Goal: Task Accomplishment & Management: Manage account settings

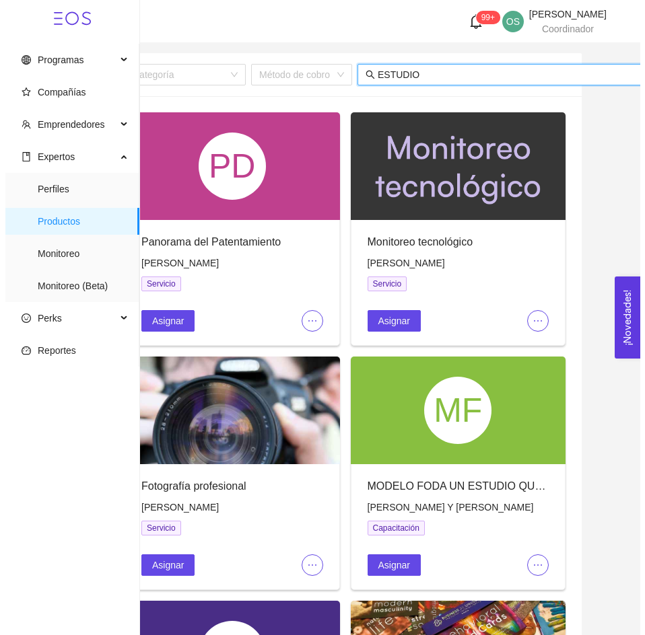
scroll to position [0, 47]
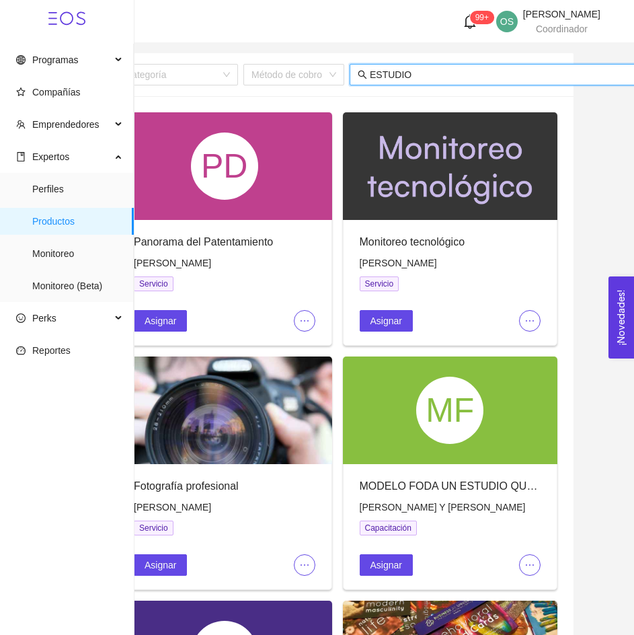
click at [407, 76] on input "ESTUDIO" at bounding box center [502, 74] width 264 height 15
type input "o"
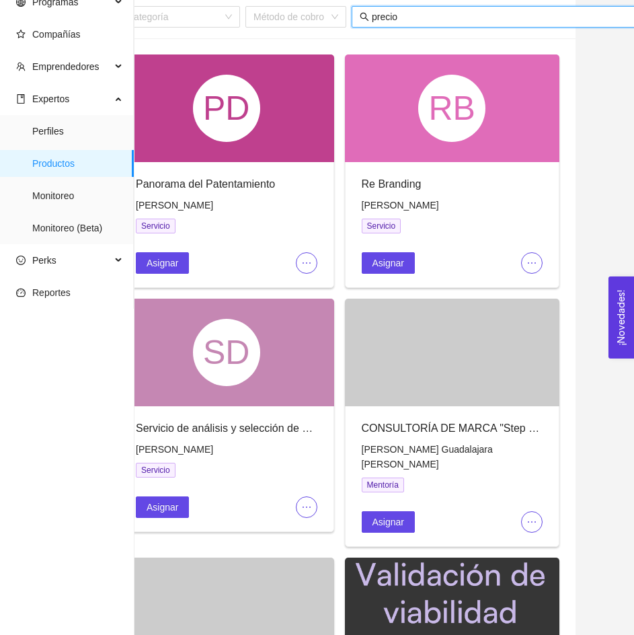
scroll to position [0, 0]
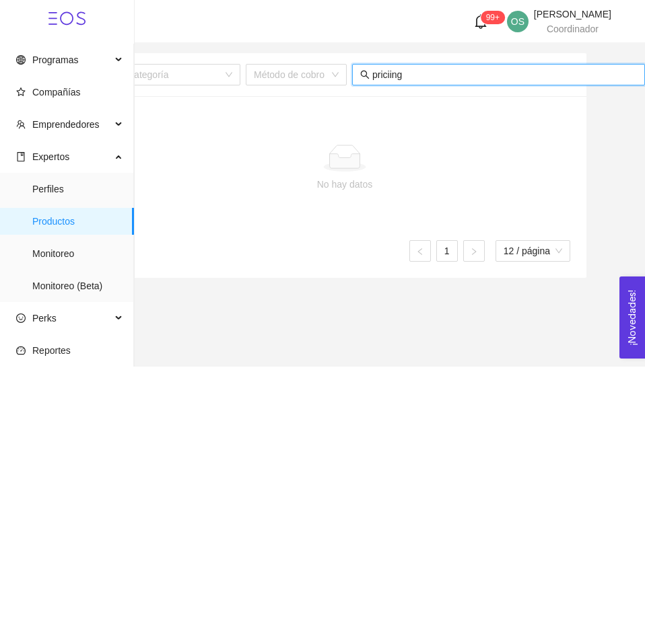
click at [445, 77] on input "priciing" at bounding box center [504, 74] width 264 height 15
click at [445, 77] on input "e" at bounding box center [504, 74] width 264 height 15
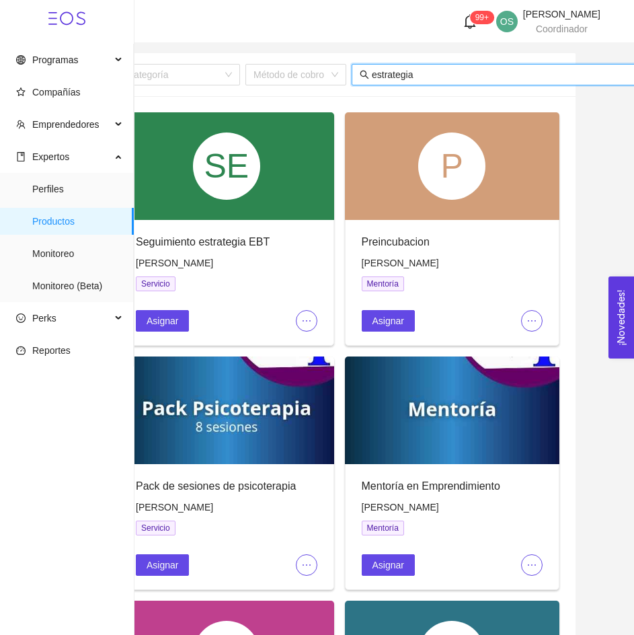
click at [384, 81] on input "estrategia" at bounding box center [504, 74] width 264 height 15
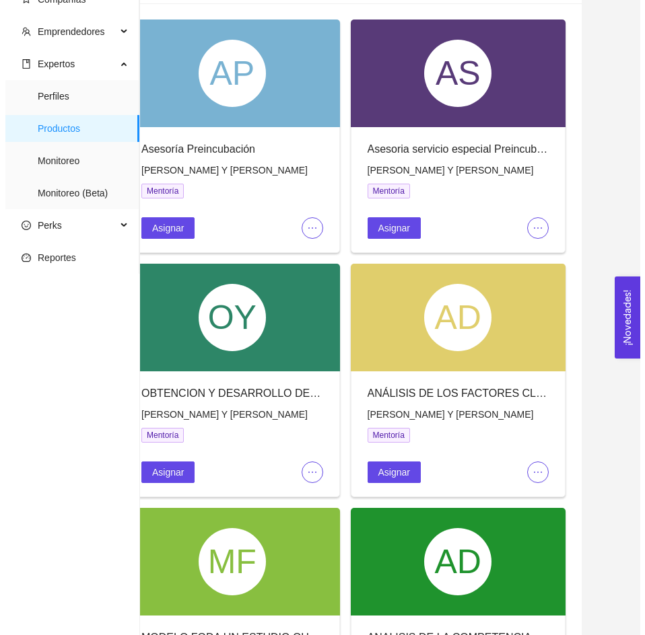
scroll to position [96, 0]
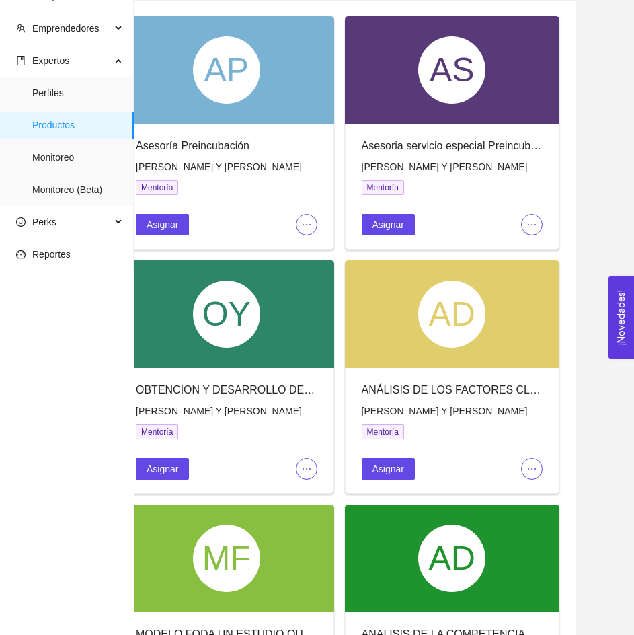
click at [532, 467] on icon "ellipsis" at bounding box center [532, 469] width 11 height 11
click at [533, 497] on span "Editar" at bounding box center [555, 494] width 50 height 15
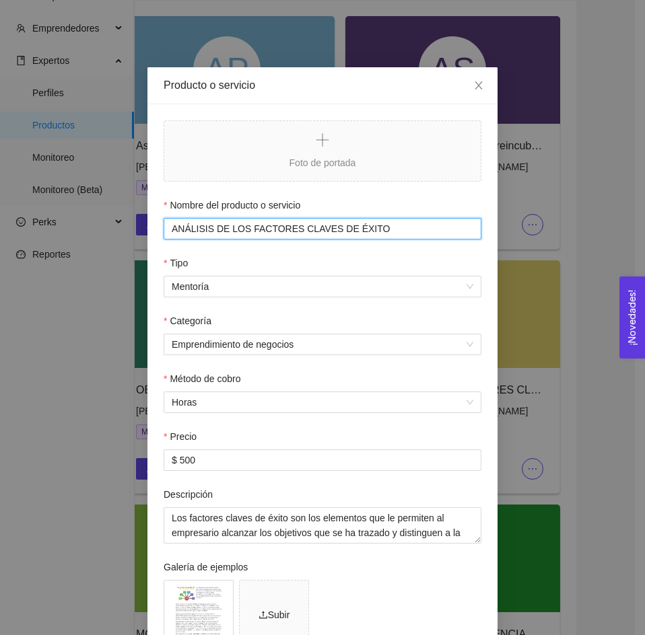
click at [250, 233] on input "ANÁLISIS DE LOS FACTORES CLAVES DE ÉXITO" at bounding box center [322, 229] width 318 height 22
click at [211, 231] on input "ANÁLISIS DE LOS FACTORES CLAVES DE ÉXITO" at bounding box center [322, 229] width 318 height 22
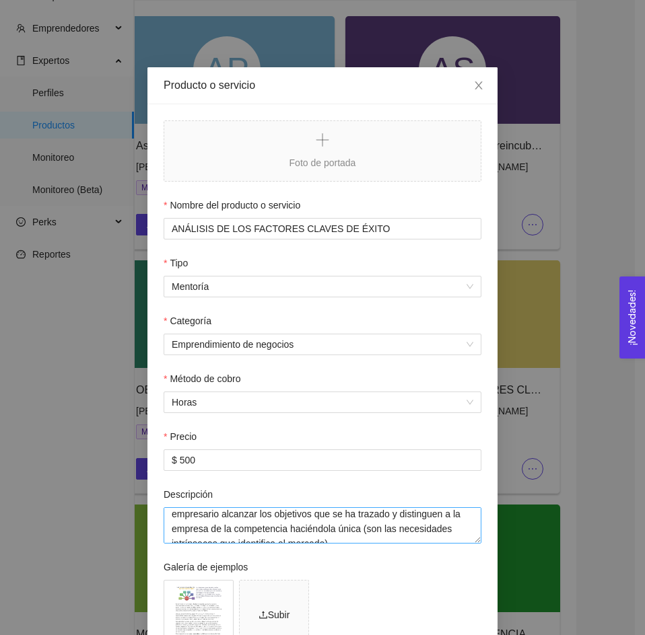
scroll to position [0, 0]
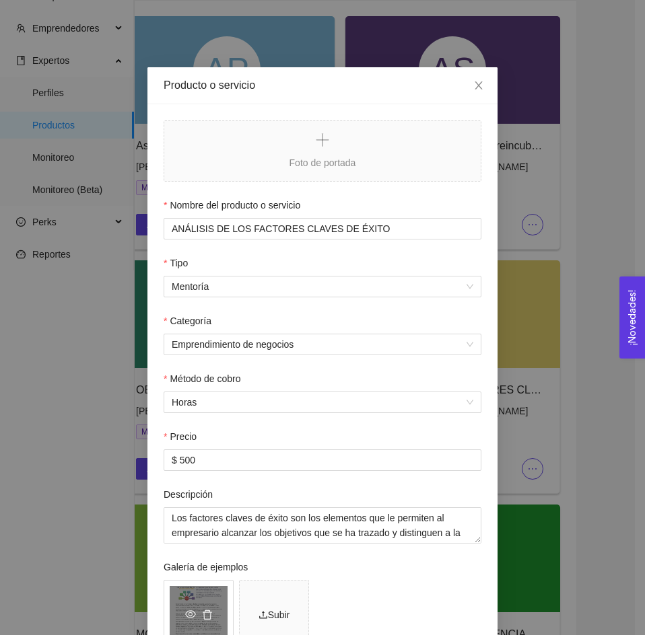
click at [200, 604] on div "FACTORES CLAVES DE EXITO.png" at bounding box center [199, 615] width 58 height 58
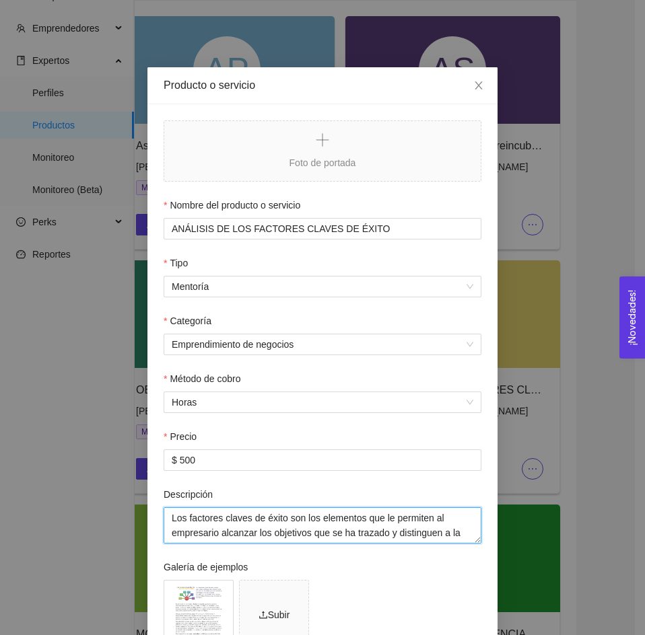
drag, startPoint x: 351, startPoint y: 526, endPoint x: 163, endPoint y: 521, distance: 187.8
click at [163, 521] on textarea "Los factores claves de éxito son los elementos que le permiten al empresario al…" at bounding box center [322, 525] width 318 height 36
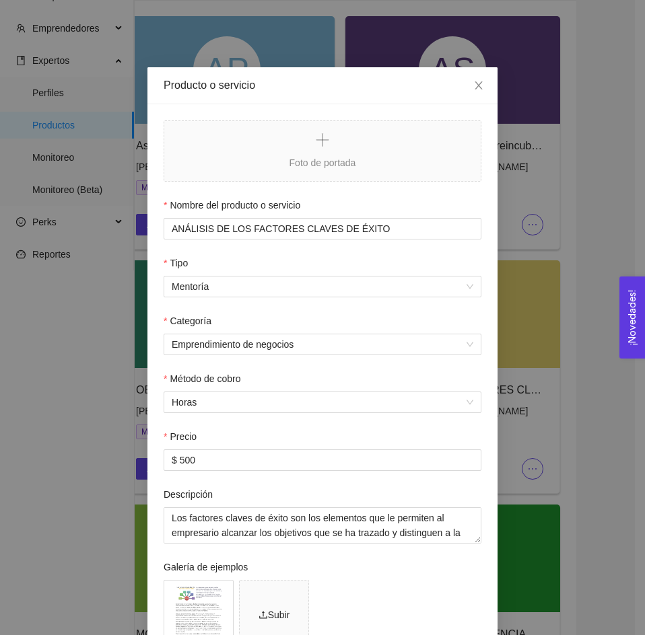
click at [114, 316] on div "Producto o servicio Foto de portada Nombre del producto o servicio ANÁLISIS DE …" at bounding box center [322, 317] width 645 height 635
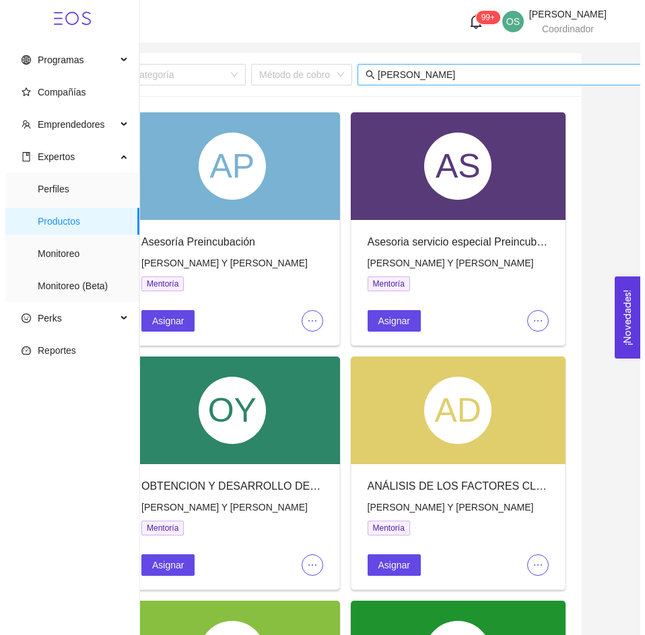
scroll to position [0, 47]
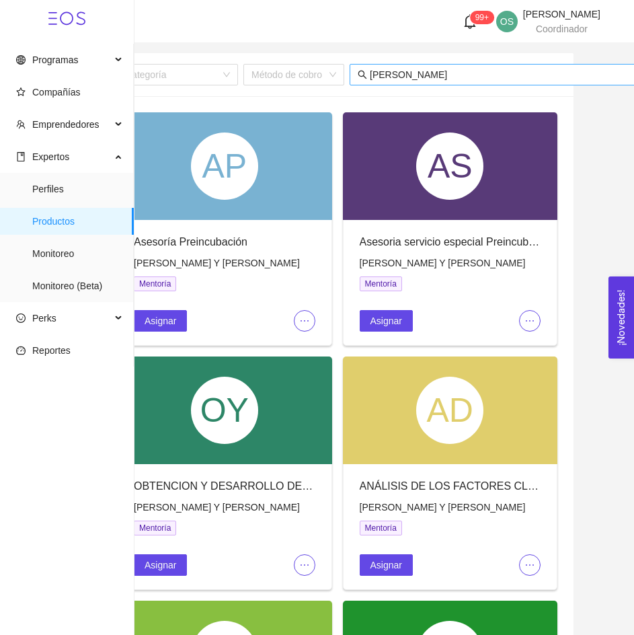
click at [400, 73] on input "[PERSON_NAME]" at bounding box center [502, 74] width 264 height 15
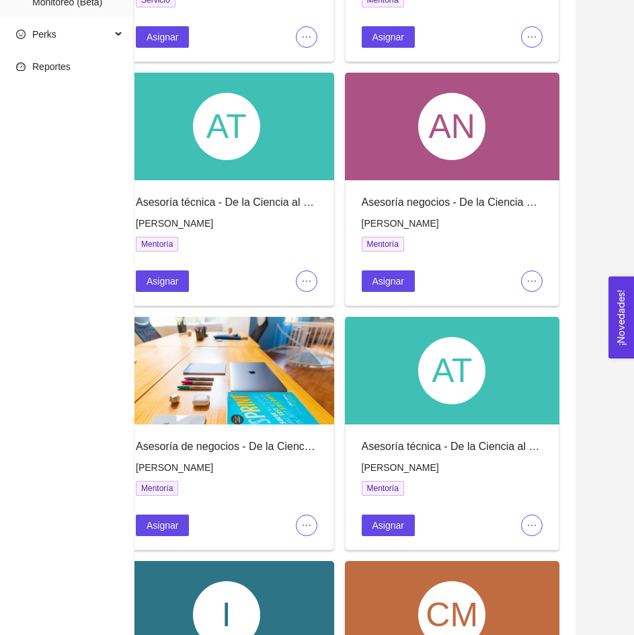
scroll to position [0, 0]
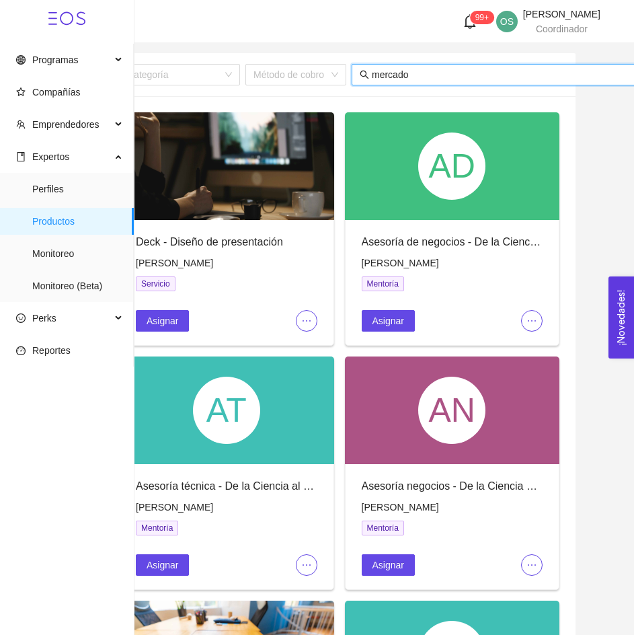
click at [386, 73] on input "mercado" at bounding box center [504, 74] width 264 height 15
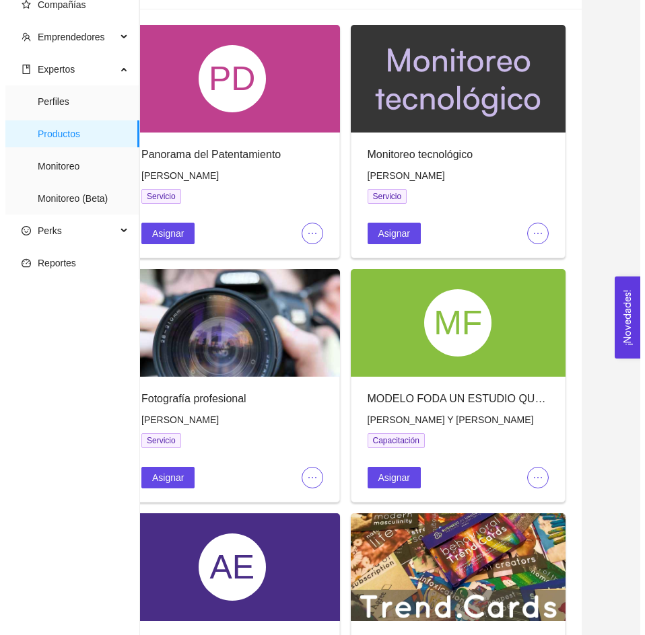
scroll to position [91, 0]
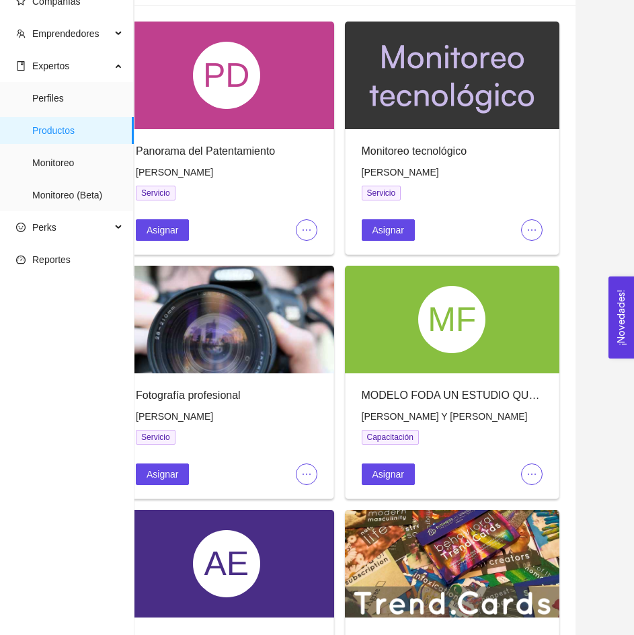
click at [538, 233] on span "ellipsis" at bounding box center [532, 230] width 20 height 11
click at [530, 259] on span "Editar" at bounding box center [555, 256] width 50 height 15
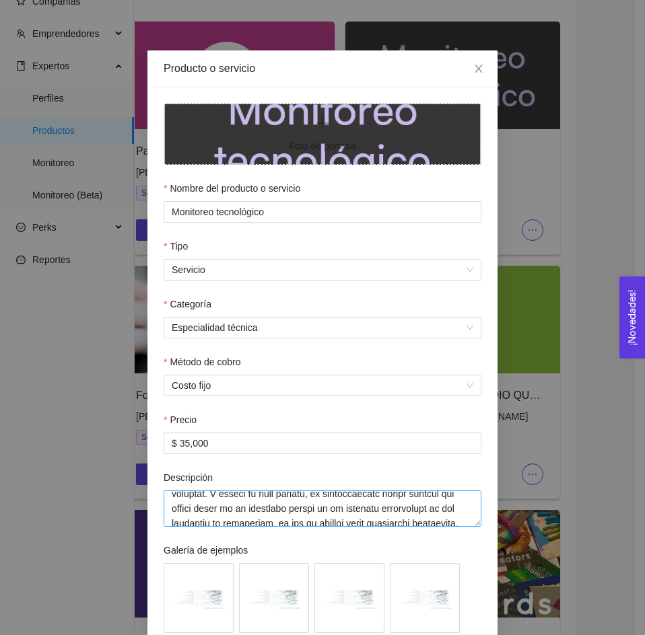
scroll to position [53, 0]
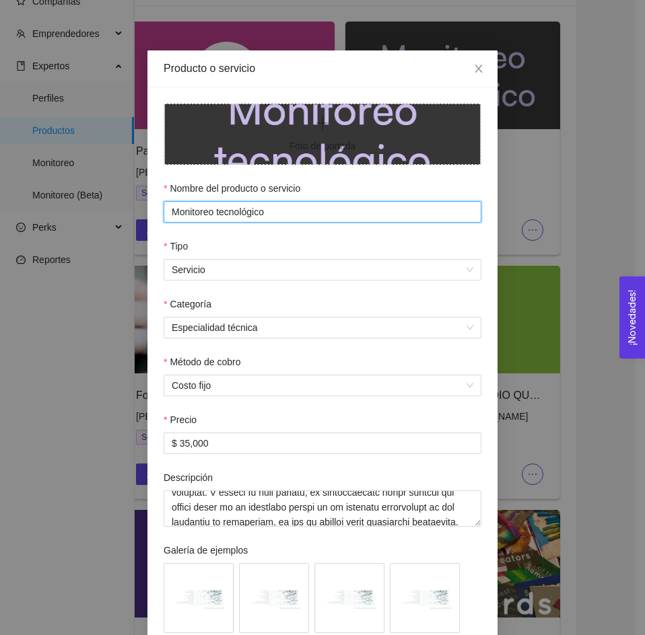
click at [188, 217] on input "Monitoreo tecnológico" at bounding box center [322, 212] width 318 height 22
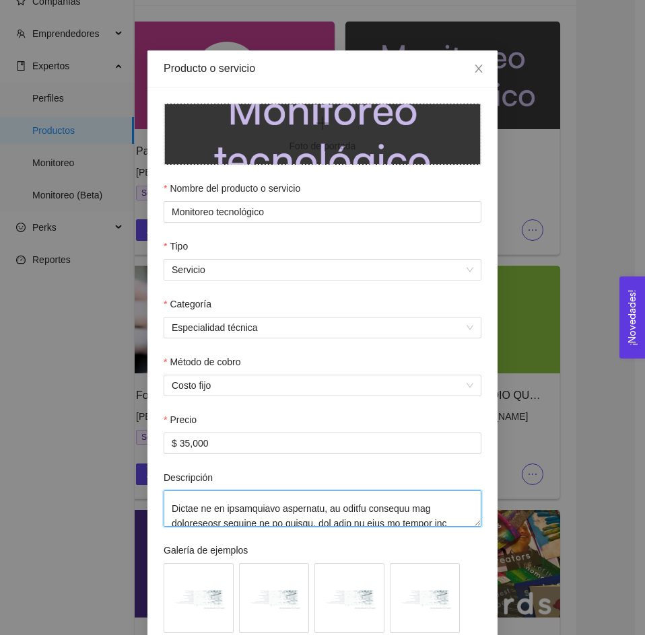
scroll to position [0, 0]
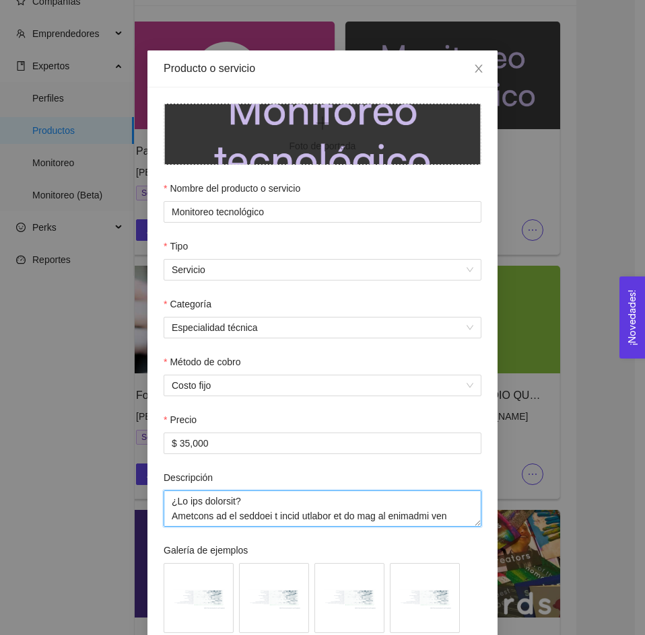
drag, startPoint x: 229, startPoint y: 515, endPoint x: 240, endPoint y: 513, distance: 10.4
click at [240, 513] on textarea "Descripción" at bounding box center [322, 508] width 318 height 36
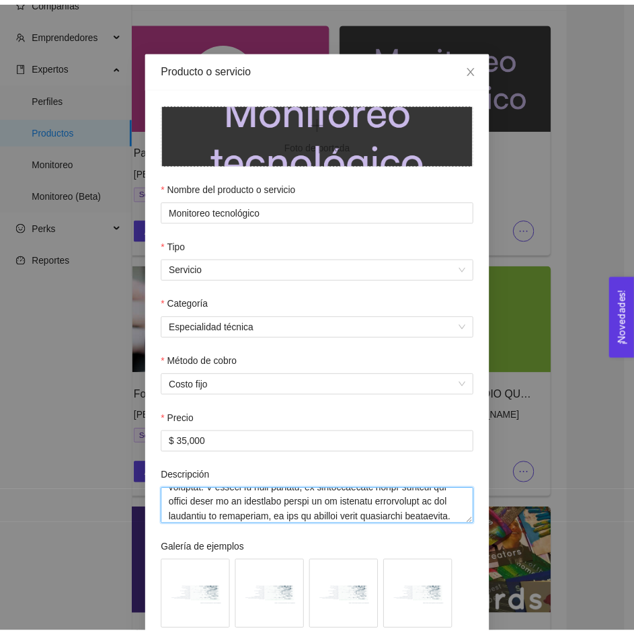
scroll to position [70, 0]
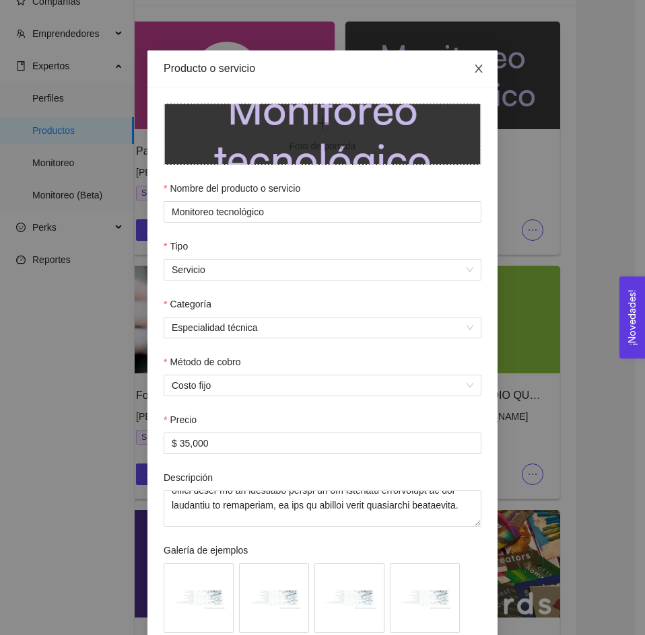
click at [466, 63] on span "Close" at bounding box center [479, 69] width 38 height 38
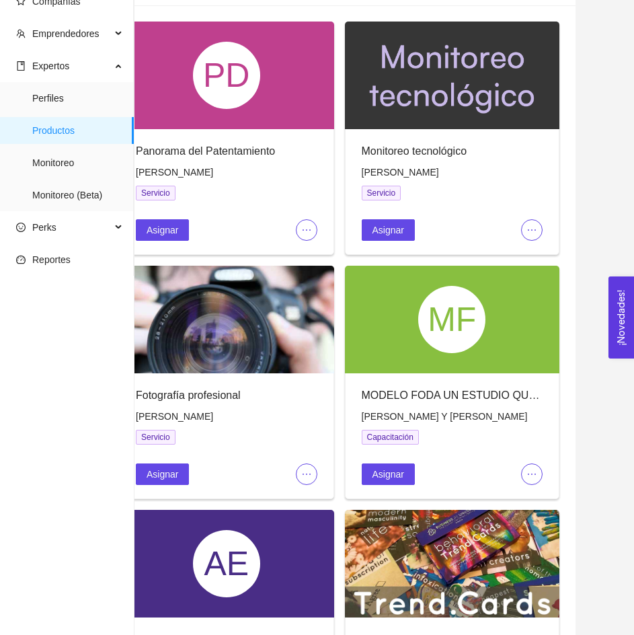
click at [391, 174] on span "[PERSON_NAME]" at bounding box center [400, 172] width 77 height 11
copy span "[PERSON_NAME]"
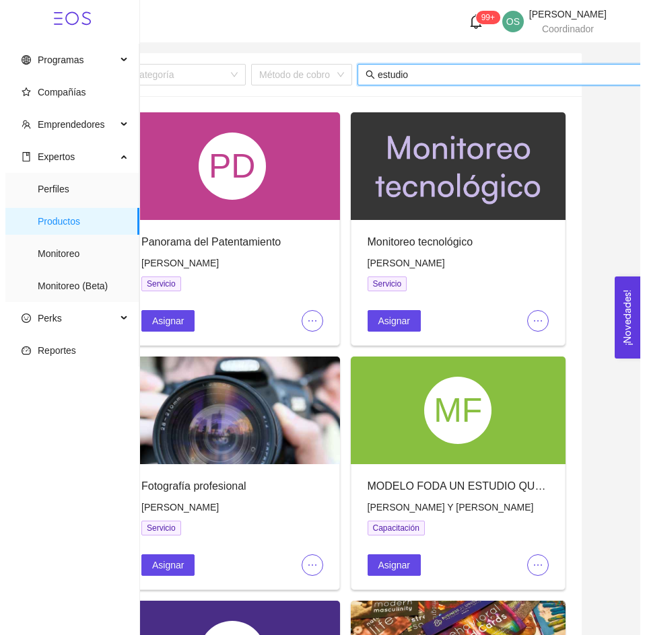
scroll to position [0, 47]
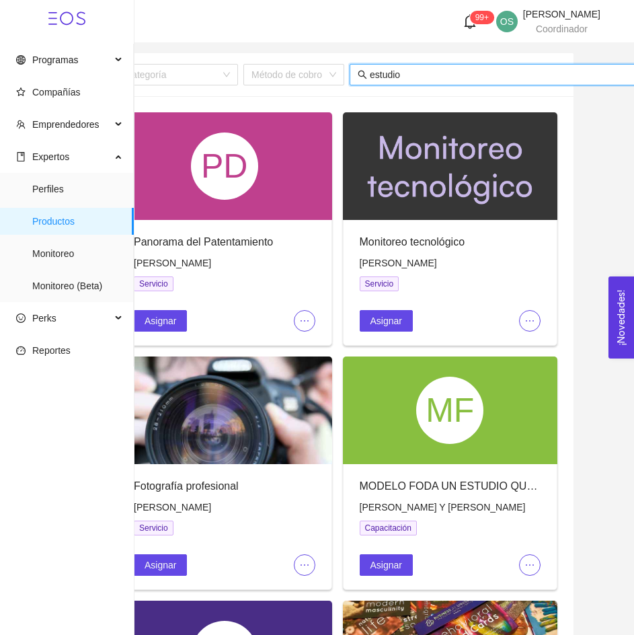
click at [385, 77] on input "estudio" at bounding box center [502, 74] width 264 height 15
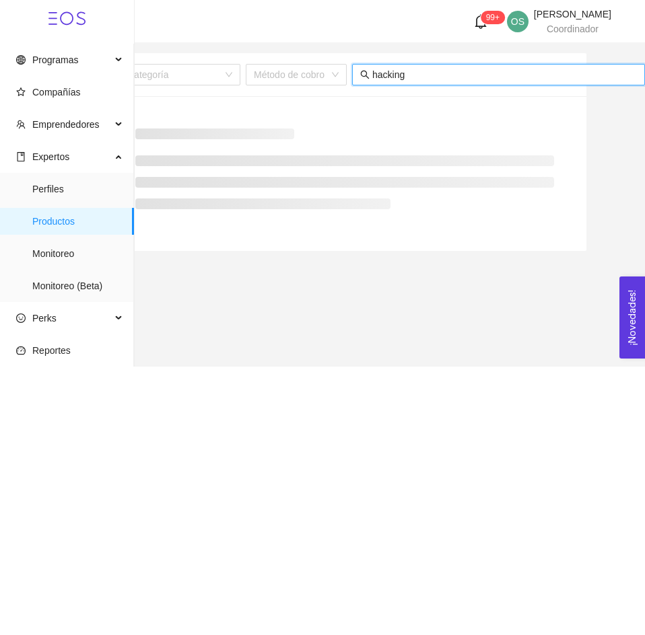
scroll to position [0, 45]
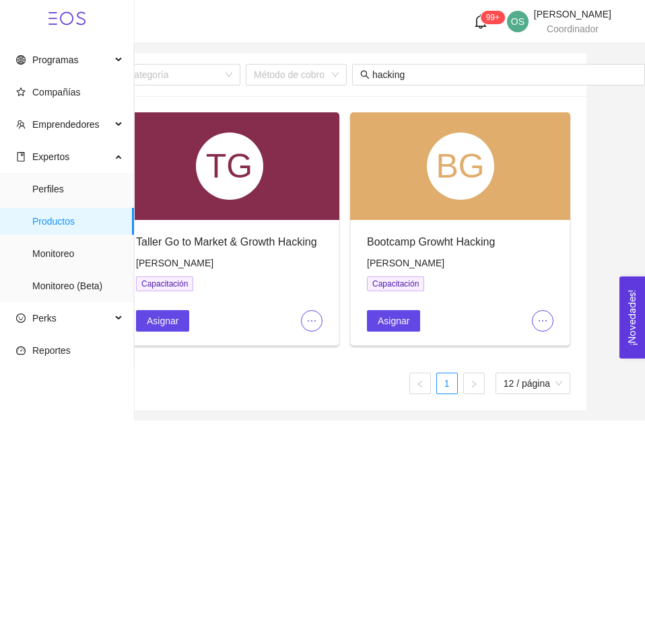
click at [542, 316] on icon "ellipsis" at bounding box center [542, 321] width 11 height 11
click at [540, 339] on li "Editar" at bounding box center [565, 347] width 66 height 22
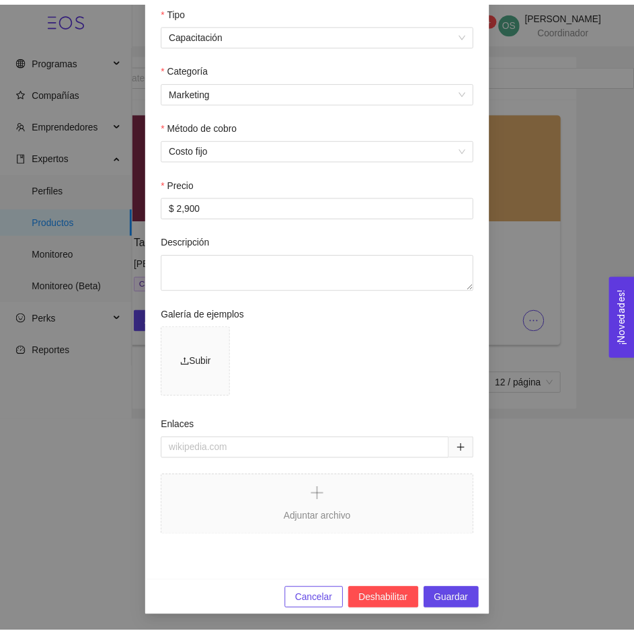
scroll to position [0, 0]
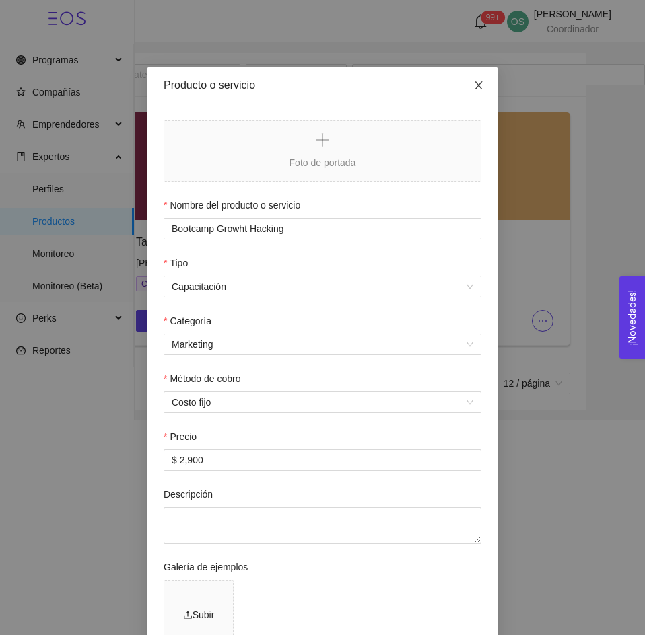
click at [473, 90] on icon "close" at bounding box center [478, 85] width 11 height 11
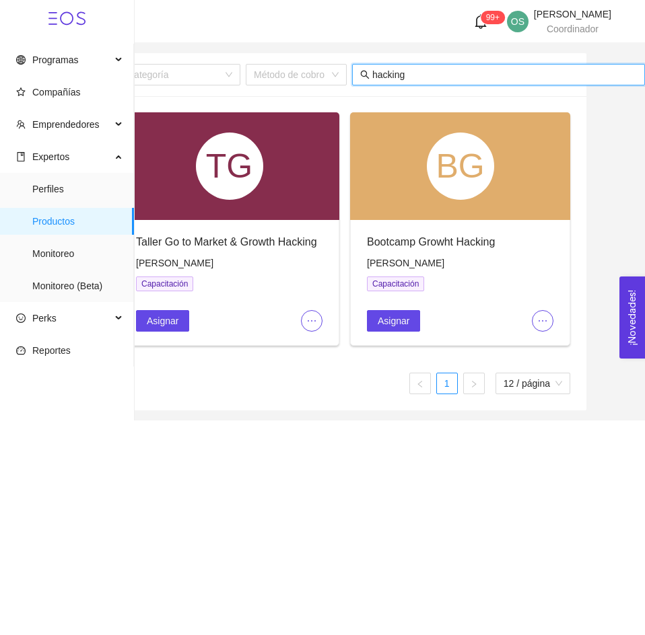
click at [394, 75] on input "hacking" at bounding box center [504, 74] width 264 height 15
type input ","
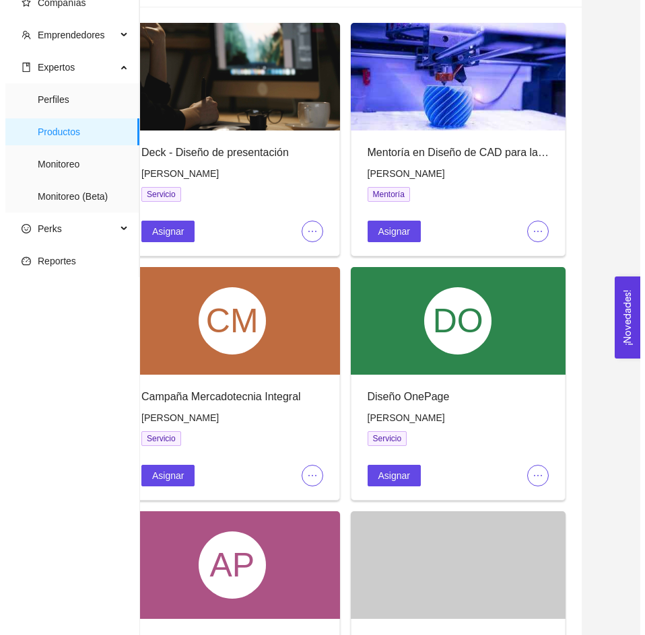
scroll to position [90, 0]
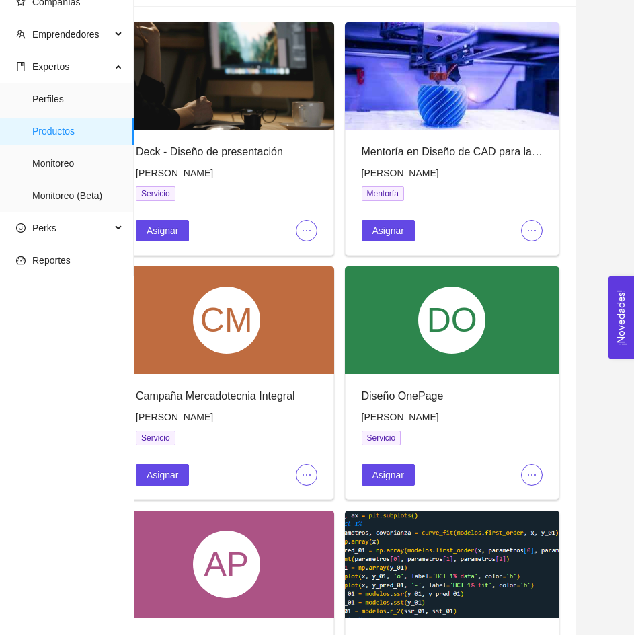
click at [242, 397] on div "Campaña Mercadotecnia Integral" at bounding box center [227, 396] width 182 height 17
click at [225, 397] on div "Campaña Mercadotecnia Integral" at bounding box center [227, 396] width 182 height 17
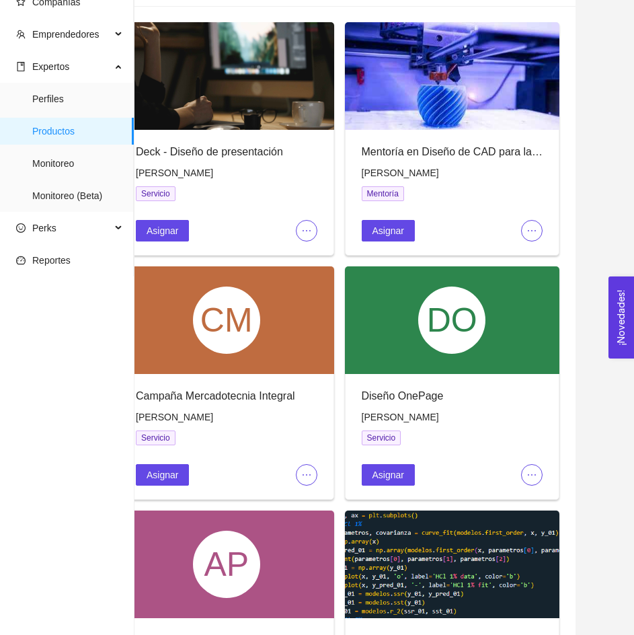
click at [416, 397] on div "Diseño OnePage" at bounding box center [453, 396] width 182 height 17
copy div "Diseño OnePage"
click at [151, 421] on span "[PERSON_NAME]" at bounding box center [174, 417] width 77 height 11
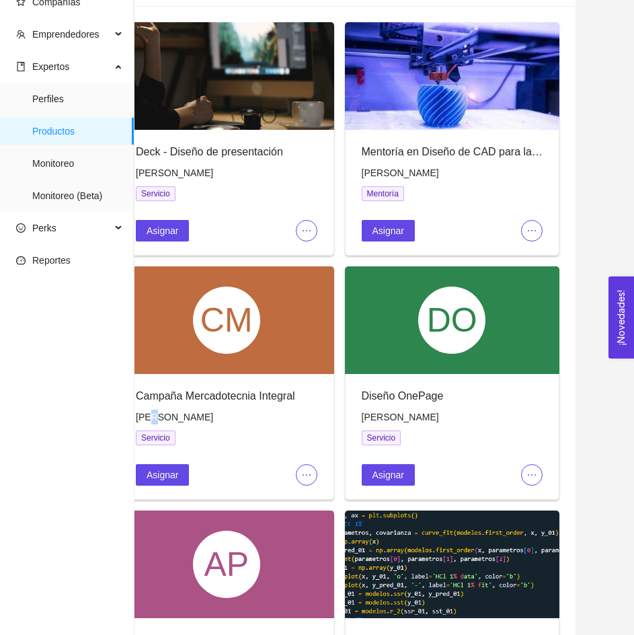
click at [151, 421] on span "[PERSON_NAME]" at bounding box center [174, 417] width 77 height 11
copy span "[PERSON_NAME]"
click at [412, 418] on span "[PERSON_NAME]" at bounding box center [400, 417] width 77 height 11
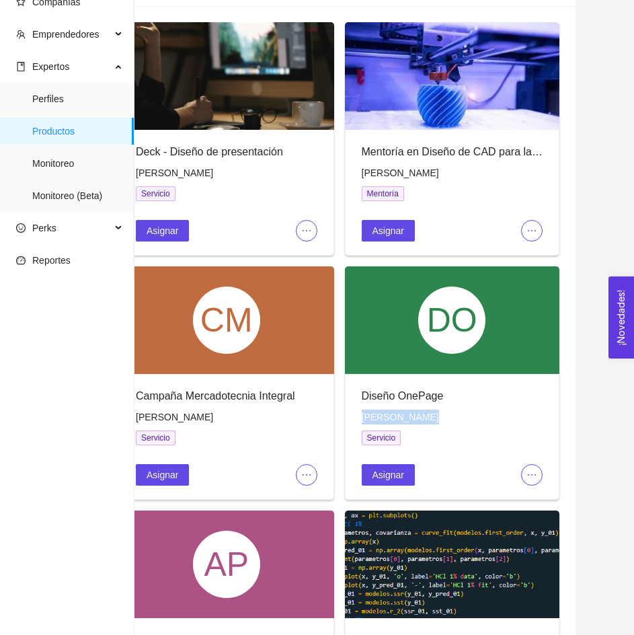
click at [412, 418] on span "[PERSON_NAME]" at bounding box center [400, 417] width 77 height 11
copy span "[PERSON_NAME]"
click at [307, 476] on icon "ellipsis" at bounding box center [306, 475] width 11 height 11
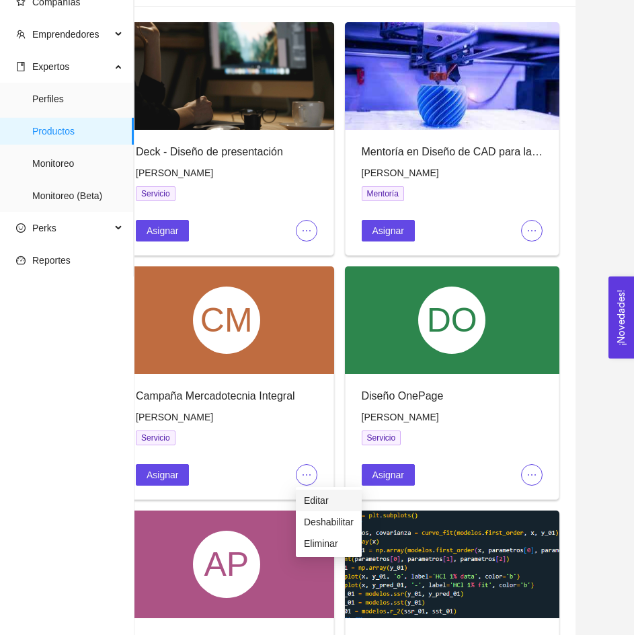
click at [328, 502] on span "Editar" at bounding box center [329, 500] width 50 height 15
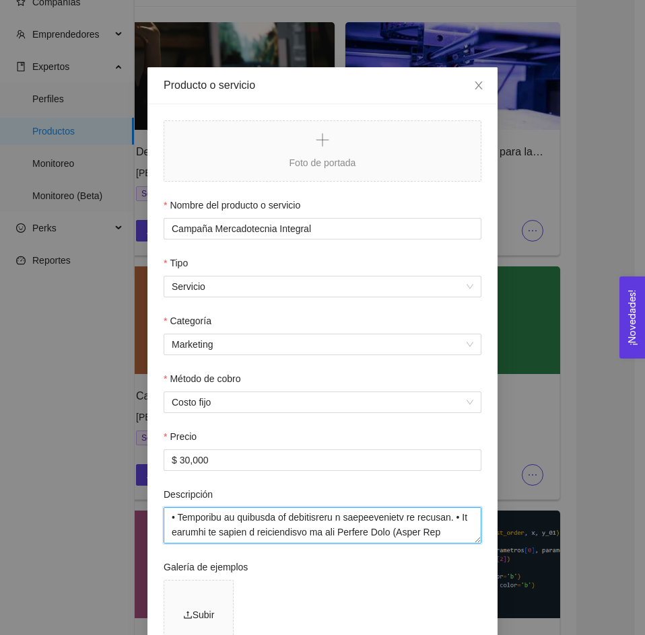
scroll to position [503, 0]
drag, startPoint x: 174, startPoint y: 517, endPoint x: 384, endPoint y: 538, distance: 210.9
click at [384, 538] on textarea "Descripción" at bounding box center [322, 525] width 318 height 36
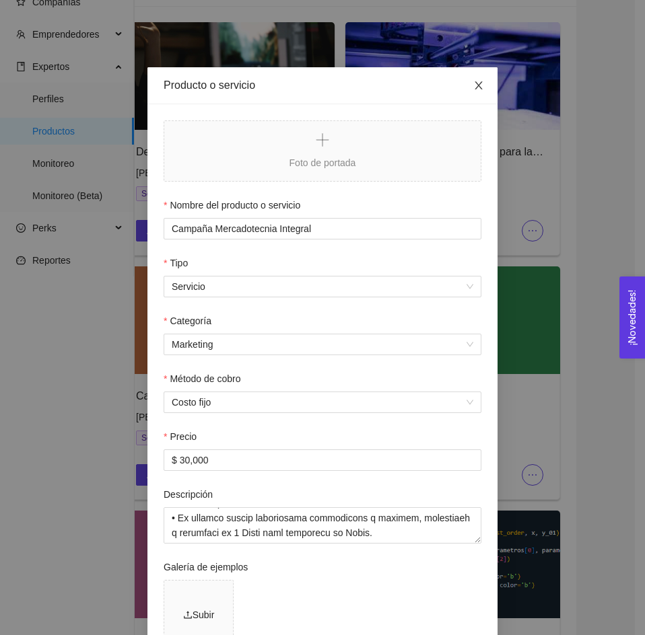
click at [464, 89] on span "Close" at bounding box center [479, 86] width 38 height 38
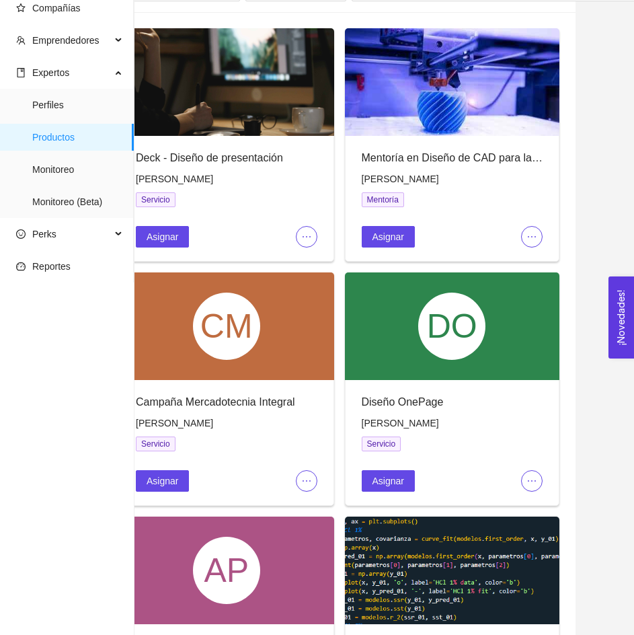
scroll to position [87, 0]
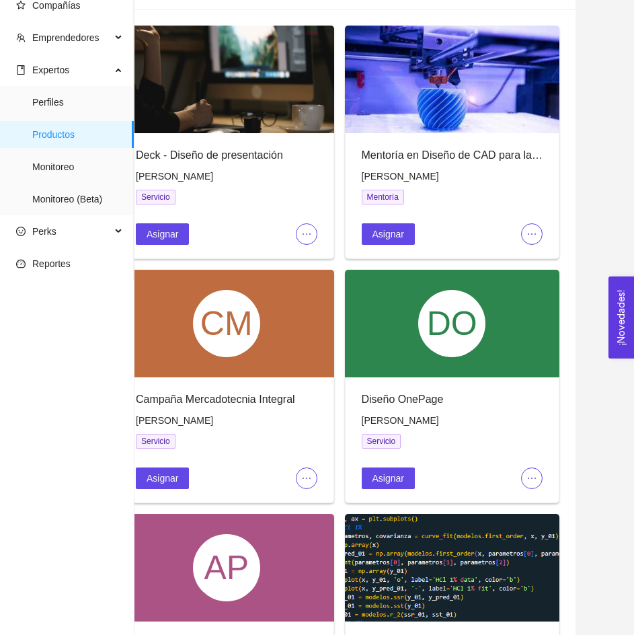
click at [532, 481] on icon "ellipsis" at bounding box center [532, 478] width 11 height 11
click at [542, 510] on span "Editar" at bounding box center [555, 504] width 50 height 15
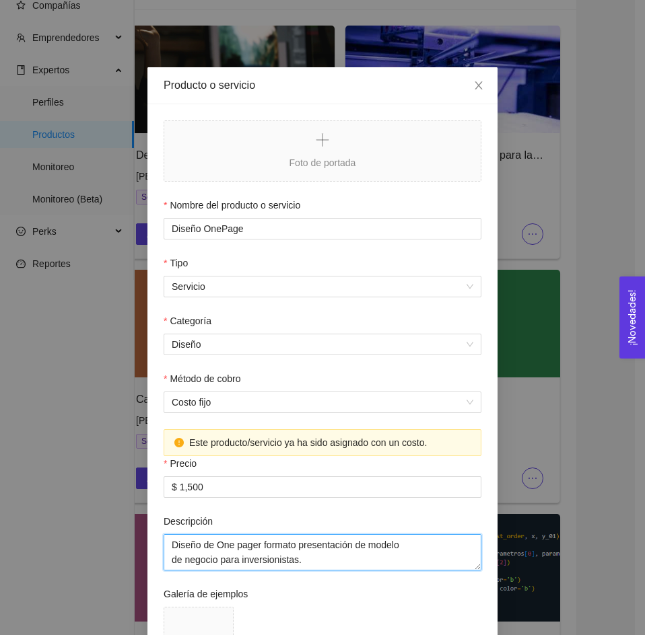
click at [346, 558] on textarea "Diseño de One pager formato presentación de modelo de negocio para inversionist…" at bounding box center [322, 552] width 318 height 36
drag, startPoint x: 346, startPoint y: 558, endPoint x: 174, endPoint y: 541, distance: 173.7
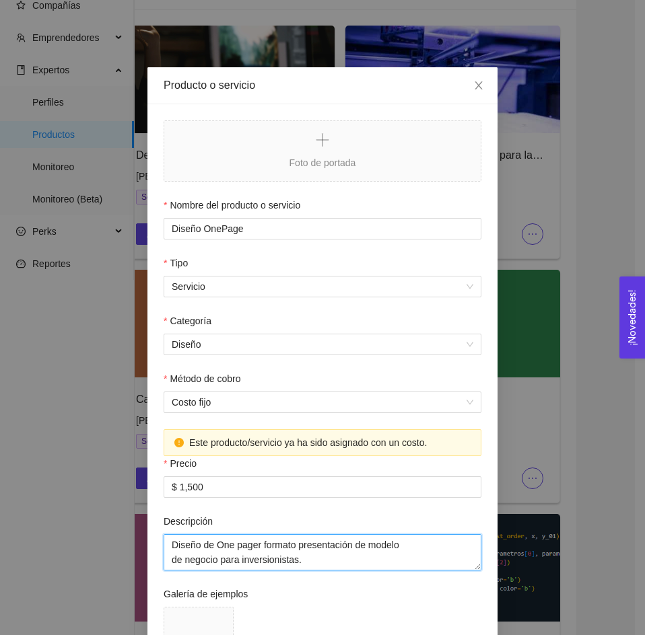
click at [174, 541] on textarea "Diseño de One pager formato presentación de modelo de negocio para inversionist…" at bounding box center [322, 552] width 318 height 36
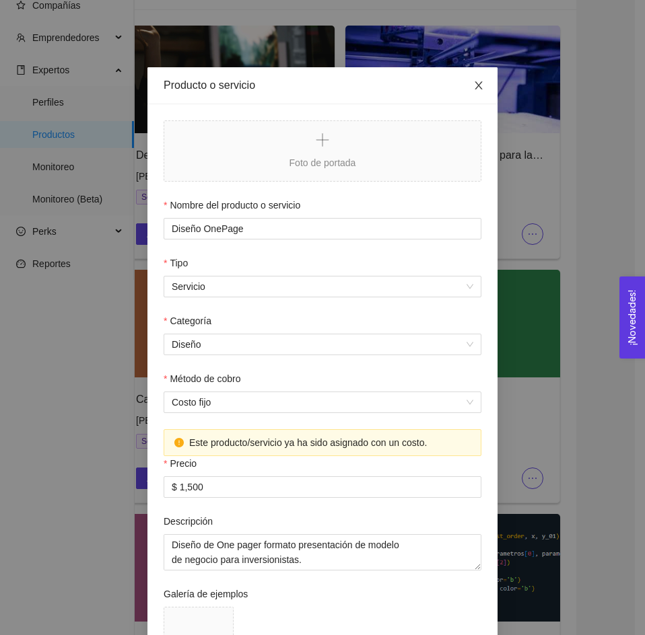
click at [477, 83] on icon "close" at bounding box center [478, 85] width 11 height 11
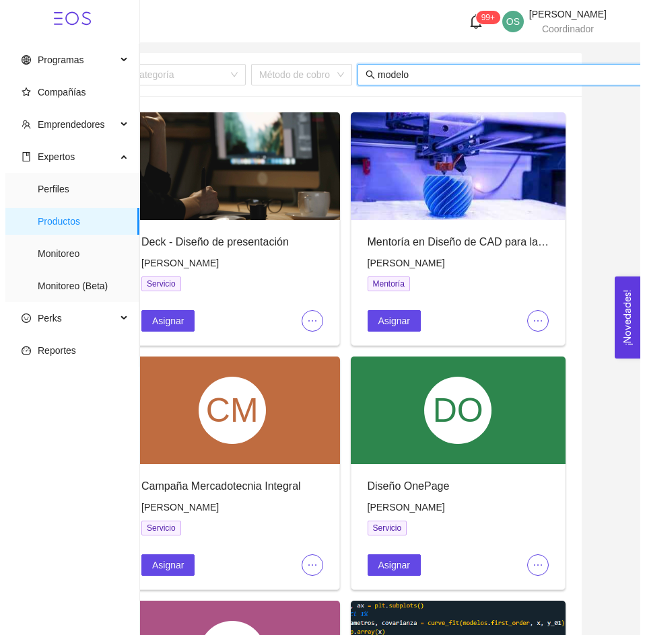
scroll to position [0, 47]
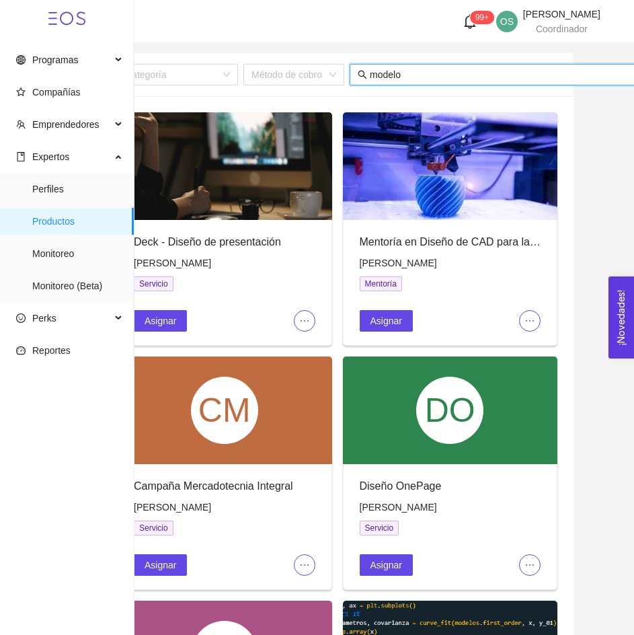
click at [425, 73] on input "modelo" at bounding box center [502, 74] width 264 height 15
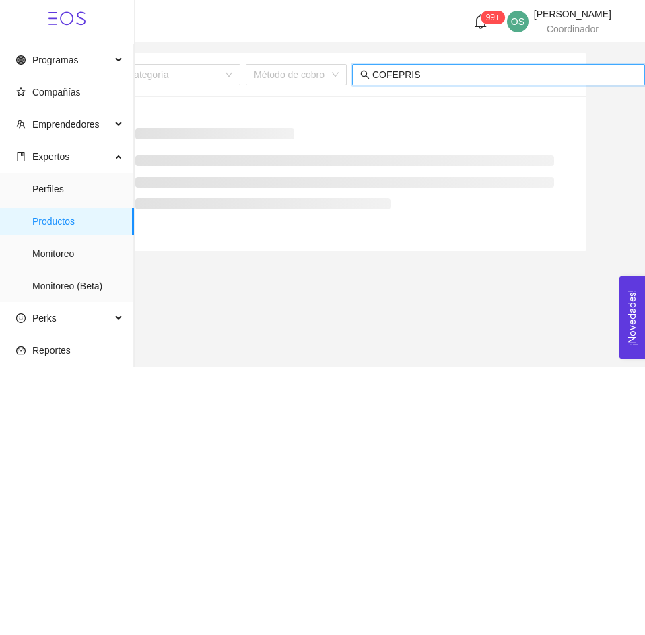
scroll to position [0, 45]
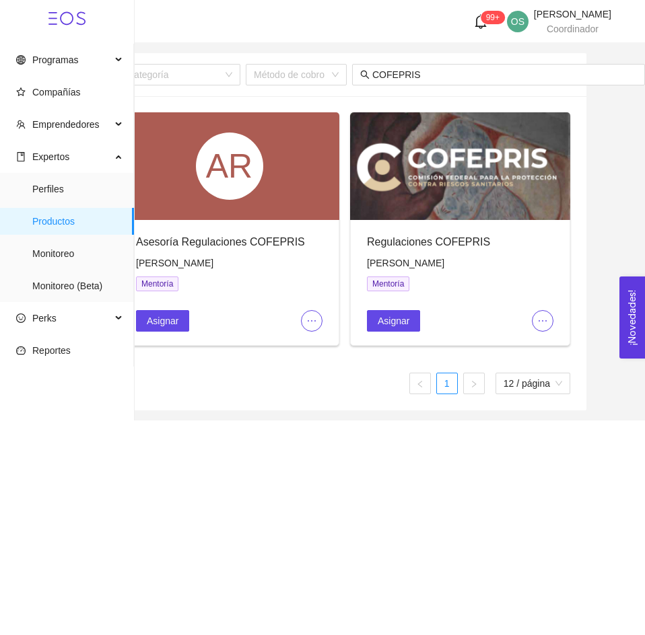
click at [305, 322] on span "ellipsis" at bounding box center [311, 321] width 20 height 11
click at [317, 346] on span "Editar" at bounding box center [334, 347] width 50 height 15
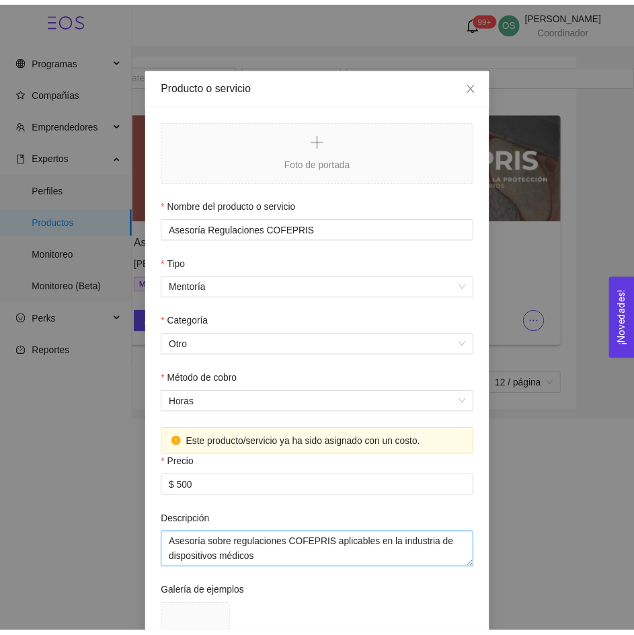
scroll to position [3, 0]
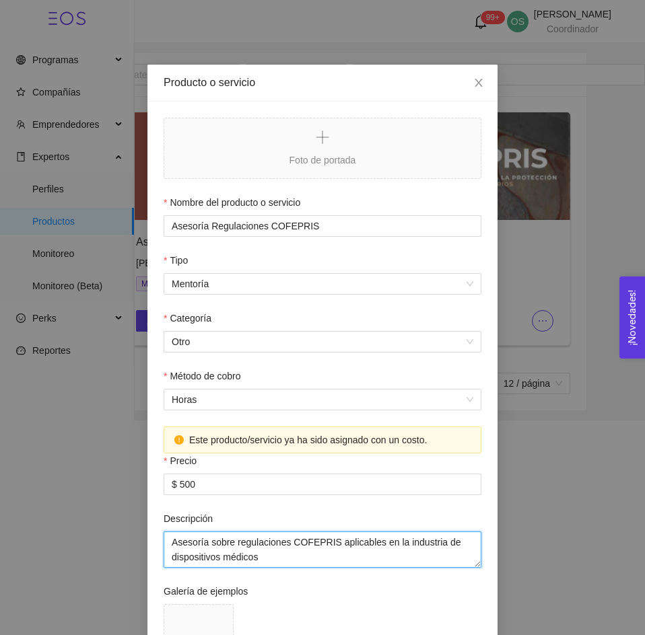
click at [249, 552] on textarea "Asesoría sobre regulaciones COFEPRIS aplicables en la industria de dispositivos…" at bounding box center [322, 550] width 318 height 36
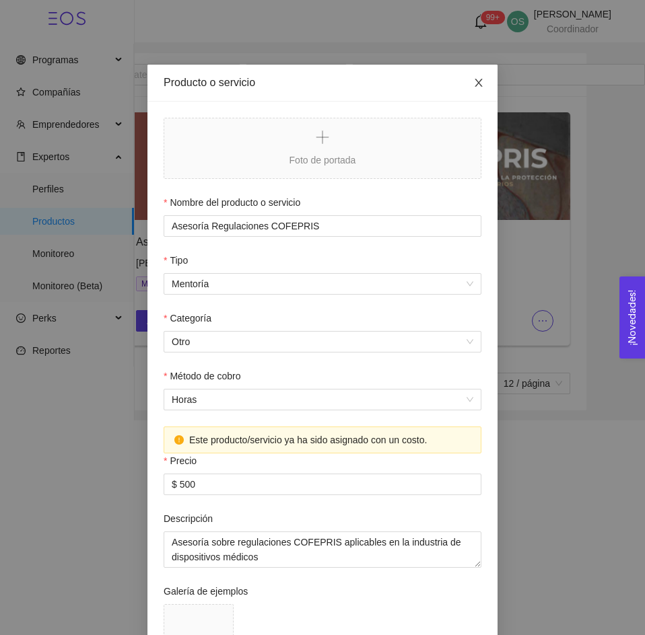
click at [477, 84] on icon "close" at bounding box center [478, 82] width 11 height 11
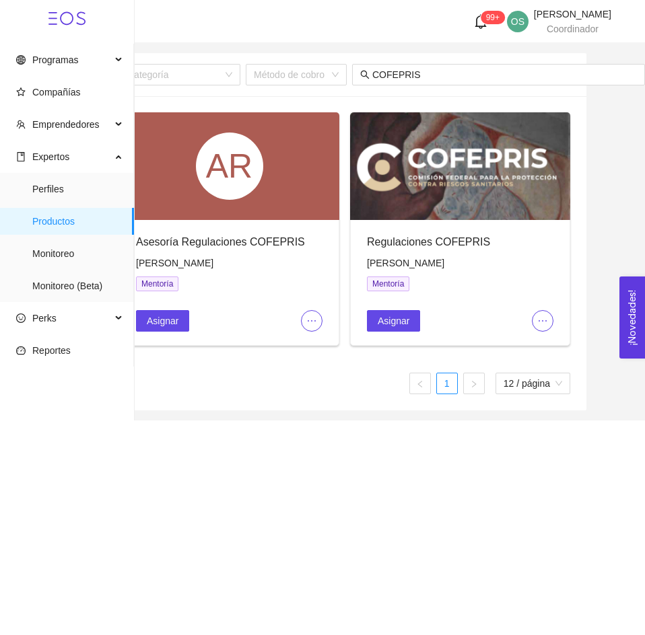
click at [174, 264] on span "[PERSON_NAME]" at bounding box center [174, 263] width 77 height 11
copy span "[PERSON_NAME]"
click at [409, 81] on input "COFEPRIS" at bounding box center [504, 74] width 264 height 15
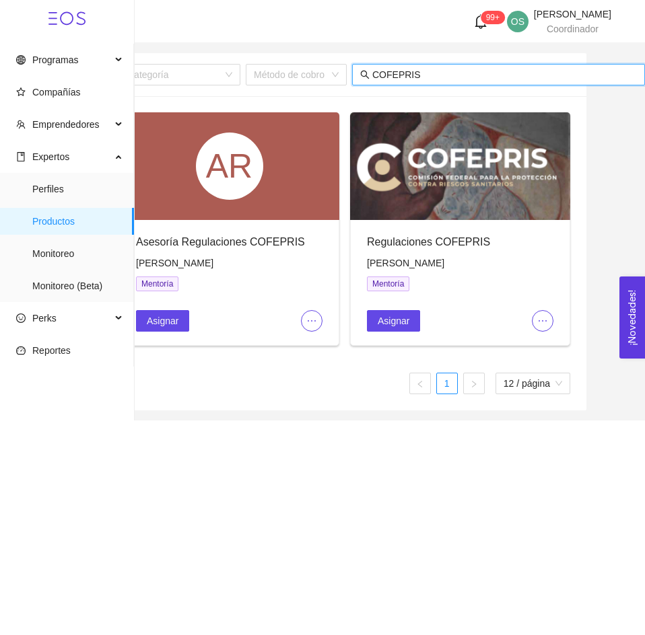
click at [409, 81] on input "COFEPRIS" at bounding box center [504, 74] width 264 height 15
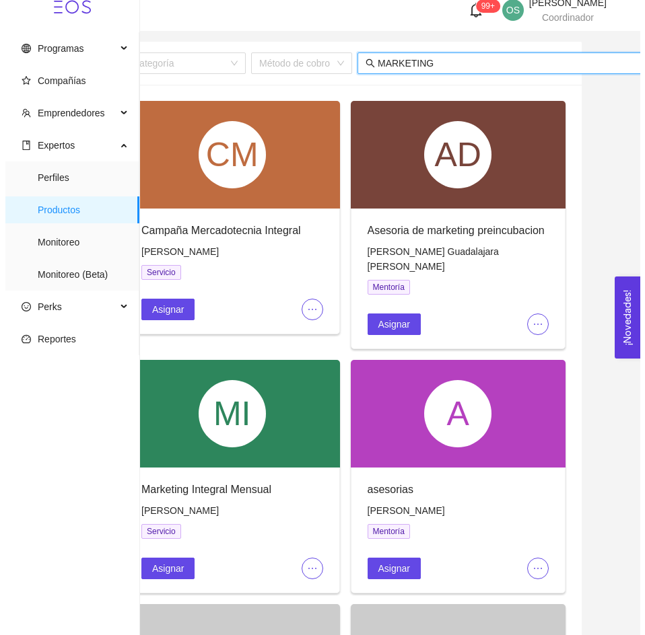
scroll to position [14, 0]
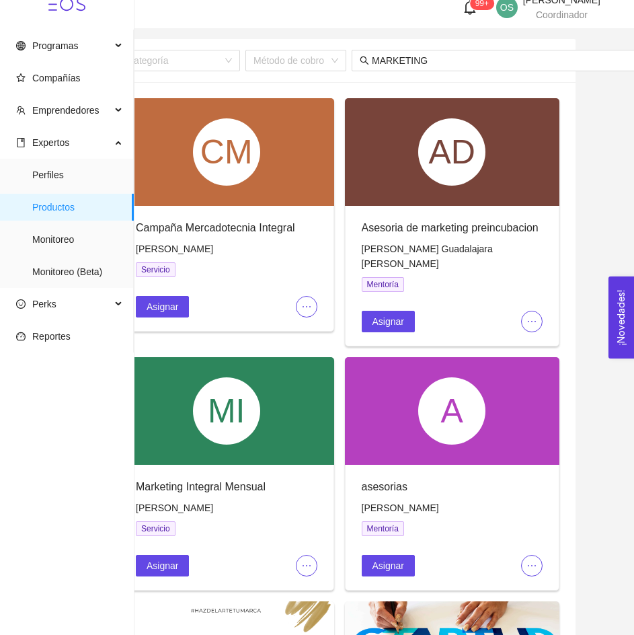
click at [529, 316] on icon "ellipsis" at bounding box center [532, 321] width 11 height 11
click at [528, 329] on li "Editar" at bounding box center [554, 333] width 66 height 22
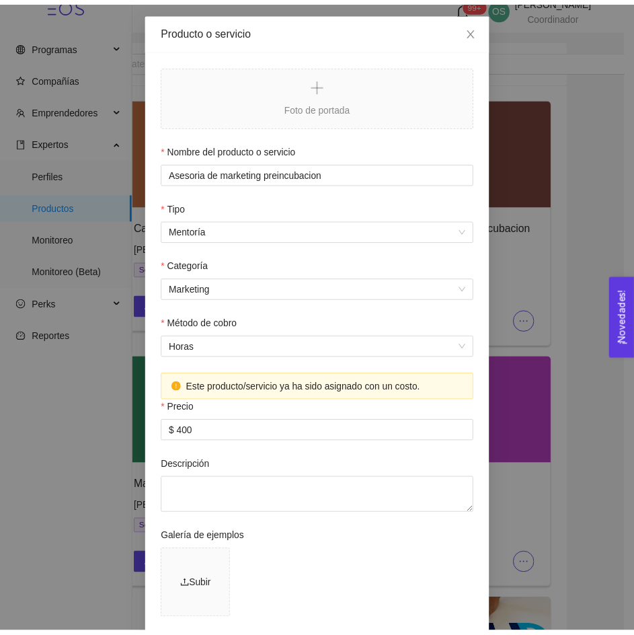
scroll to position [0, 0]
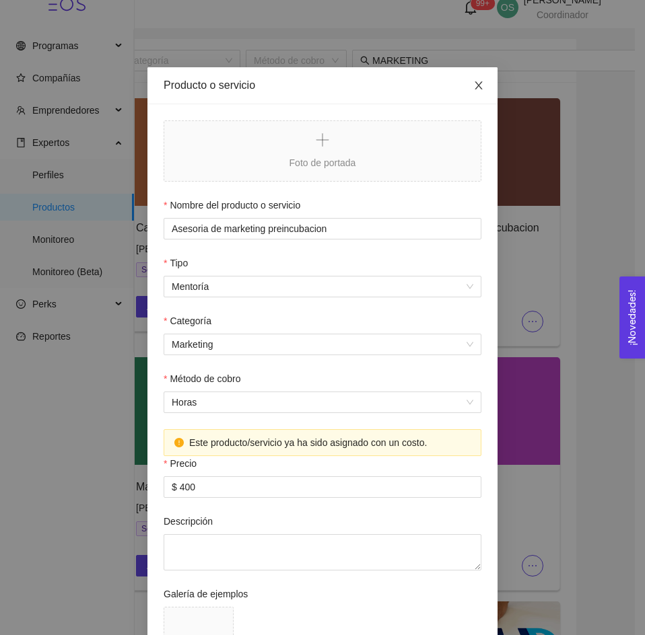
click at [473, 81] on icon "close" at bounding box center [478, 85] width 11 height 11
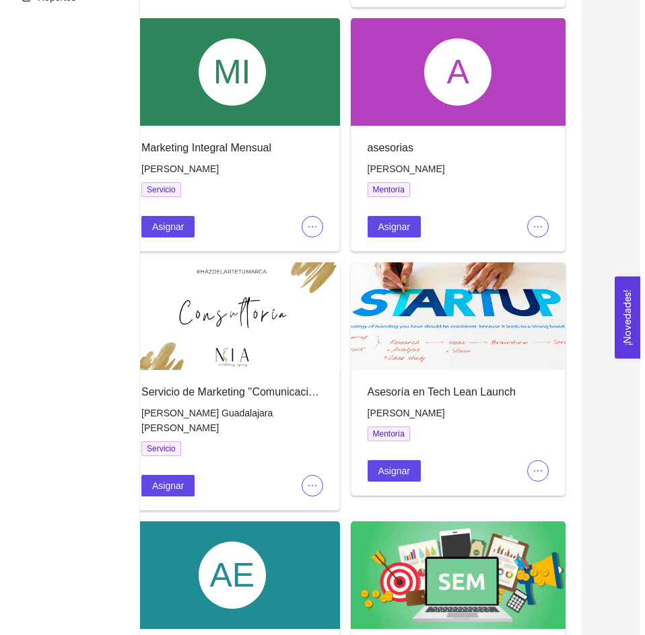
scroll to position [355, 0]
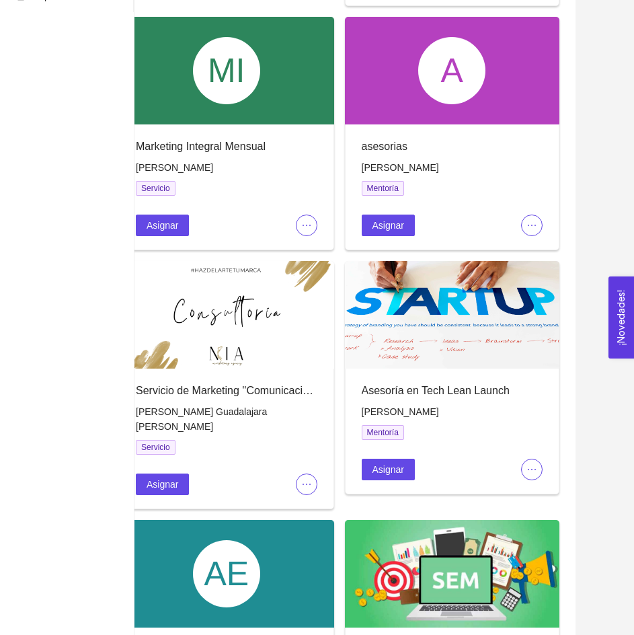
click at [537, 215] on button "button" at bounding box center [532, 226] width 22 height 22
click at [538, 233] on span "Editar" at bounding box center [555, 236] width 50 height 15
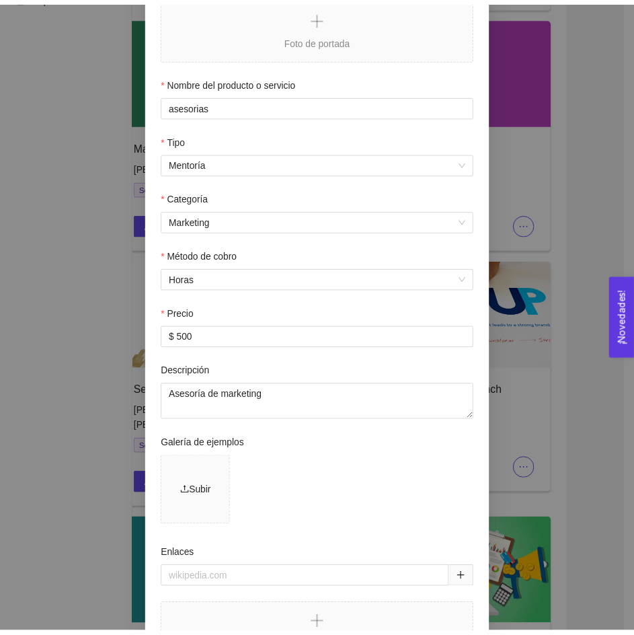
scroll to position [0, 0]
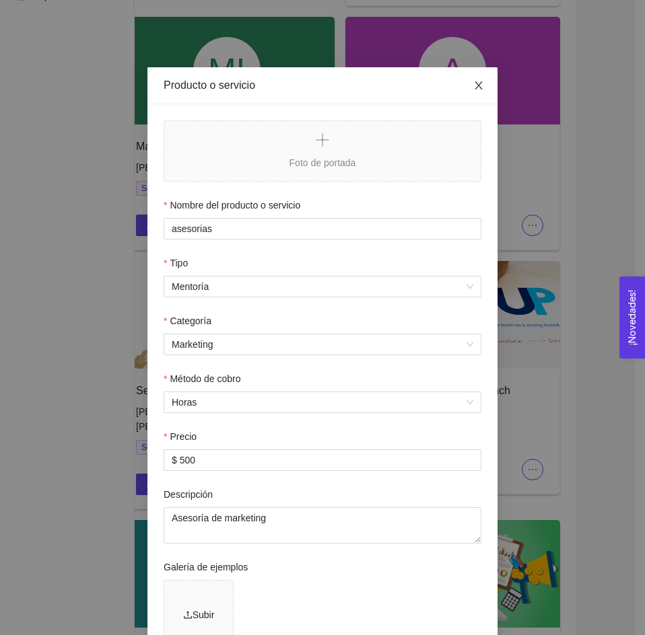
click at [481, 86] on span "Close" at bounding box center [479, 86] width 38 height 38
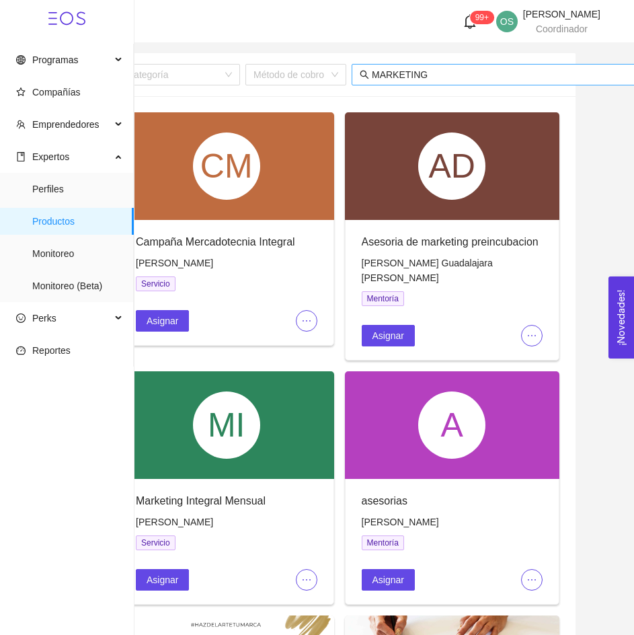
click at [396, 75] on input "MARKETING" at bounding box center [504, 74] width 264 height 15
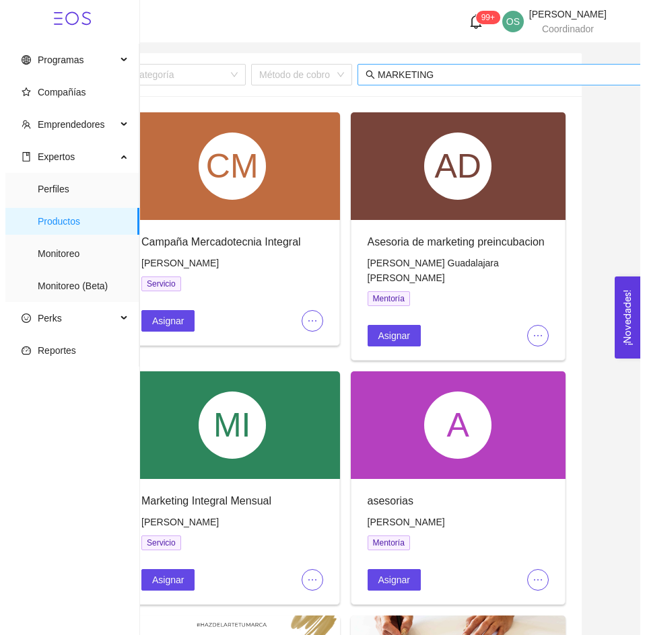
scroll to position [0, 47]
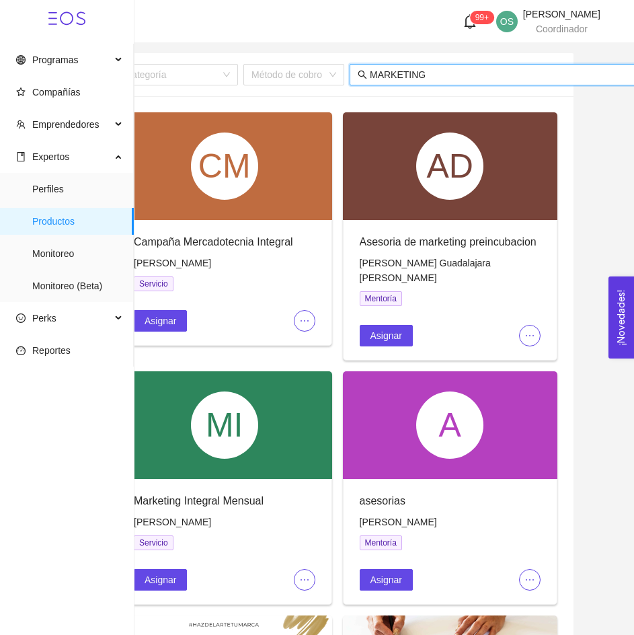
click at [396, 75] on input "MARKETING" at bounding box center [502, 74] width 264 height 15
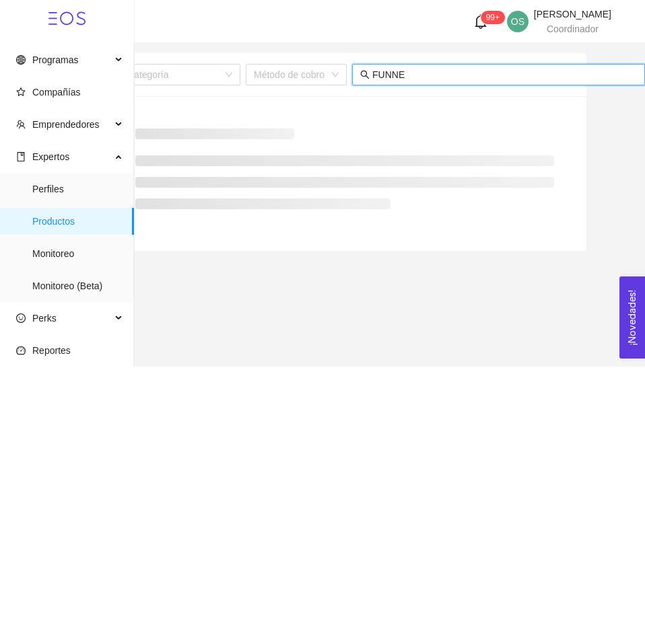
scroll to position [0, 45]
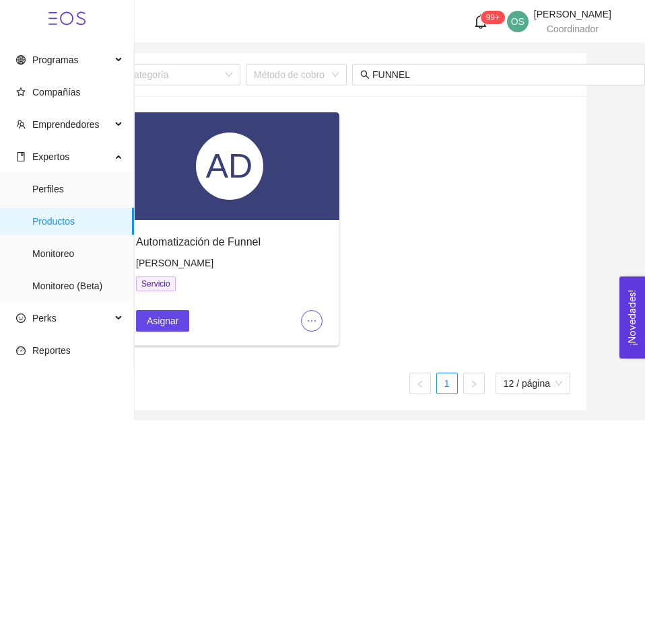
click at [316, 325] on icon "ellipsis" at bounding box center [311, 321] width 11 height 11
click at [316, 345] on span "Editar" at bounding box center [334, 347] width 50 height 15
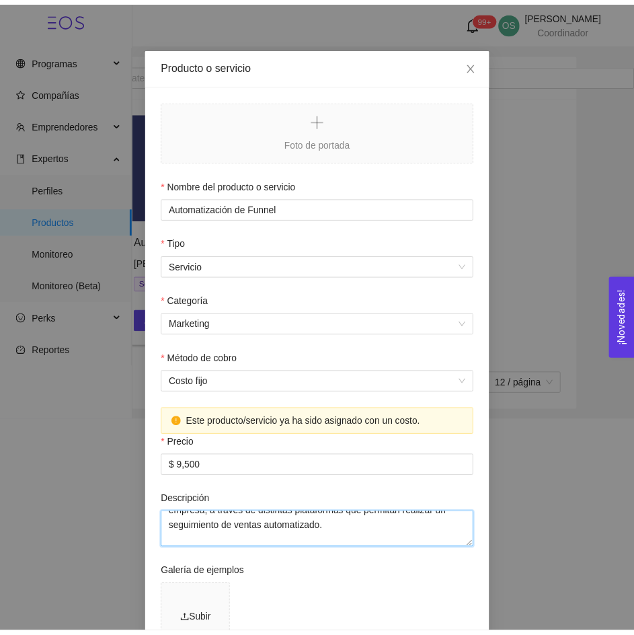
scroll to position [0, 0]
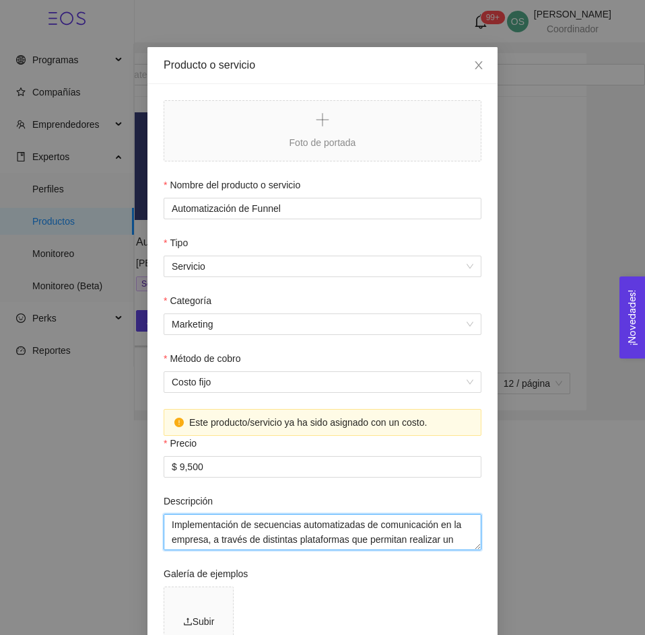
drag, startPoint x: 323, startPoint y: 542, endPoint x: 135, endPoint y: 513, distance: 190.6
click at [135, 513] on div "Producto o servicio Foto de portada Nombre del producto o servicio Automatizaci…" at bounding box center [322, 317] width 645 height 635
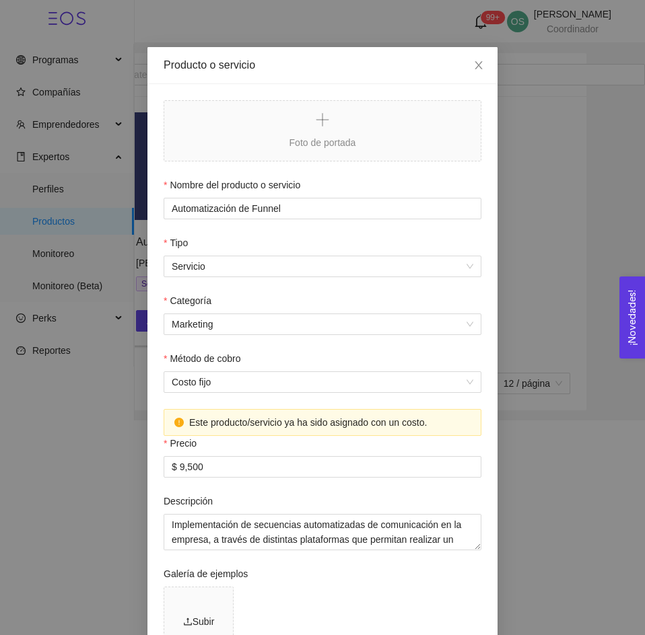
click at [539, 213] on div "Producto o servicio Foto de portada Nombre del producto o servicio Automatizaci…" at bounding box center [322, 317] width 645 height 635
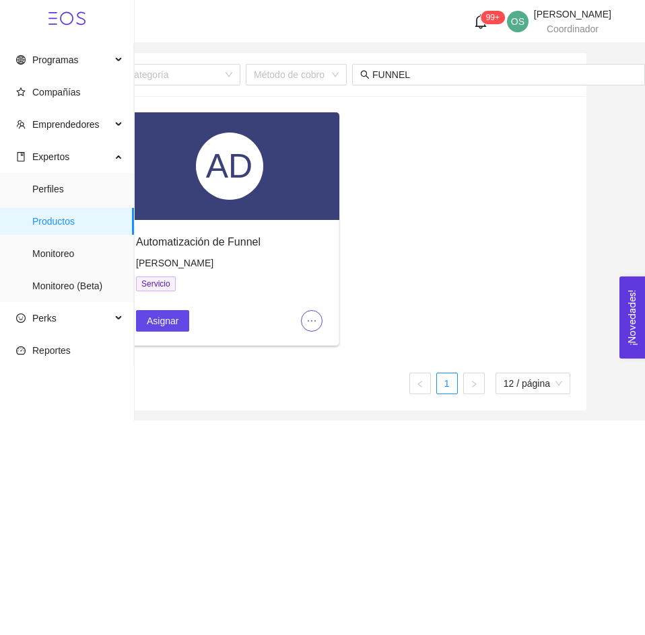
click at [174, 264] on span "[PERSON_NAME]" at bounding box center [174, 263] width 77 height 11
copy span "[PERSON_NAME]"
click at [480, 83] on span "FUNNEL" at bounding box center [498, 75] width 293 height 22
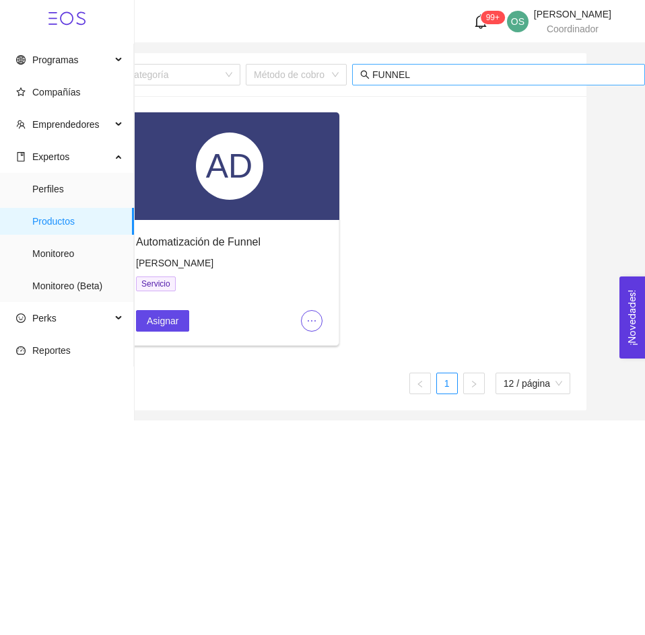
click at [480, 83] on span "FUNNEL" at bounding box center [498, 75] width 293 height 22
drag, startPoint x: 480, startPoint y: 83, endPoint x: 455, endPoint y: 77, distance: 26.1
click at [455, 77] on span "FUNNEL" at bounding box center [498, 75] width 293 height 22
click at [455, 77] on input "FUNNEL" at bounding box center [504, 74] width 264 height 15
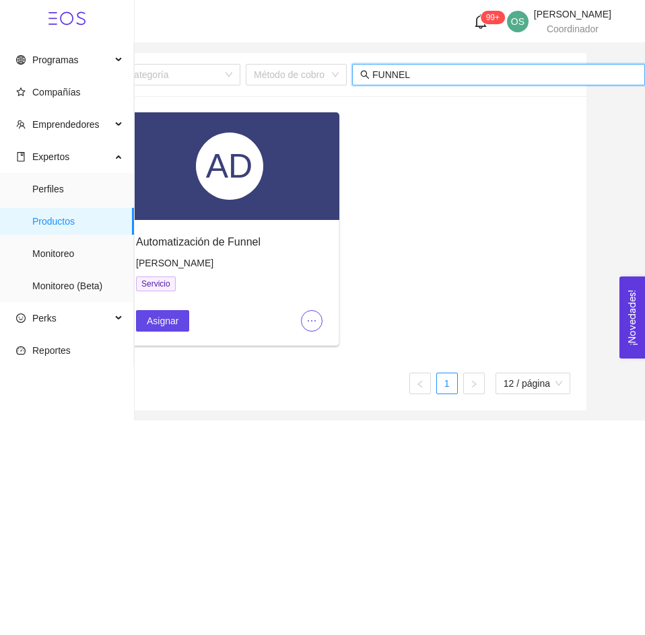
click at [455, 77] on input "FUNNEL" at bounding box center [504, 74] width 264 height 15
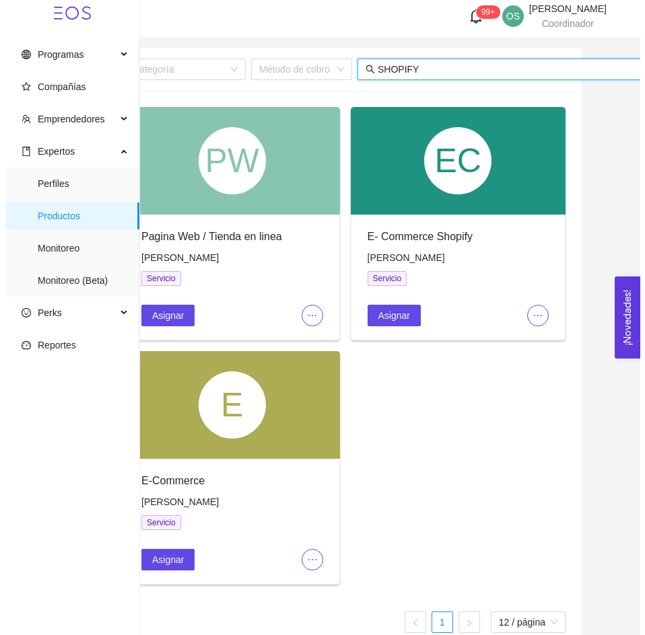
scroll to position [7, 0]
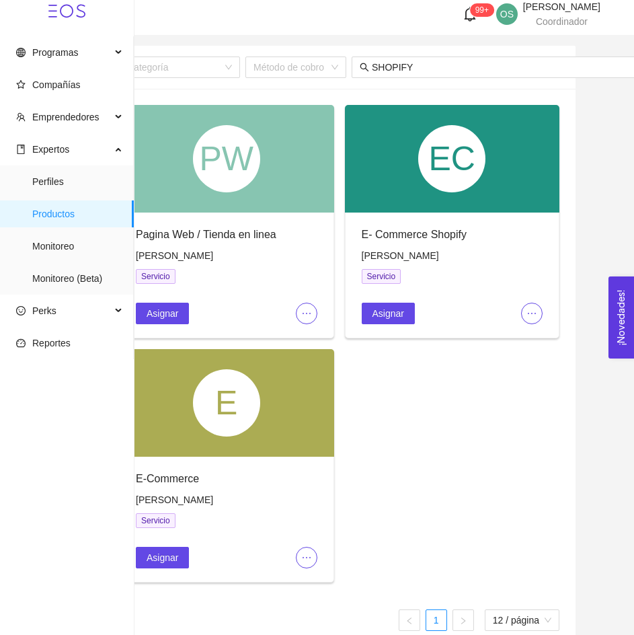
click at [544, 315] on div "E- Commerce Shopify [PERSON_NAME] Servicio Asignar" at bounding box center [453, 275] width 214 height 125
click at [536, 316] on icon "ellipsis" at bounding box center [532, 313] width 11 height 11
click at [536, 346] on span "Editar" at bounding box center [555, 339] width 50 height 15
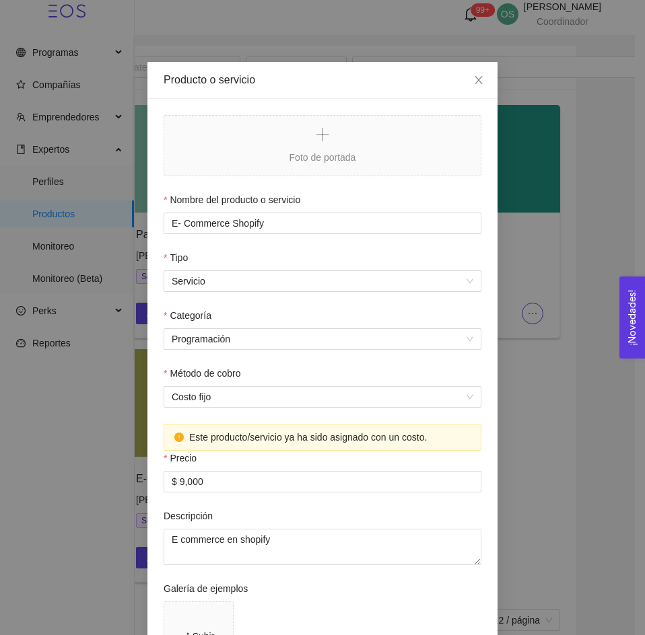
scroll to position [0, 0]
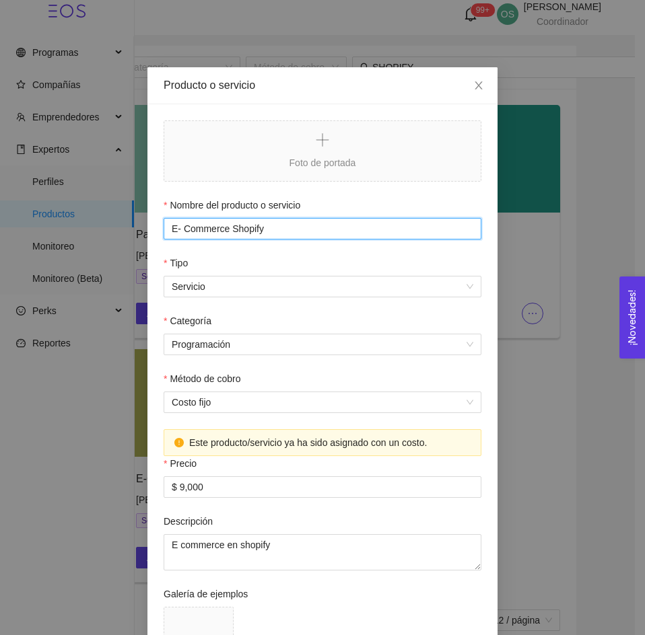
drag, startPoint x: 460, startPoint y: 228, endPoint x: 518, endPoint y: 228, distance: 58.5
click at [518, 228] on div "Producto o servicio Foto de portada Nombre del producto o servicio E- Commerce …" at bounding box center [322, 317] width 645 height 635
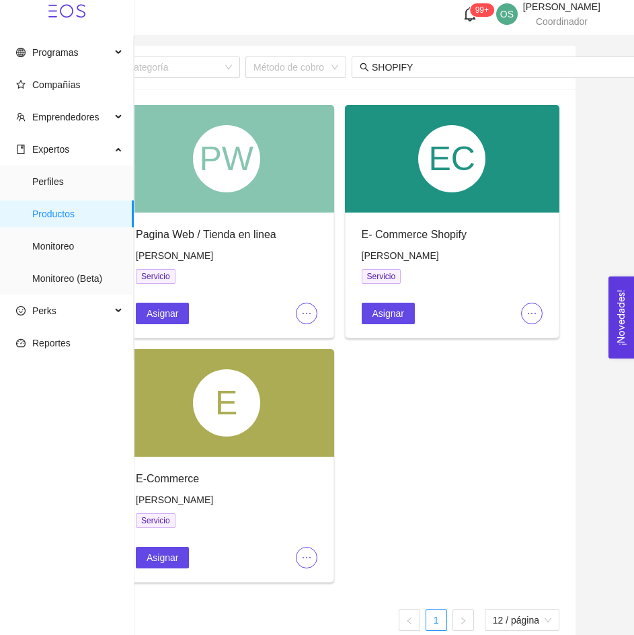
click at [400, 259] on span "[PERSON_NAME]" at bounding box center [400, 255] width 77 height 11
copy span "[PERSON_NAME]"
click at [308, 557] on icon "ellipsis" at bounding box center [306, 557] width 11 height 11
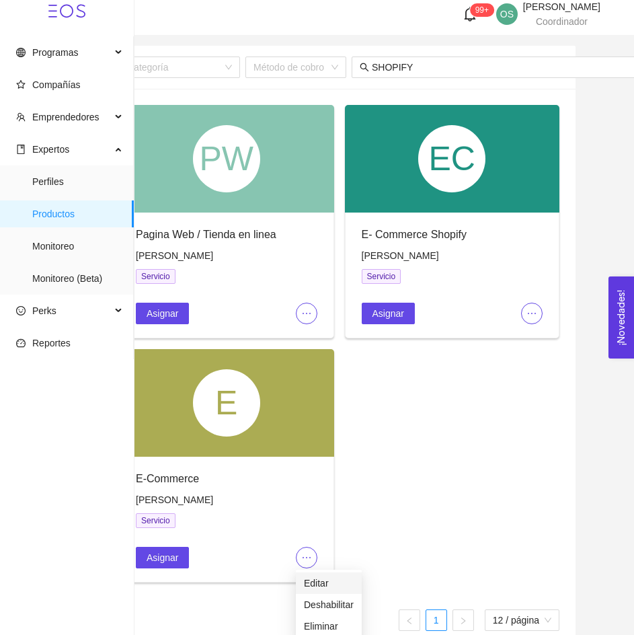
click at [324, 583] on span "Editar" at bounding box center [329, 583] width 50 height 15
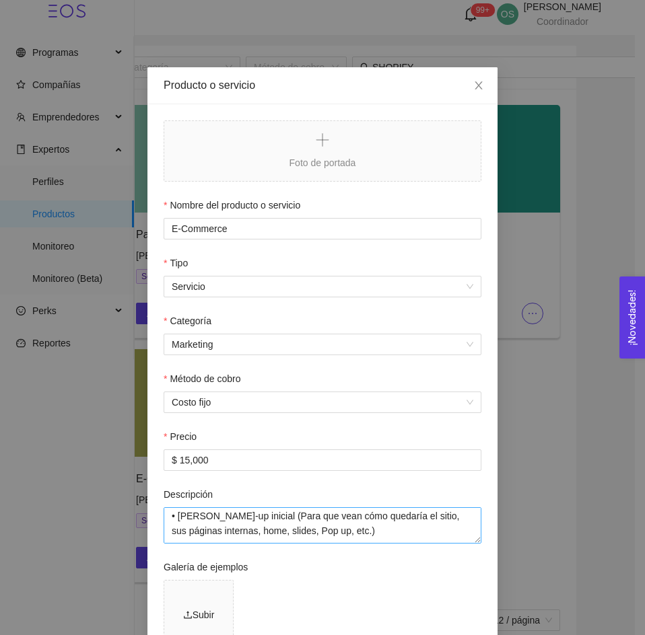
scroll to position [17, 0]
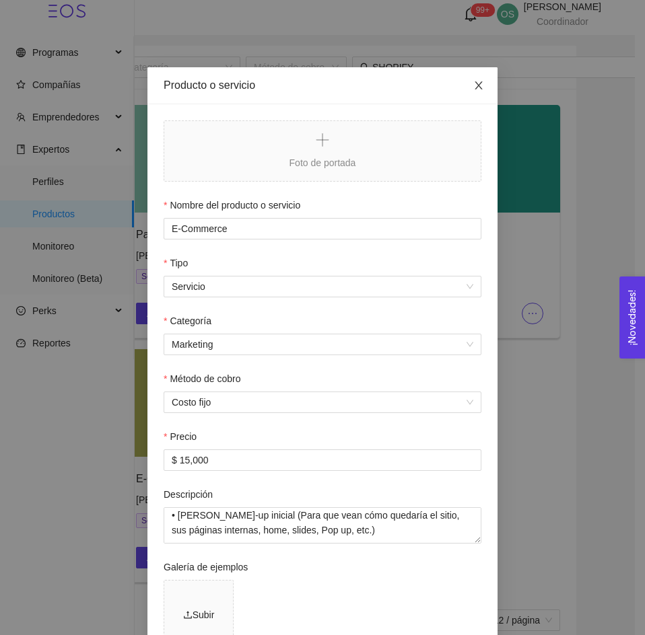
click at [475, 83] on icon "close" at bounding box center [477, 85] width 7 height 8
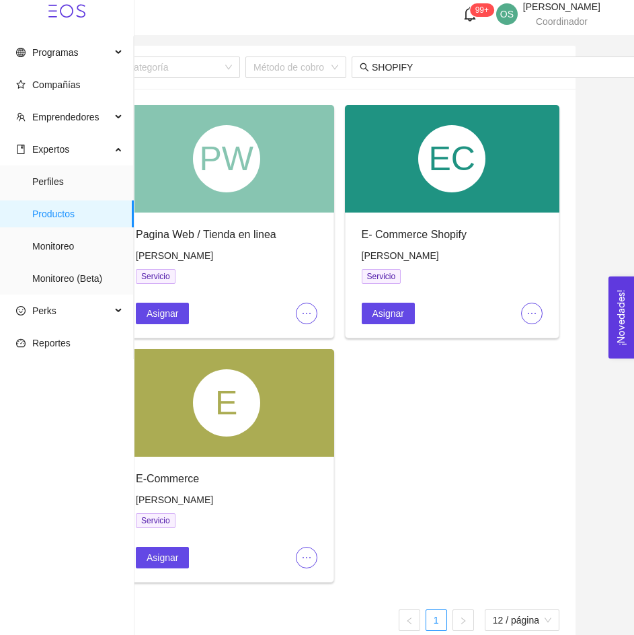
click at [523, 316] on span "ellipsis" at bounding box center [532, 313] width 20 height 11
click at [530, 336] on span "Editar" at bounding box center [555, 339] width 50 height 15
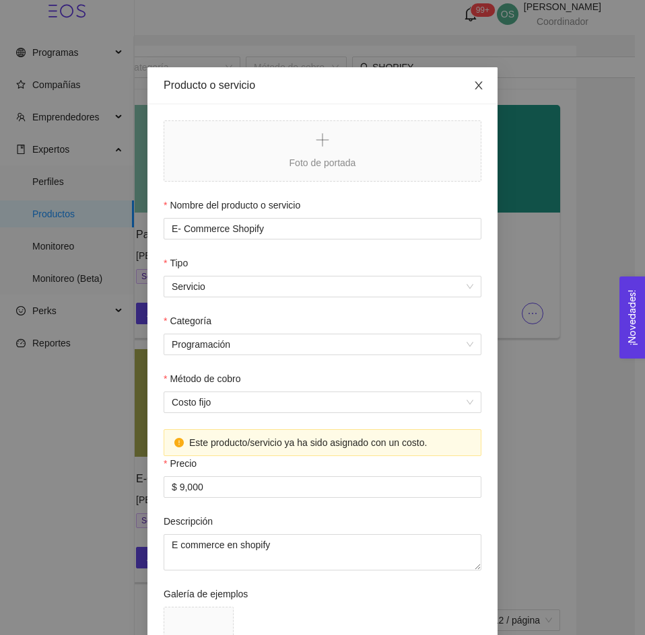
click at [481, 84] on span "Close" at bounding box center [479, 86] width 38 height 38
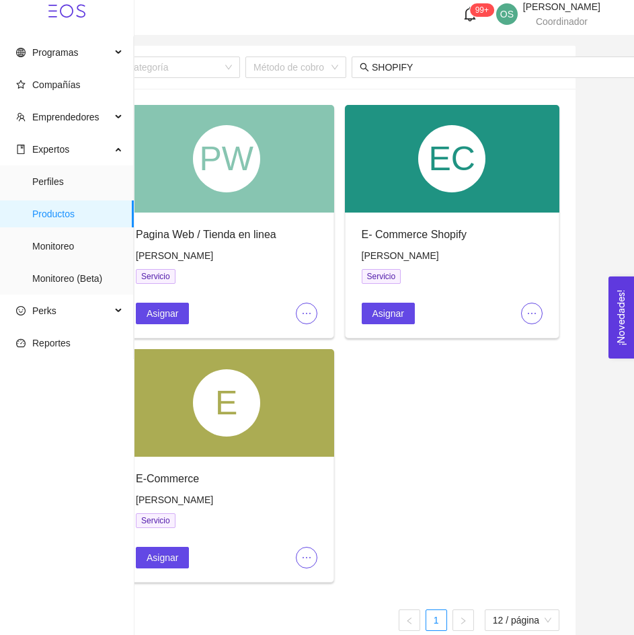
click at [307, 550] on button "button" at bounding box center [307, 558] width 22 height 22
click at [323, 584] on span "Editar" at bounding box center [329, 583] width 50 height 15
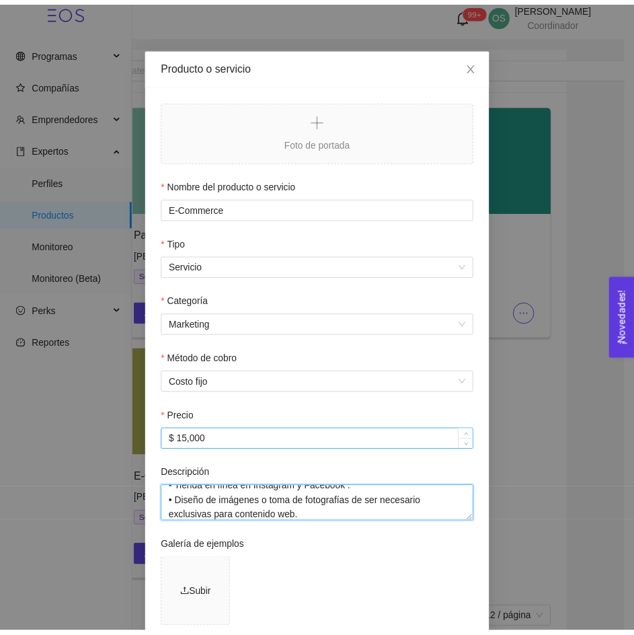
scroll to position [0, 0]
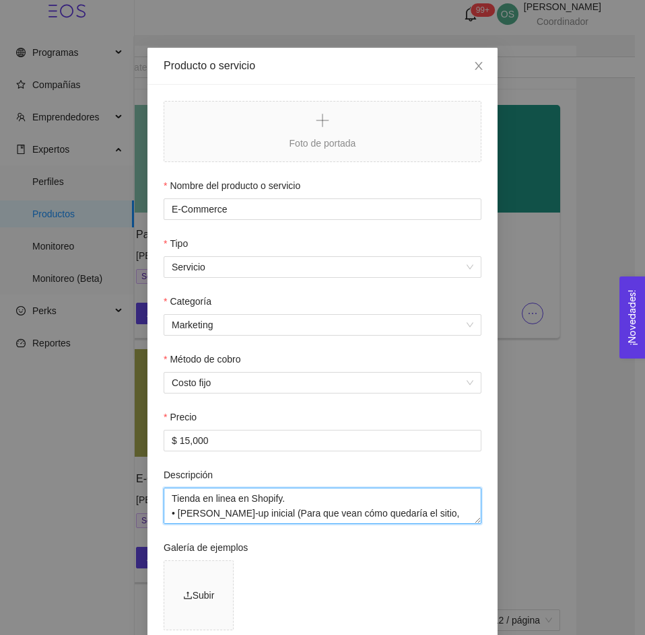
drag, startPoint x: 320, startPoint y: 513, endPoint x: 138, endPoint y: 430, distance: 200.5
click at [138, 430] on div "Producto o servicio Foto de portada Nombre del producto o servicio E-Commerce T…" at bounding box center [322, 317] width 645 height 635
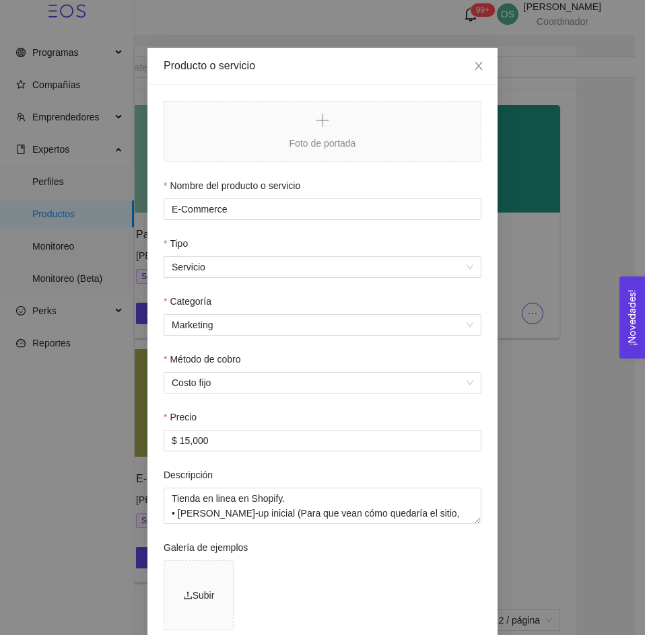
click at [521, 330] on div "Producto o servicio Foto de portada Nombre del producto o servicio E-Commerce T…" at bounding box center [322, 317] width 645 height 635
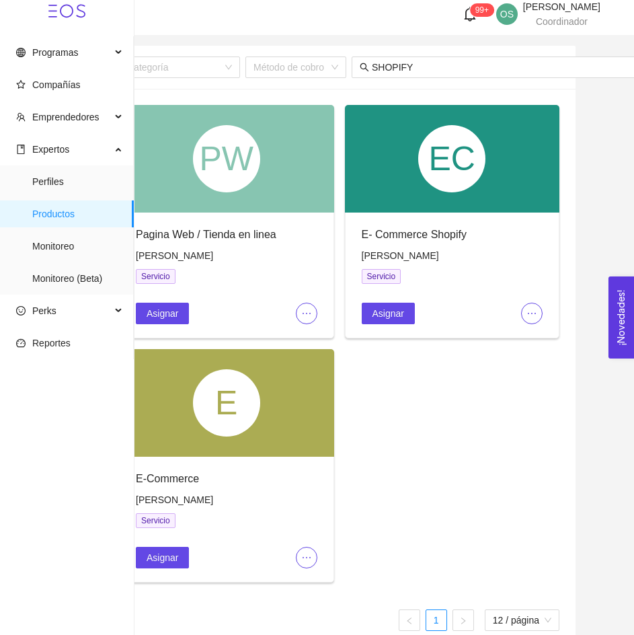
click at [407, 256] on span "[PERSON_NAME]" at bounding box center [400, 255] width 77 height 11
drag, startPoint x: 407, startPoint y: 256, endPoint x: 169, endPoint y: 502, distance: 342.1
click at [169, 502] on span "[PERSON_NAME]" at bounding box center [174, 500] width 77 height 11
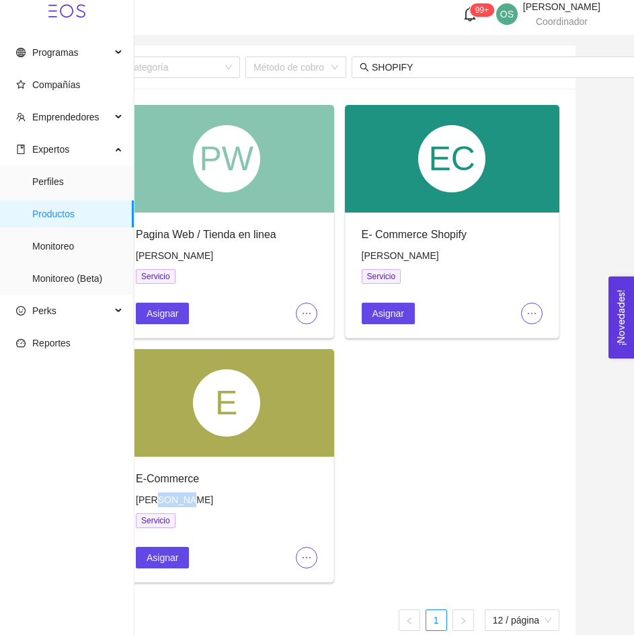
click at [169, 502] on span "[PERSON_NAME]" at bounding box center [174, 500] width 77 height 11
copy span "[PERSON_NAME]"
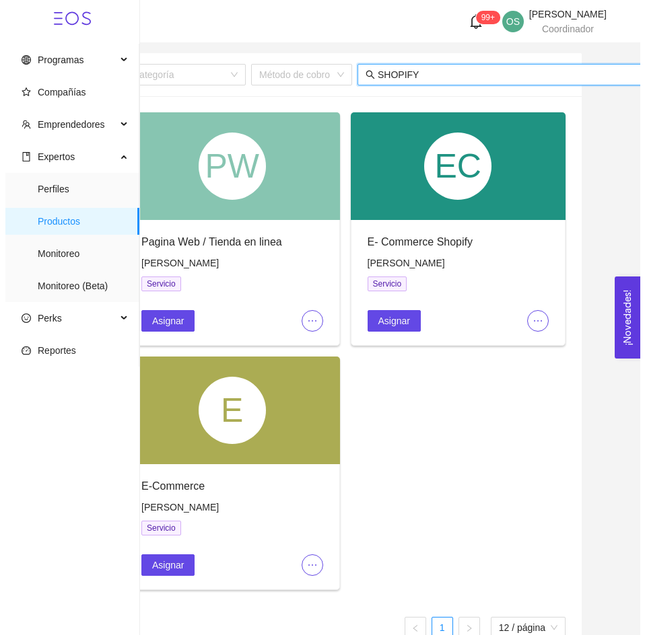
scroll to position [0, 47]
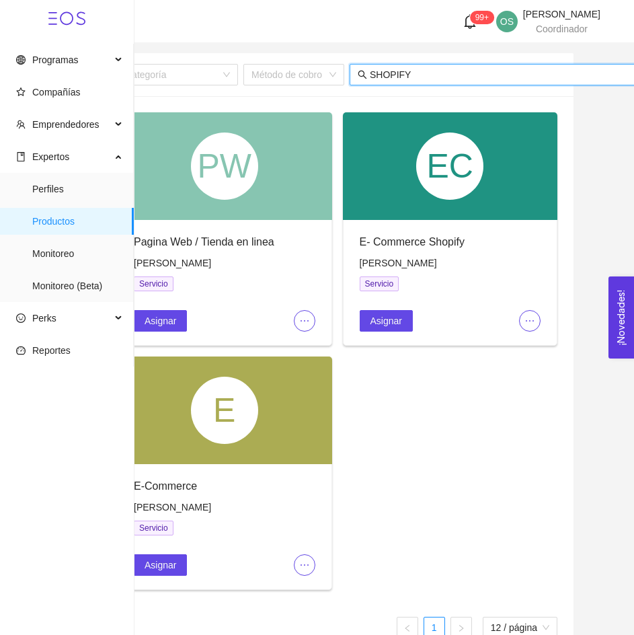
click at [410, 79] on input "SHOPIFY" at bounding box center [502, 74] width 264 height 15
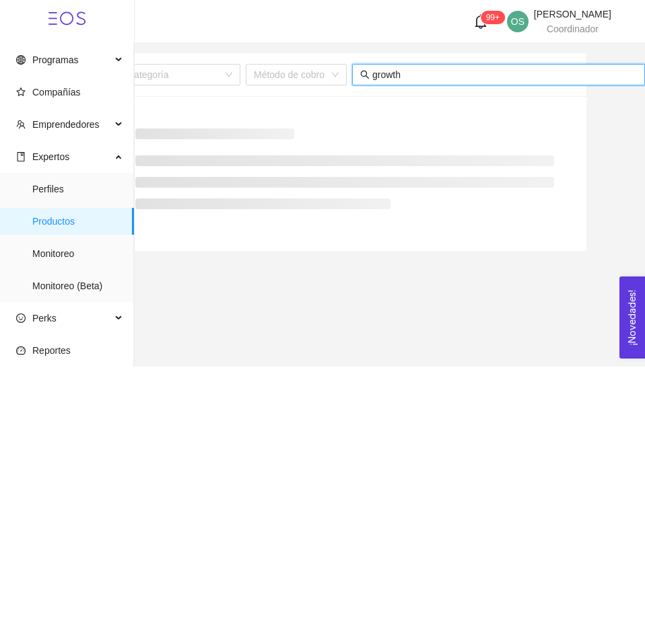
scroll to position [0, 45]
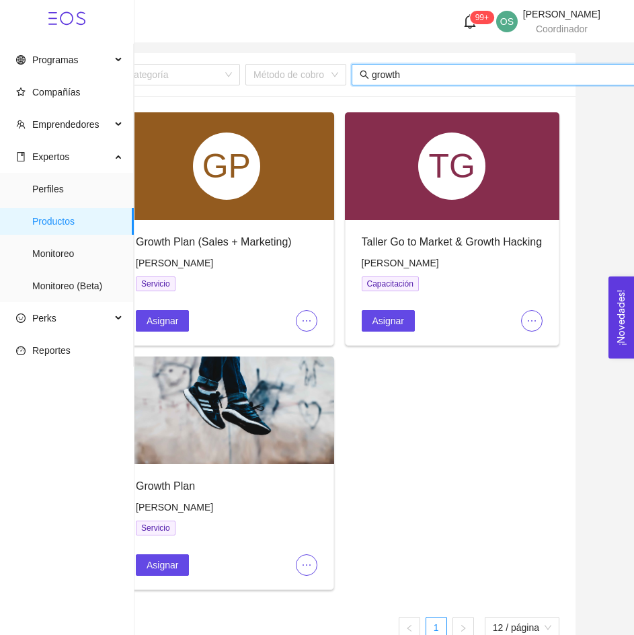
click at [306, 324] on icon "ellipsis" at bounding box center [306, 321] width 11 height 11
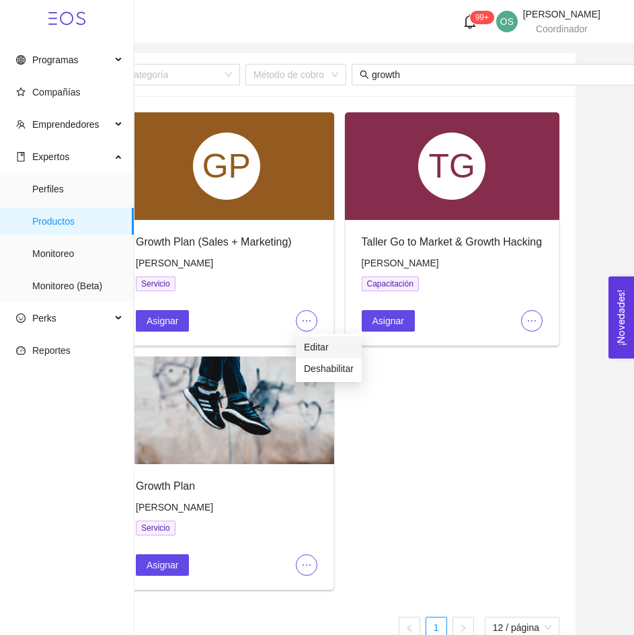
click at [312, 345] on span "Editar" at bounding box center [329, 347] width 50 height 15
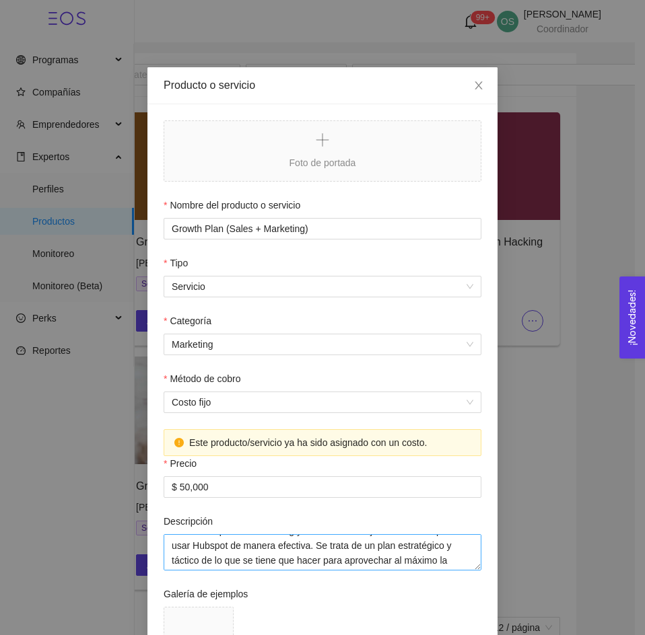
scroll to position [15, 0]
drag, startPoint x: 318, startPoint y: 544, endPoint x: 325, endPoint y: 557, distance: 15.0
click at [325, 557] on textarea "Un Growth plan de marketing y ventas es la mejor forma de empezar a usar Hubspo…" at bounding box center [322, 552] width 318 height 36
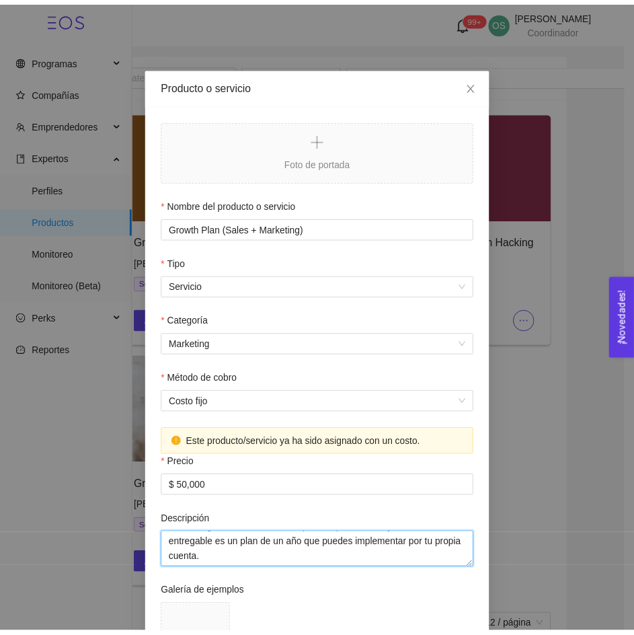
scroll to position [0, 0]
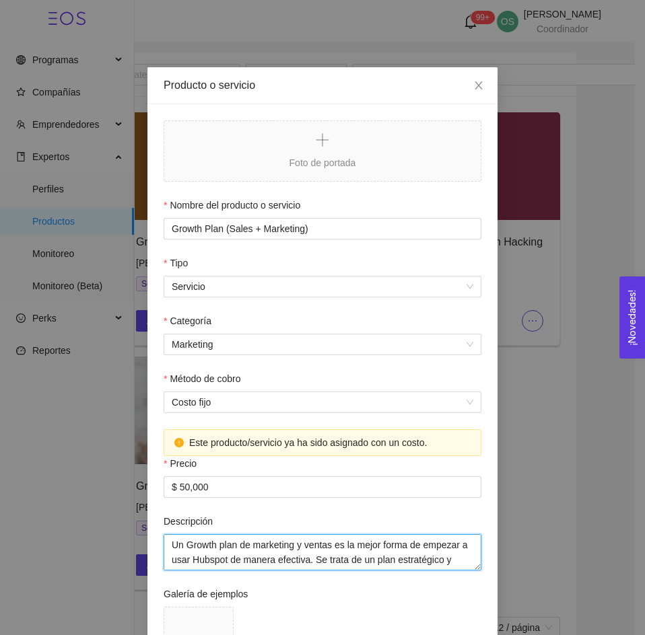
click at [268, 546] on textarea "Un Growth plan de marketing y ventas es la mejor forma de empezar a usar Hubspo…" at bounding box center [322, 552] width 318 height 36
click at [288, 557] on textarea "Un Growth plan de marketing y ventas es la mejor forma de empezar a usar Hubspo…" at bounding box center [322, 552] width 318 height 36
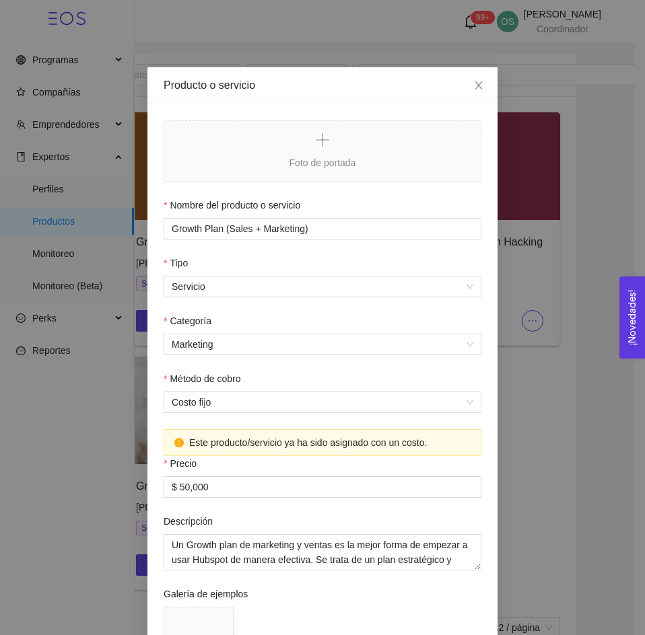
click at [523, 293] on div "Producto o servicio Foto de portada Nombre del producto o servicio Growth Plan …" at bounding box center [322, 317] width 645 height 635
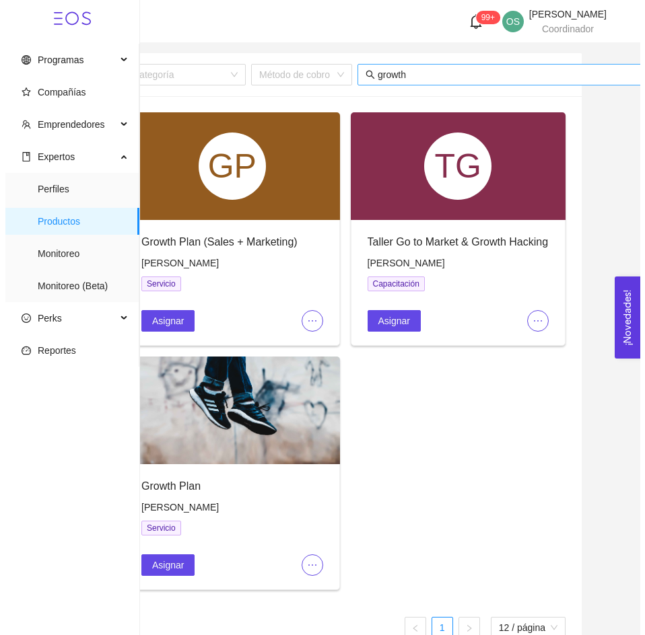
scroll to position [0, 47]
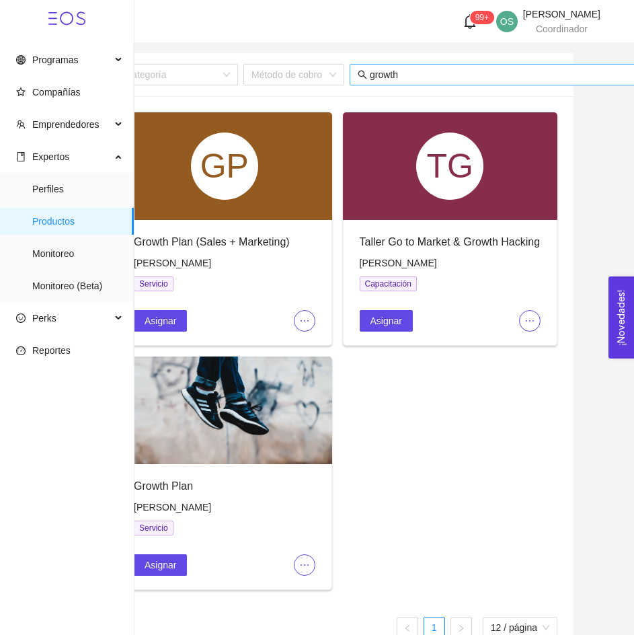
click at [380, 66] on span "growth" at bounding box center [496, 75] width 293 height 22
click at [381, 75] on input "growth" at bounding box center [502, 74] width 264 height 15
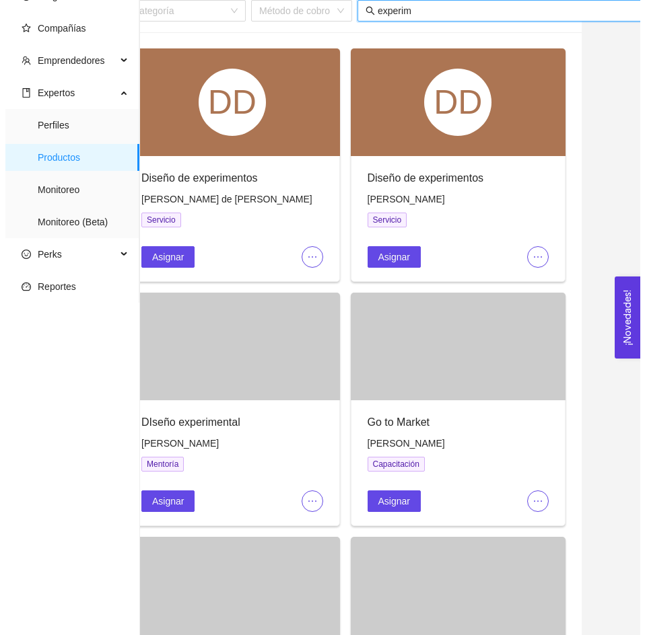
scroll to position [47, 0]
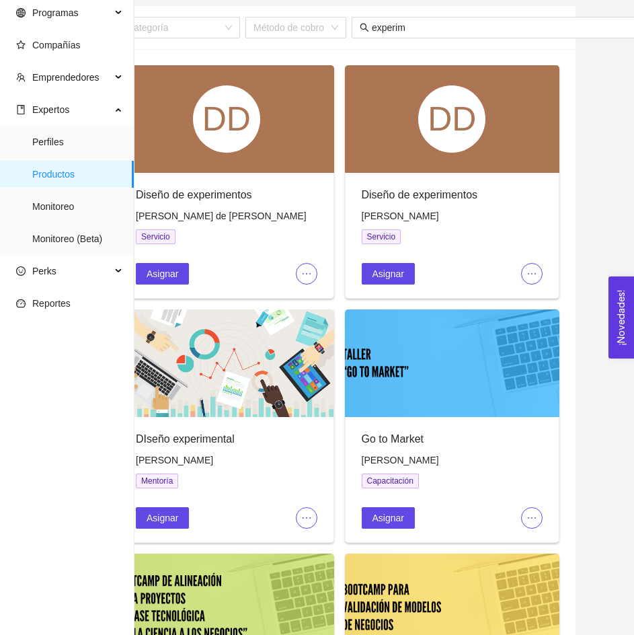
click at [310, 262] on div "Asignar" at bounding box center [227, 267] width 182 height 35
click at [305, 270] on icon "ellipsis" at bounding box center [306, 273] width 11 height 11
click at [309, 289] on ul "Editar Deshabilitar Eliminar" at bounding box center [329, 322] width 66 height 70
click at [299, 262] on div "Asignar" at bounding box center [227, 267] width 182 height 35
click at [301, 268] on icon "ellipsis" at bounding box center [306, 273] width 11 height 11
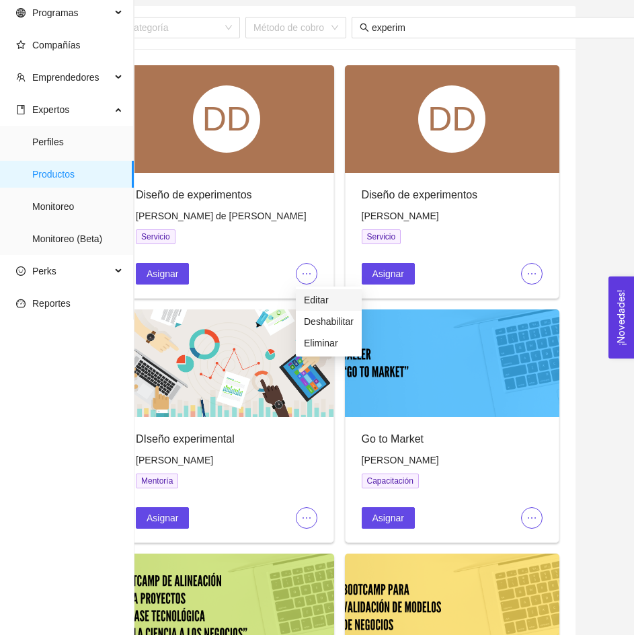
click at [324, 299] on span "Editar" at bounding box center [329, 300] width 50 height 15
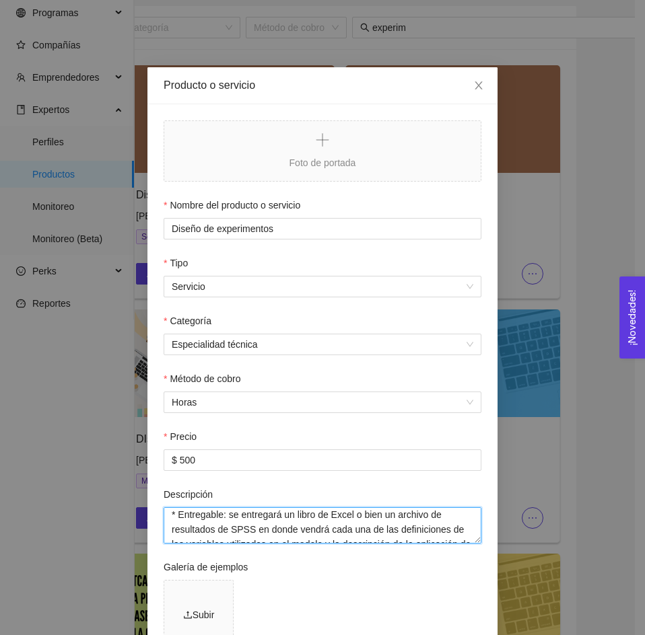
scroll to position [54, 0]
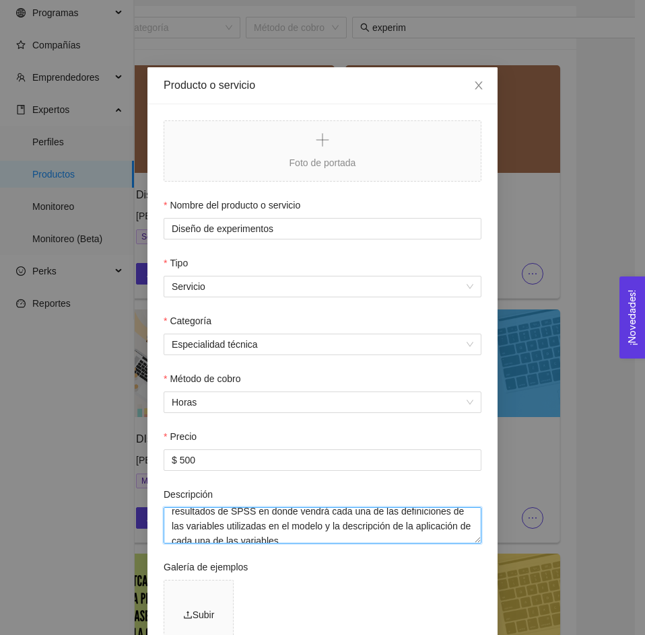
drag, startPoint x: 385, startPoint y: 515, endPoint x: 380, endPoint y: 532, distance: 17.5
click at [380, 532] on textarea "* Se definirán las variables a modelar con las cuales realizará el modelo para …" at bounding box center [322, 525] width 318 height 36
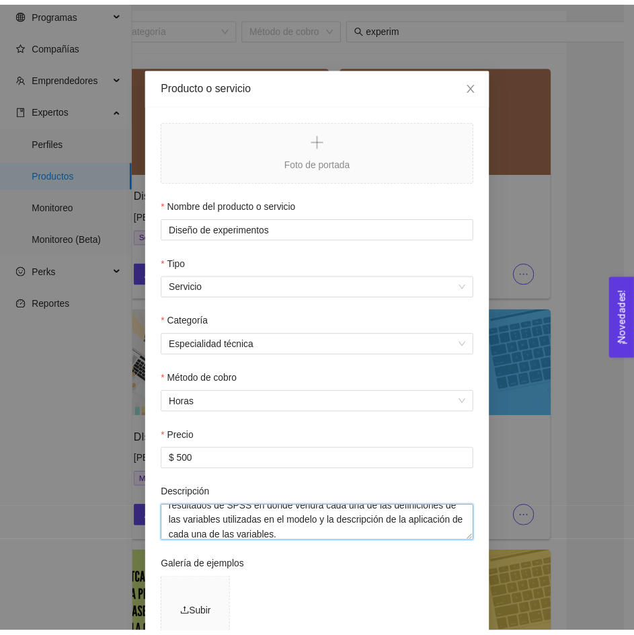
scroll to position [55, 0]
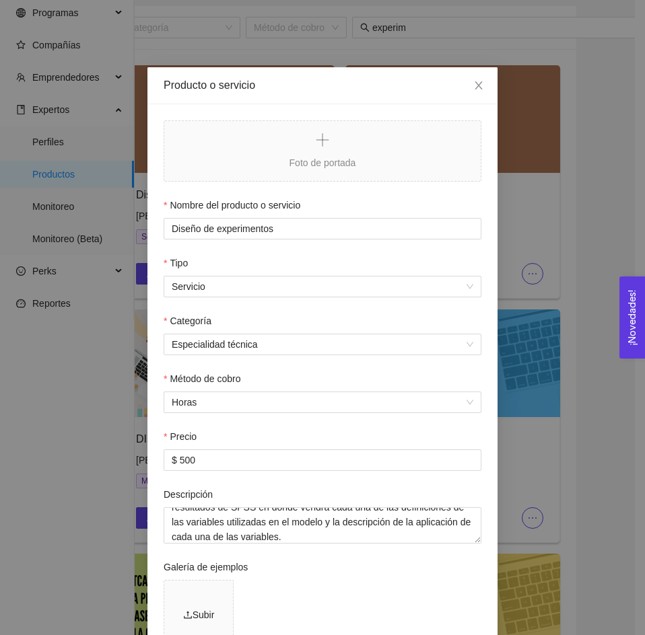
click at [506, 338] on div "Producto o servicio Foto de portada Nombre del producto o servicio Diseño de ex…" at bounding box center [322, 317] width 645 height 635
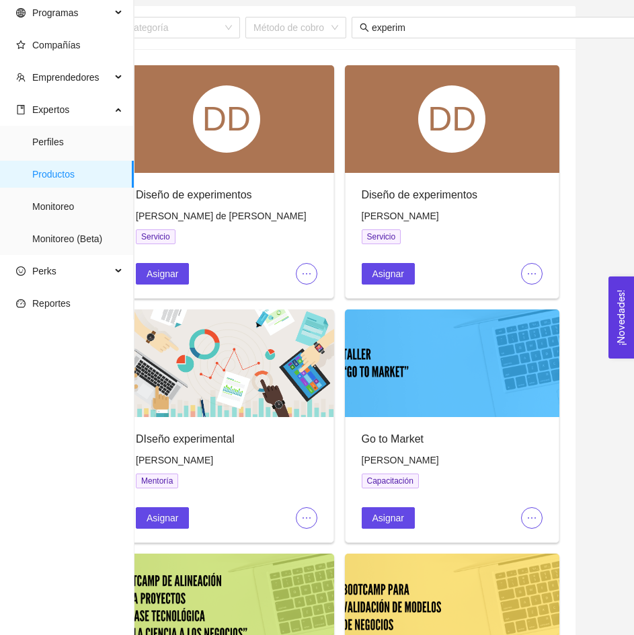
click at [180, 216] on span "[PERSON_NAME] de [PERSON_NAME]" at bounding box center [221, 216] width 171 height 11
copy span "[PERSON_NAME] de [PERSON_NAME]"
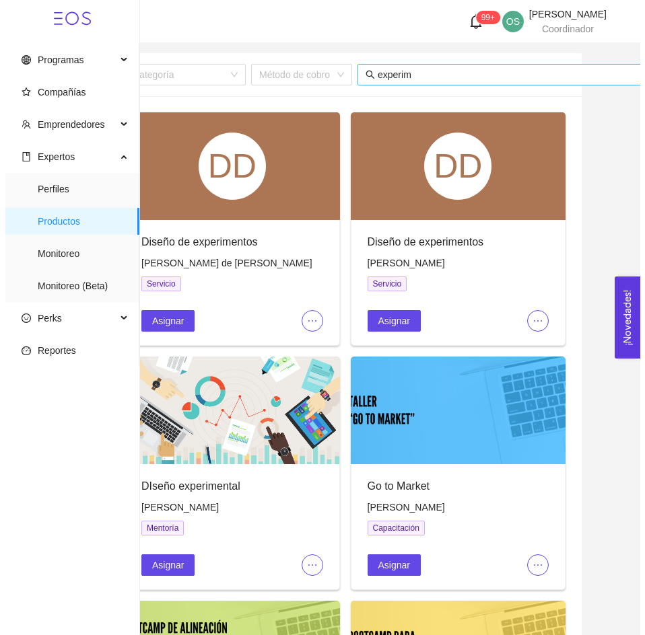
scroll to position [0, 47]
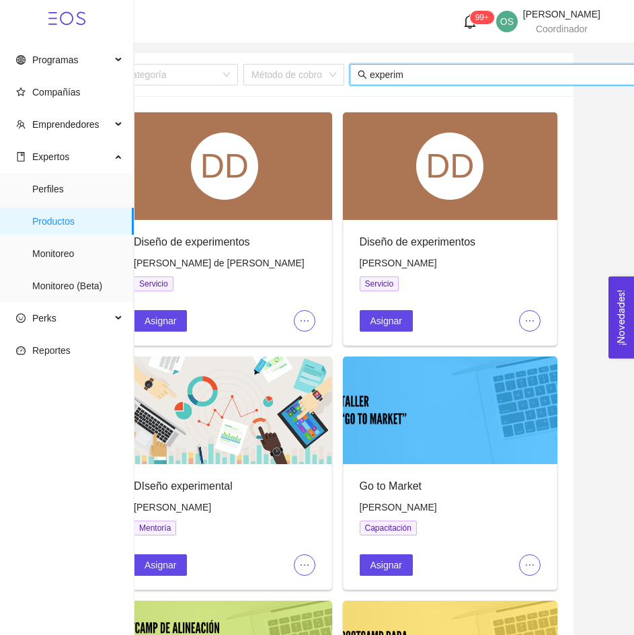
click at [386, 77] on input "experim" at bounding box center [502, 74] width 264 height 15
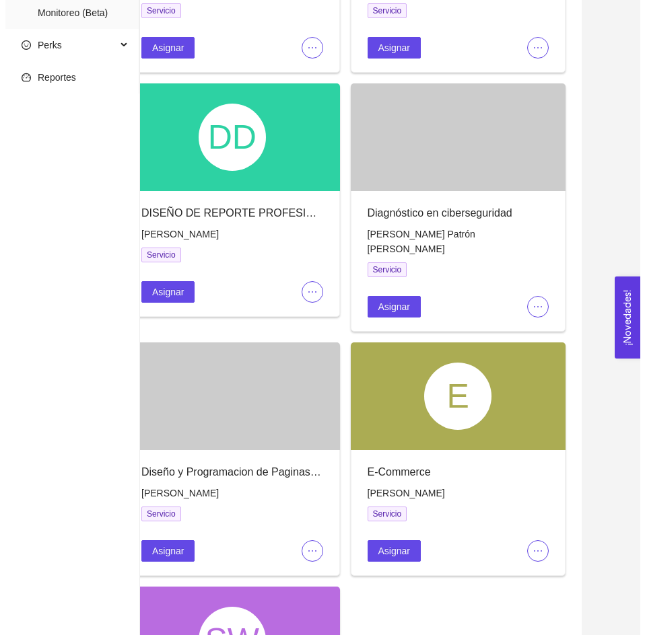
scroll to position [276, 0]
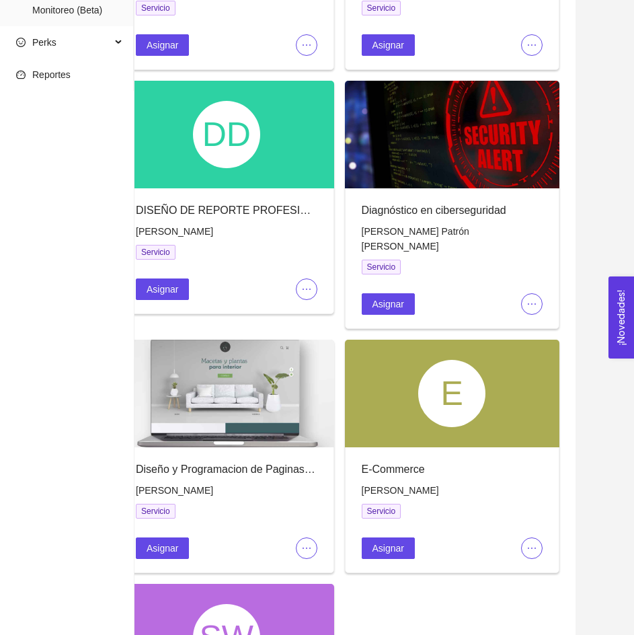
click at [305, 543] on icon "ellipsis" at bounding box center [306, 548] width 11 height 11
click at [316, 562] on span "Editar" at bounding box center [329, 558] width 50 height 15
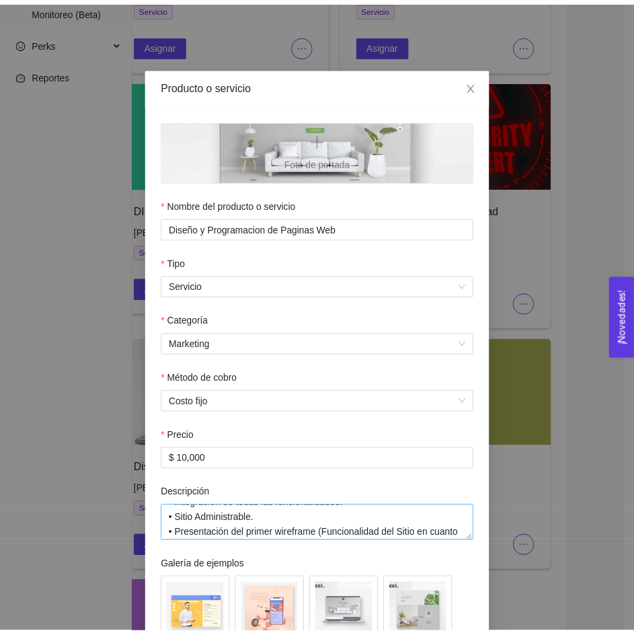
scroll to position [85, 0]
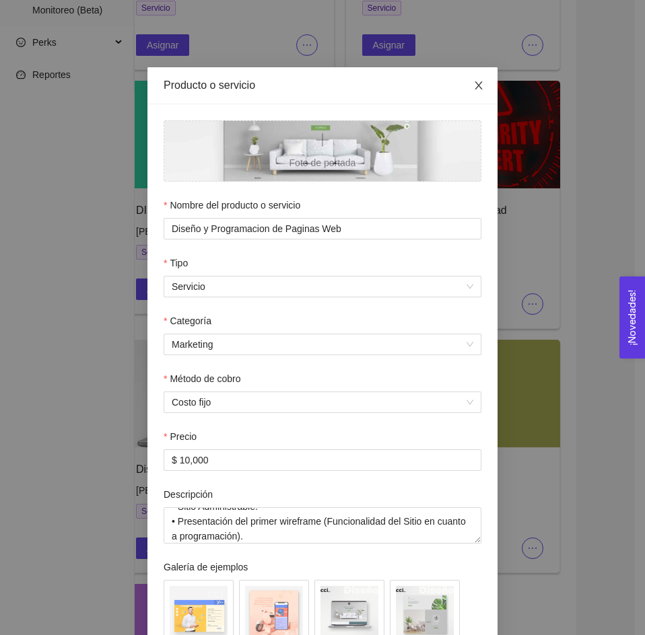
click at [475, 81] on icon "close" at bounding box center [478, 85] width 11 height 11
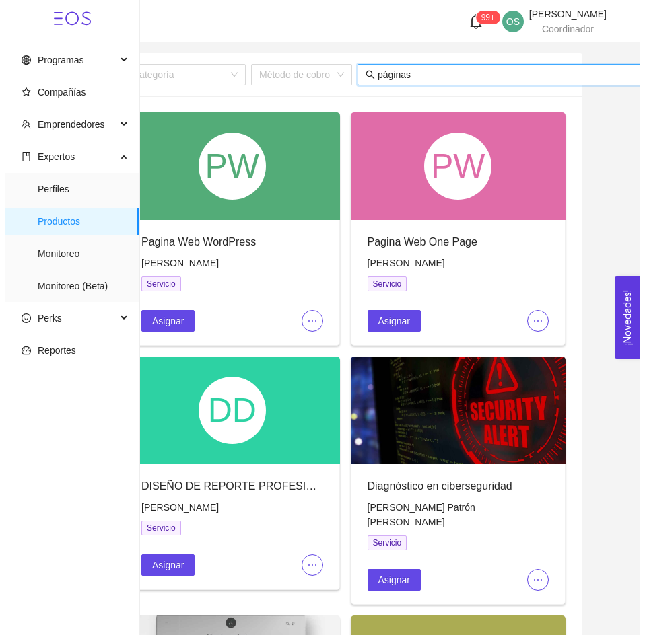
scroll to position [0, 47]
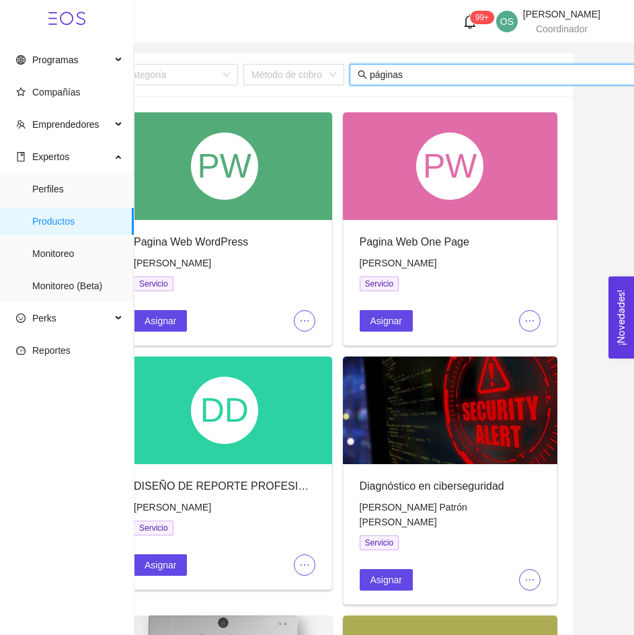
click at [393, 81] on input "páginas" at bounding box center [502, 74] width 264 height 15
paste input "Desarrollo de Software"
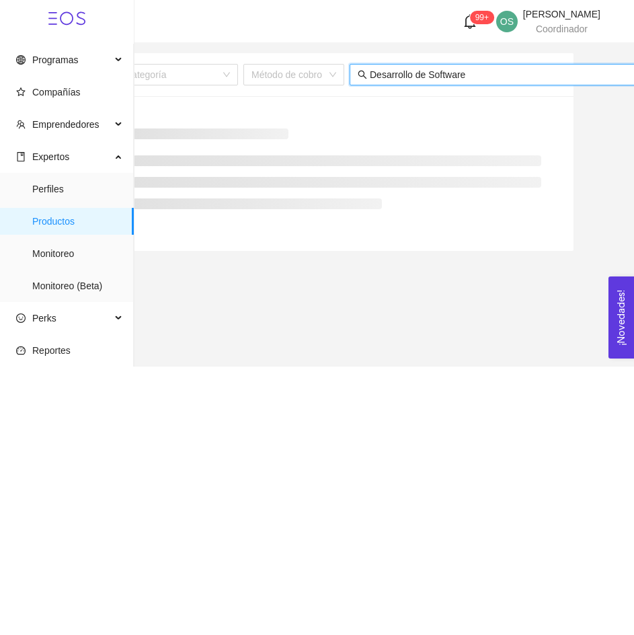
scroll to position [0, 45]
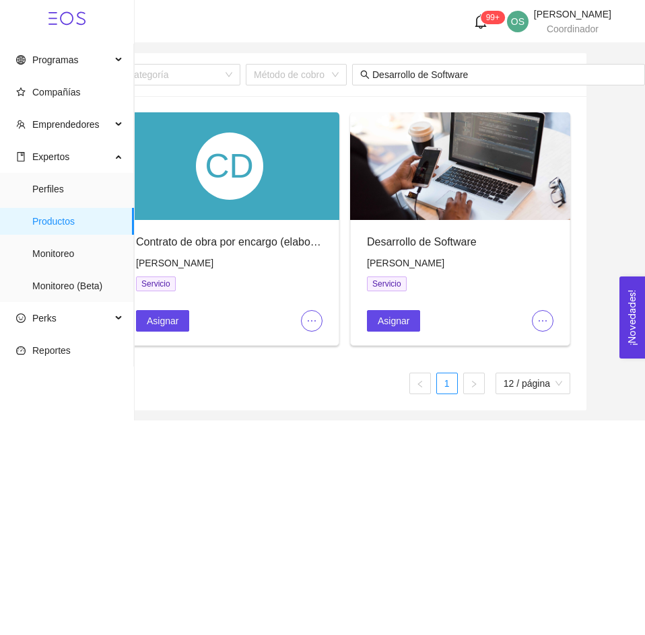
click at [538, 324] on icon "ellipsis" at bounding box center [542, 321] width 11 height 11
click at [542, 353] on span "Editar" at bounding box center [565, 347] width 50 height 15
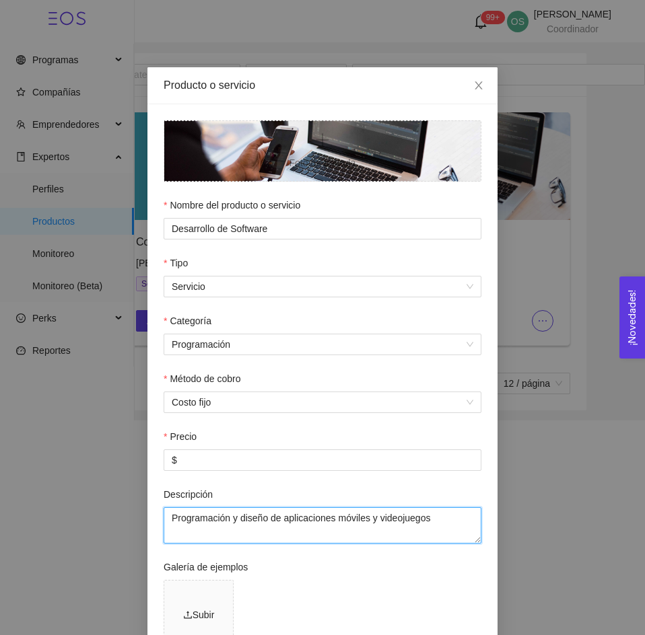
click at [286, 522] on textarea "Programación y diseño de aplicaciones móviles y videojuegos" at bounding box center [322, 525] width 318 height 36
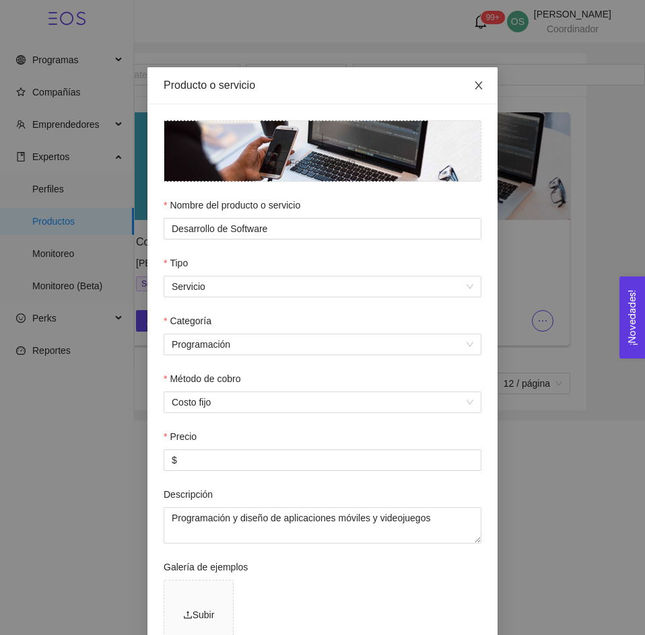
click at [464, 85] on span "Close" at bounding box center [479, 86] width 38 height 38
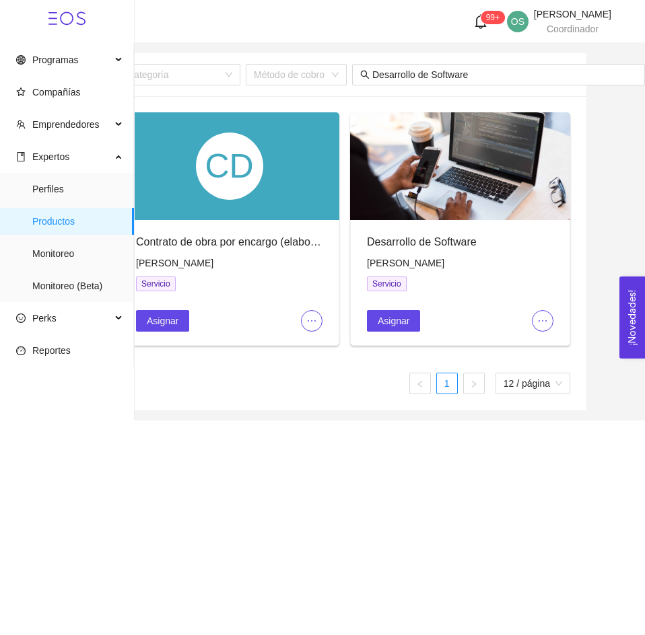
click at [415, 266] on span "[PERSON_NAME]" at bounding box center [405, 263] width 77 height 11
copy span "[PERSON_NAME]"
click at [418, 73] on input "Desarrollo de Software" at bounding box center [504, 74] width 264 height 15
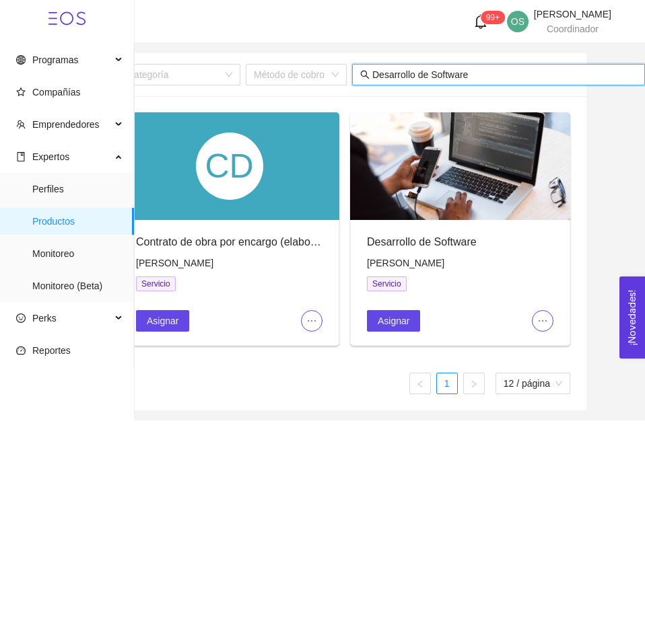
click at [418, 73] on input "Desarrollo de Software" at bounding box center [504, 74] width 264 height 15
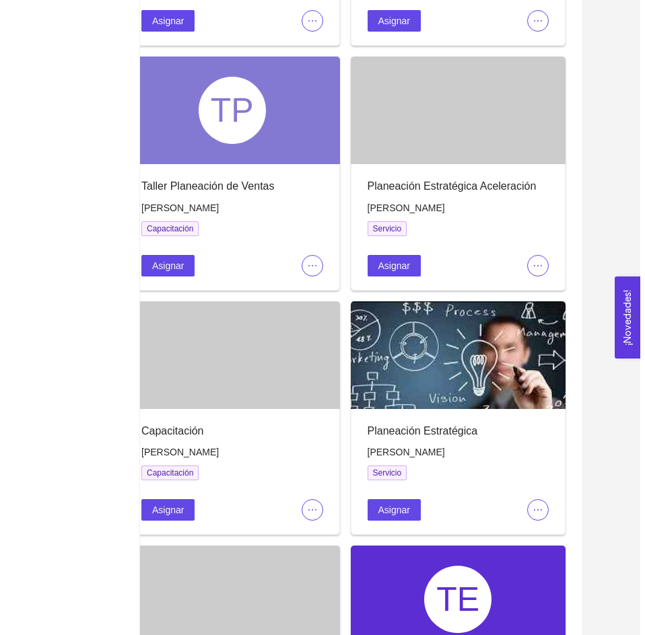
scroll to position [789, 0]
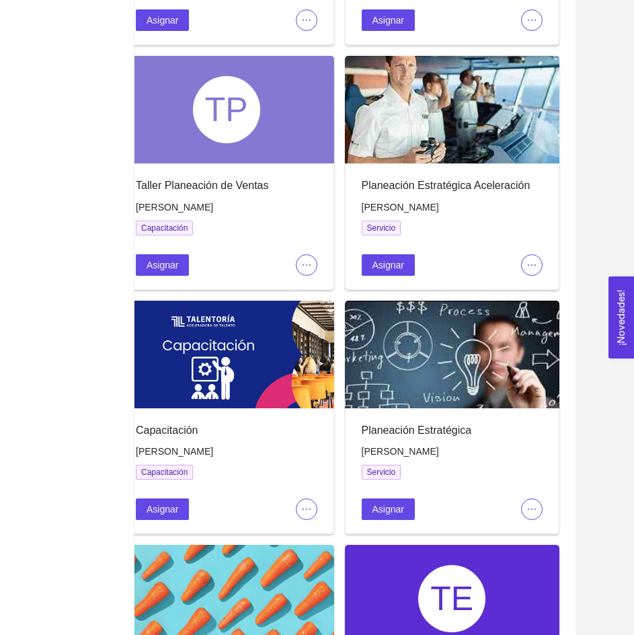
click at [542, 507] on span "ellipsis" at bounding box center [532, 509] width 20 height 11
click at [534, 530] on span "Editar" at bounding box center [555, 532] width 50 height 15
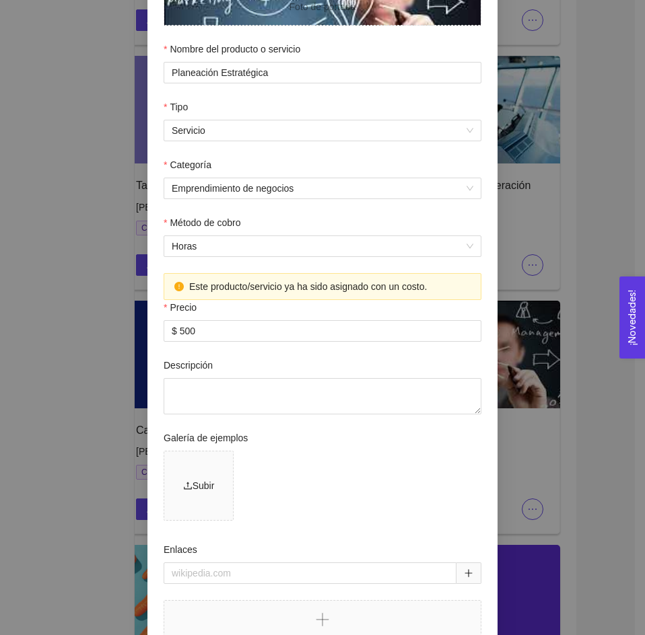
scroll to position [0, 0]
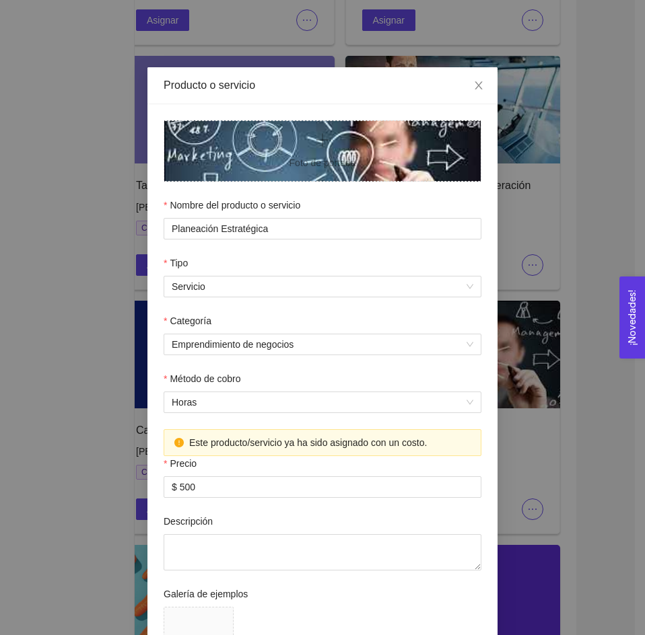
click at [509, 104] on div "Producto o servicio Foto de portada Nombre del producto o servicio Planeación E…" at bounding box center [322, 317] width 645 height 635
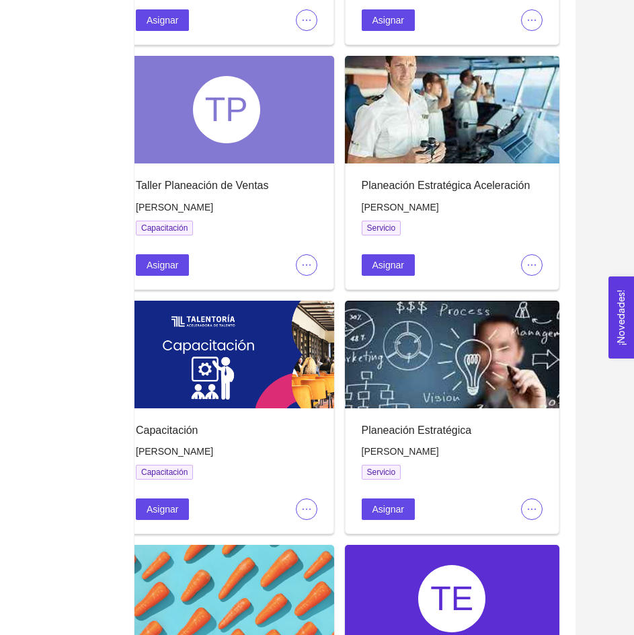
click at [532, 263] on icon "ellipsis" at bounding box center [532, 265] width 11 height 11
click at [538, 287] on span "Editar" at bounding box center [555, 289] width 50 height 15
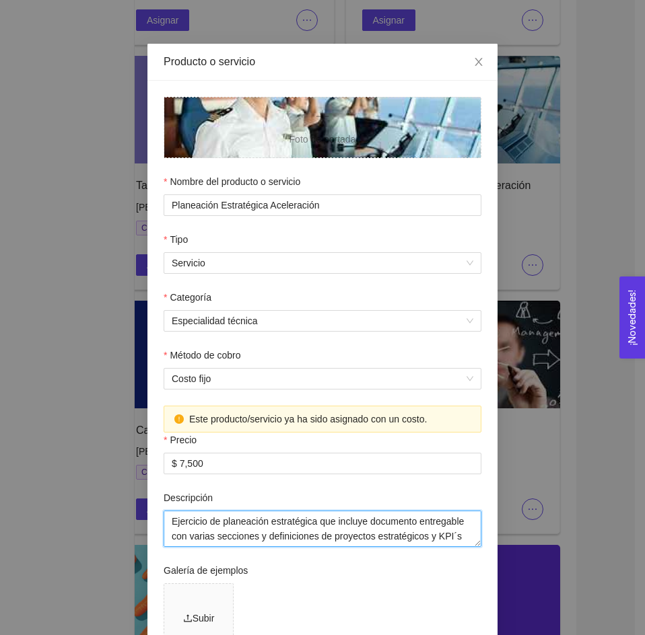
drag, startPoint x: 451, startPoint y: 532, endPoint x: 161, endPoint y: 517, distance: 290.4
click at [163, 517] on textarea "Ejercicio de planeación estratégica que incluye documento entregable con varias…" at bounding box center [322, 529] width 318 height 36
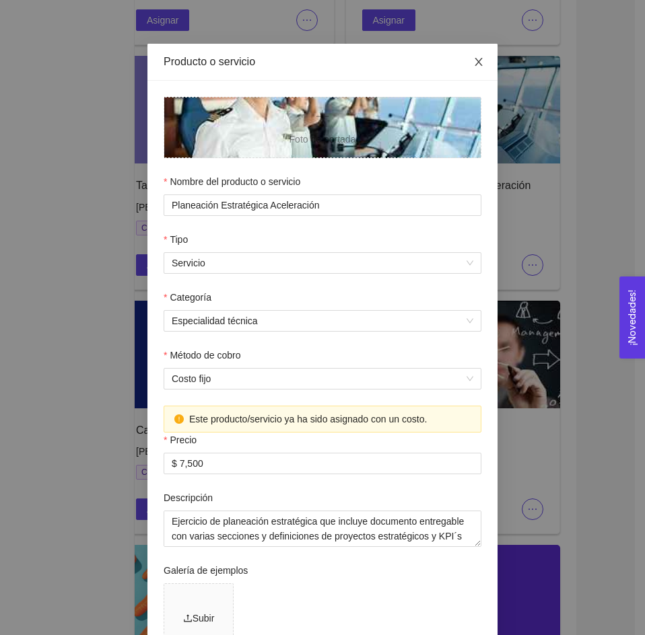
click at [474, 61] on icon "close" at bounding box center [478, 62] width 11 height 11
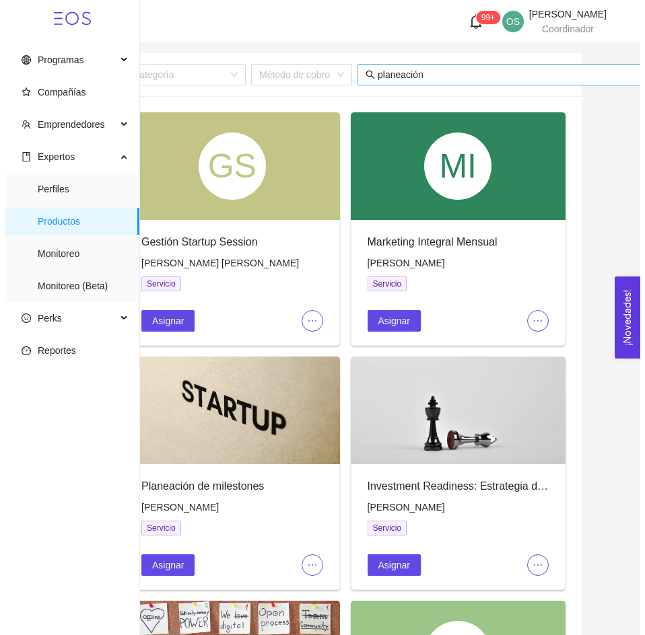
scroll to position [0, 47]
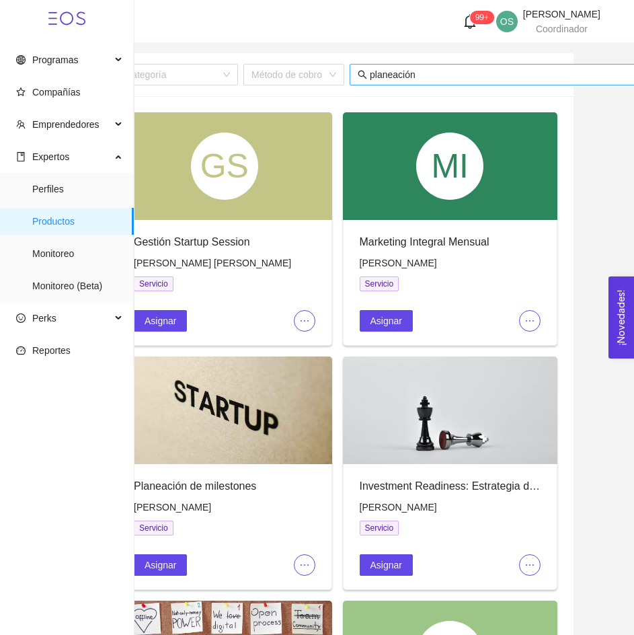
click at [459, 77] on input "planeación" at bounding box center [502, 74] width 264 height 15
click at [459, 77] on input "e" at bounding box center [502, 74] width 264 height 15
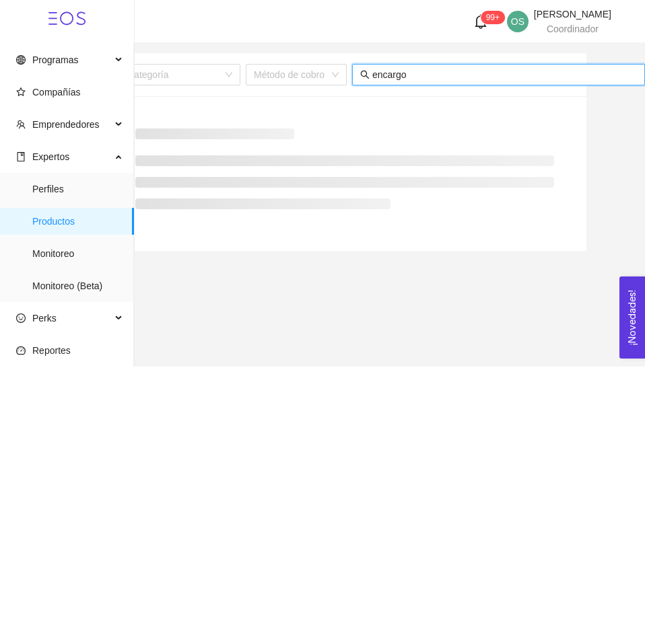
scroll to position [0, 45]
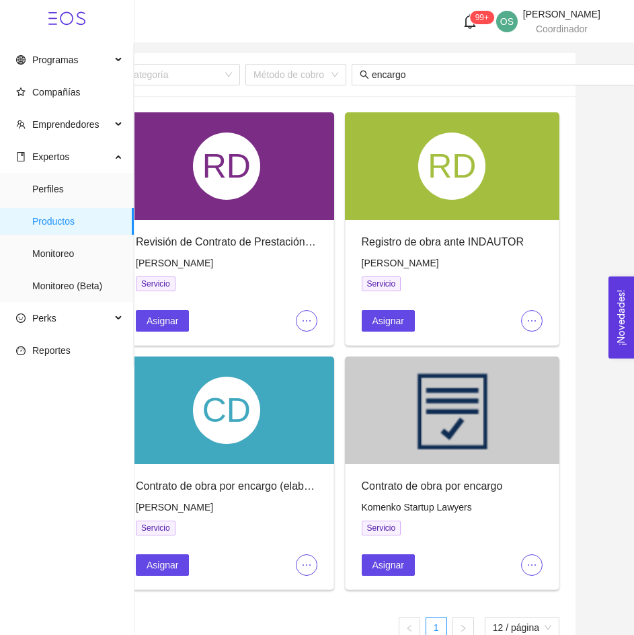
click at [299, 324] on span "ellipsis" at bounding box center [307, 321] width 20 height 11
click at [307, 344] on span "Editar" at bounding box center [329, 347] width 50 height 15
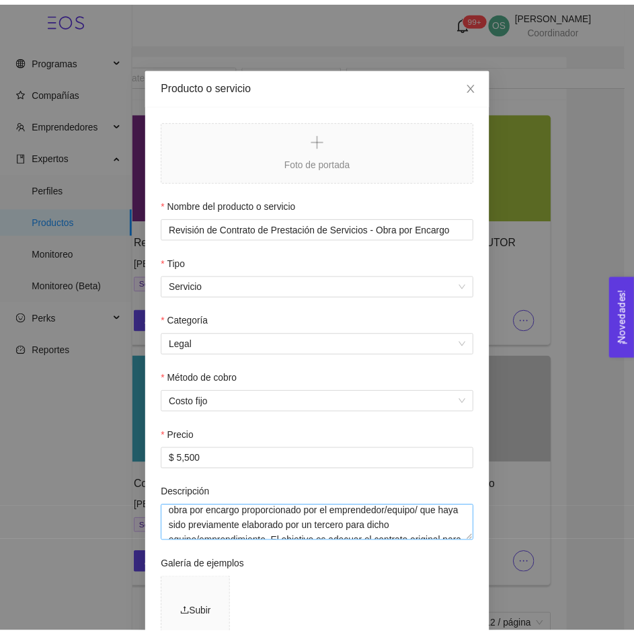
scroll to position [0, 0]
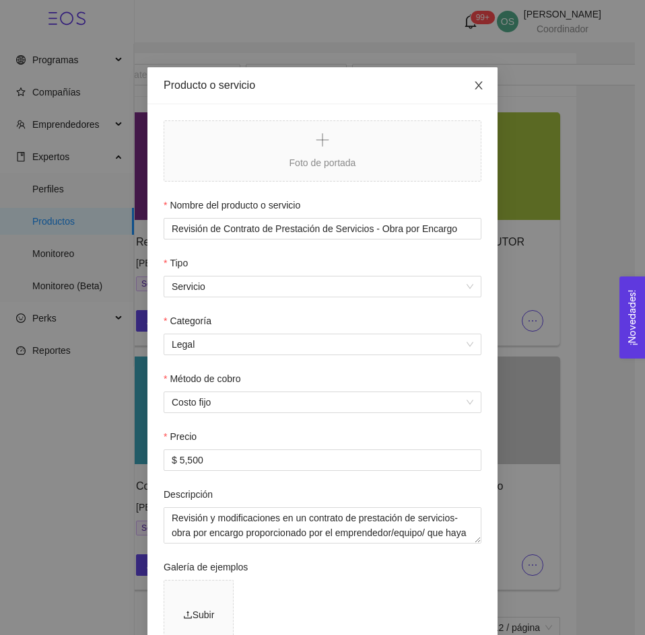
click at [478, 83] on icon "close" at bounding box center [478, 85] width 11 height 11
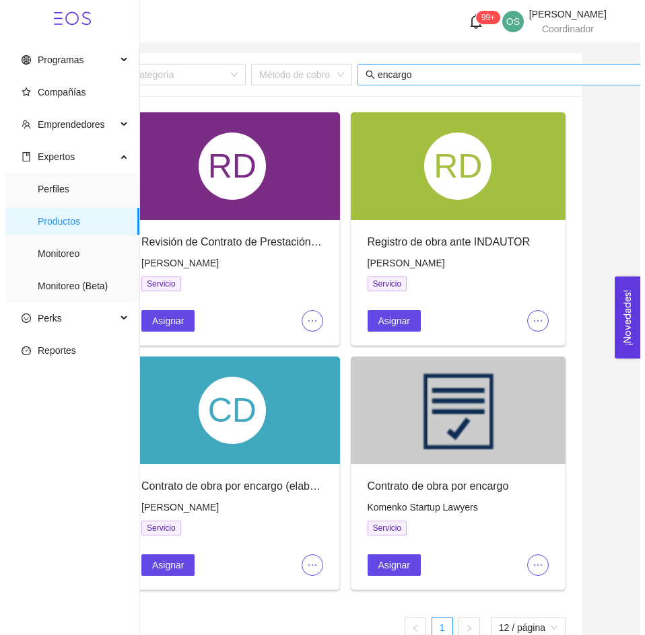
scroll to position [0, 47]
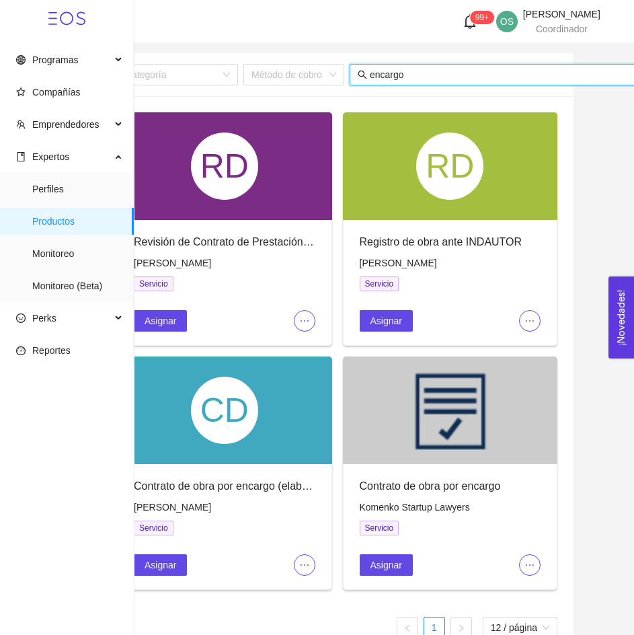
click at [410, 76] on input "encargo" at bounding box center [502, 74] width 264 height 15
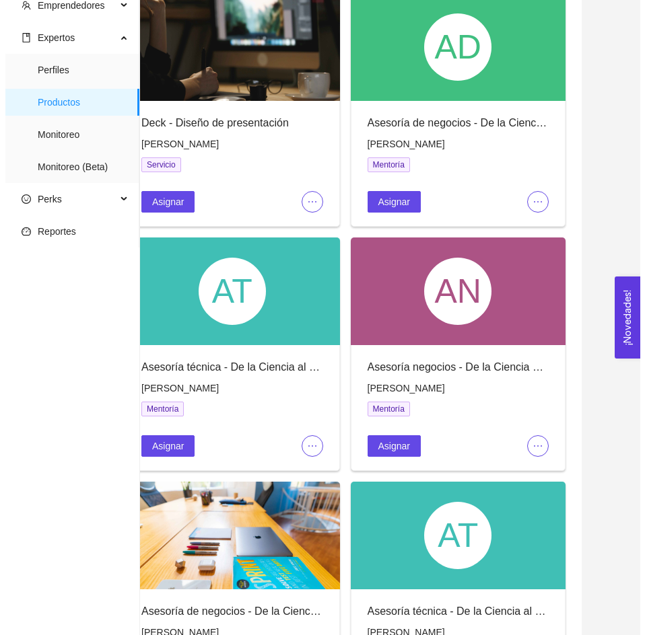
scroll to position [0, 0]
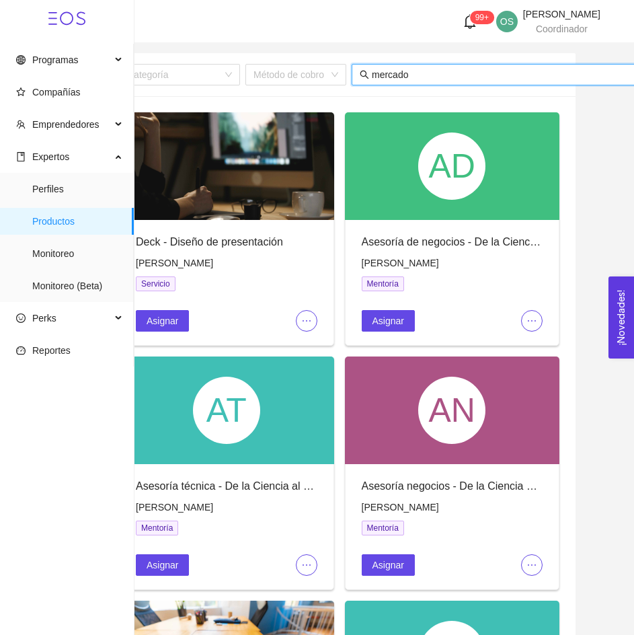
click at [404, 77] on input "mercado" at bounding box center [504, 74] width 264 height 15
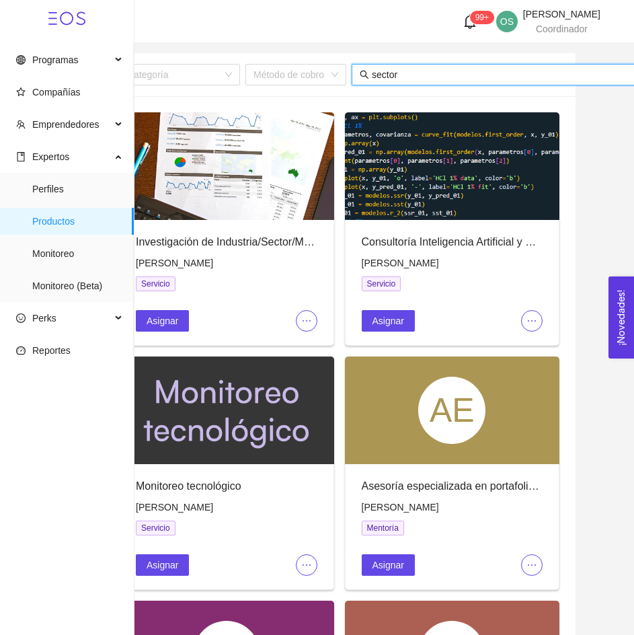
click at [537, 318] on icon "ellipsis" at bounding box center [532, 321] width 11 height 11
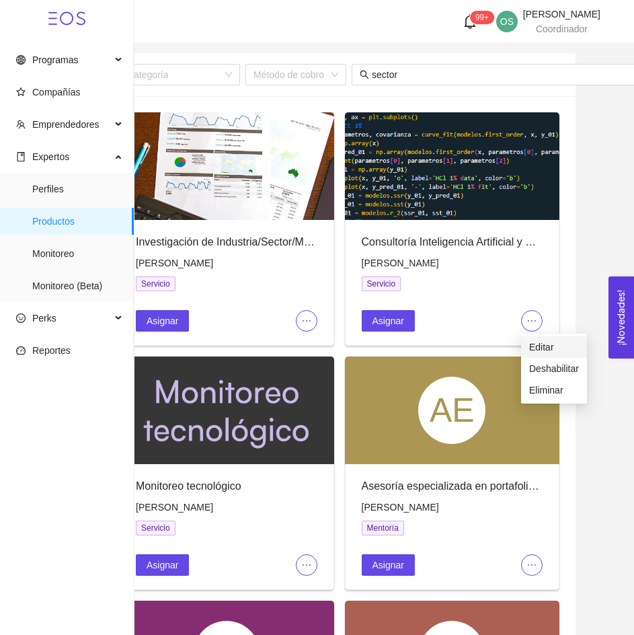
click at [532, 353] on span "Editar" at bounding box center [555, 347] width 50 height 15
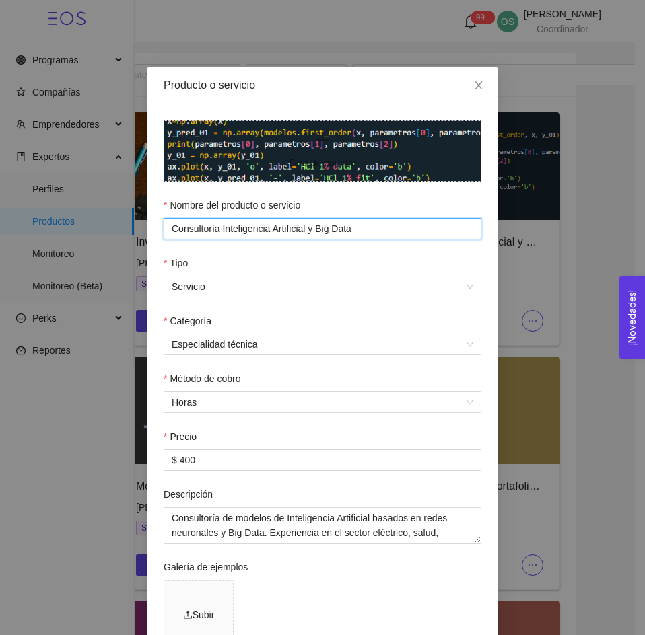
click at [265, 229] on input "Consultoría Inteligencia Artificial y Big Data" at bounding box center [322, 229] width 318 height 22
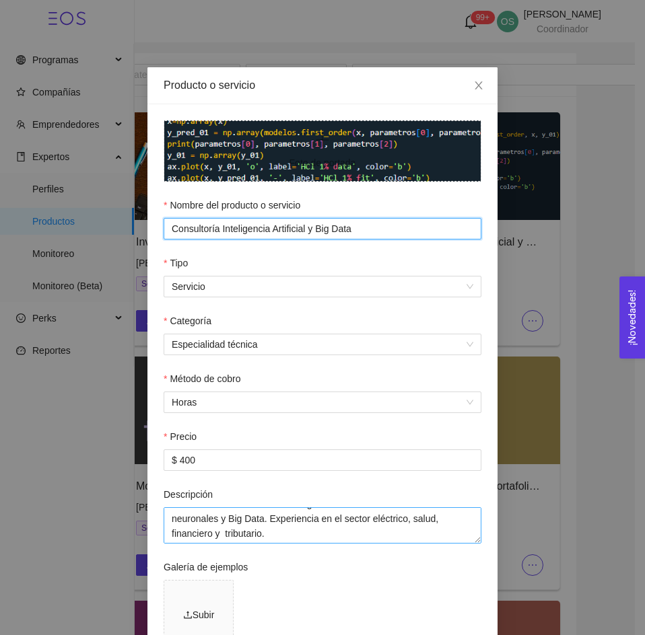
scroll to position [15, 0]
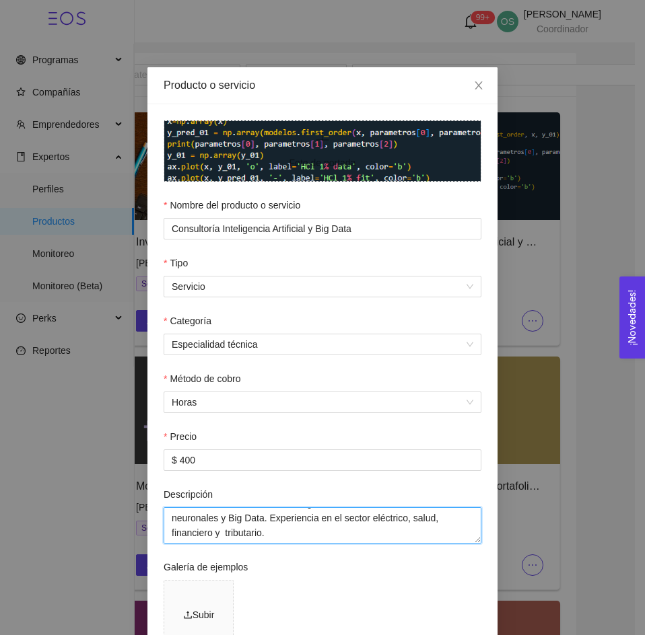
click at [217, 521] on textarea "Consultoría de modelos de Inteligencia Artificial basados en redes neuronales y…" at bounding box center [322, 525] width 318 height 36
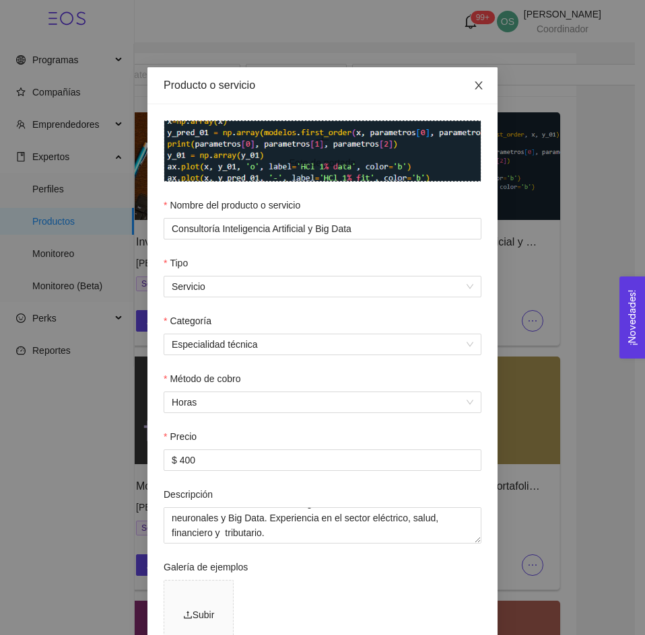
click at [473, 86] on icon "close" at bounding box center [478, 85] width 11 height 11
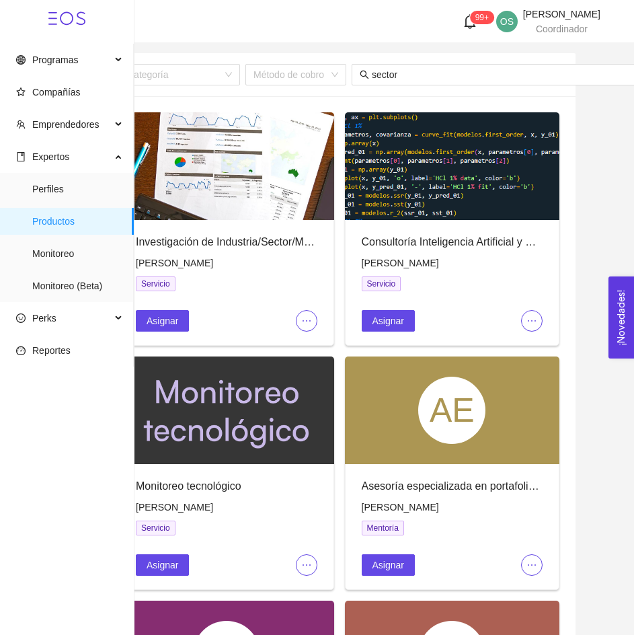
click at [389, 266] on span "[PERSON_NAME]" at bounding box center [400, 263] width 77 height 11
click at [297, 314] on div at bounding box center [272, 321] width 91 height 22
click at [303, 322] on icon "ellipsis" at bounding box center [306, 321] width 11 height 11
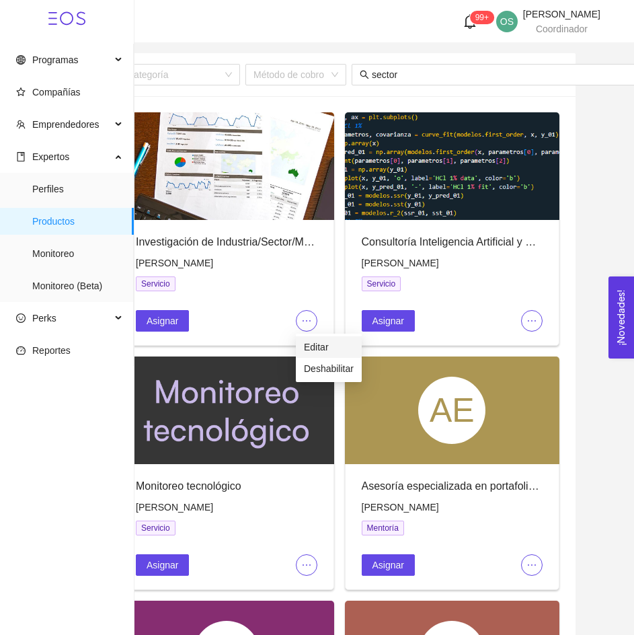
click at [312, 341] on span "Editar" at bounding box center [329, 347] width 50 height 15
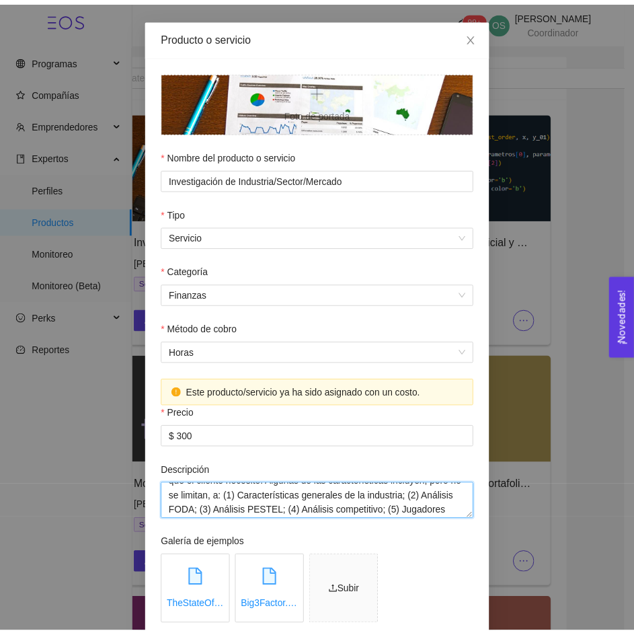
scroll to position [0, 0]
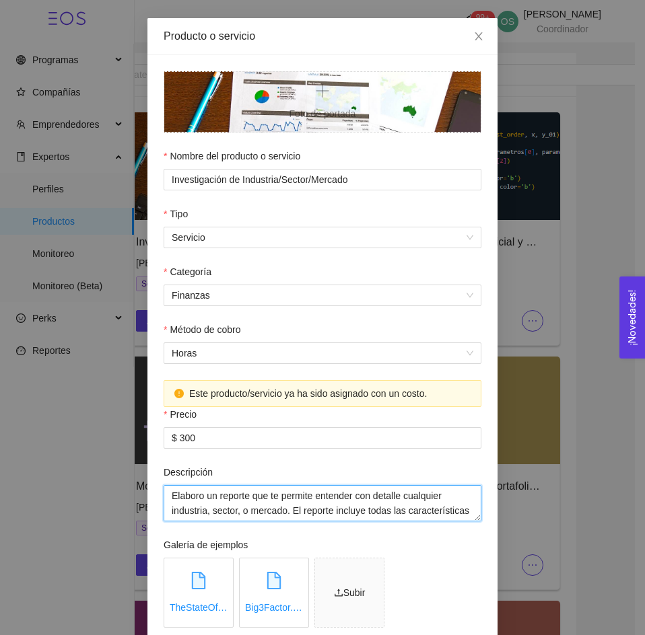
drag, startPoint x: 213, startPoint y: 489, endPoint x: 281, endPoint y: 507, distance: 71.0
click at [281, 507] on textarea "Elaboro un reporte que te permite entender con detalle cualquier industria, sec…" at bounding box center [322, 503] width 318 height 36
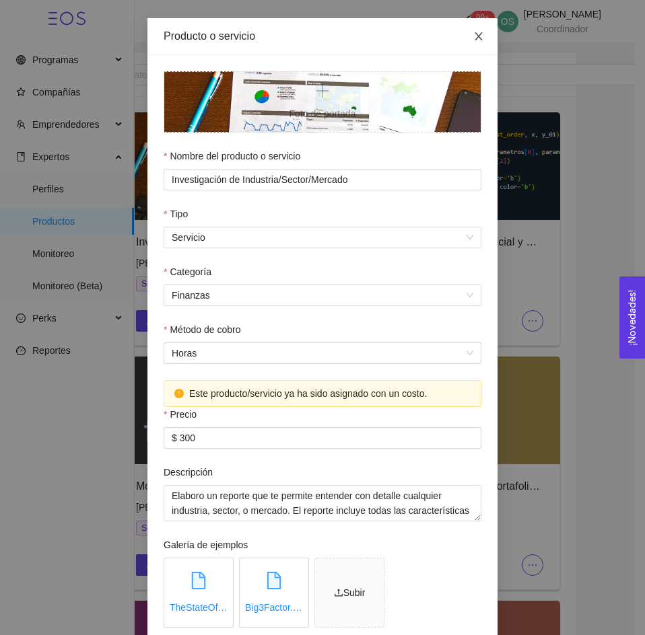
click at [473, 38] on icon "close" at bounding box center [478, 36] width 11 height 11
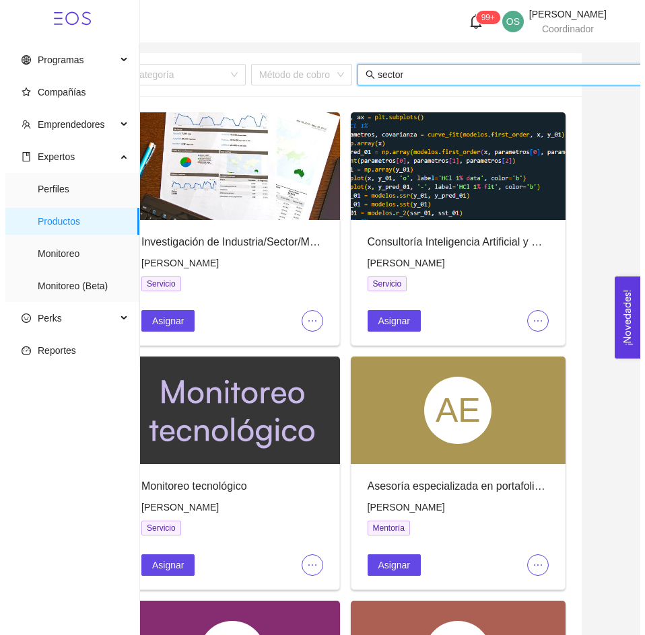
scroll to position [0, 47]
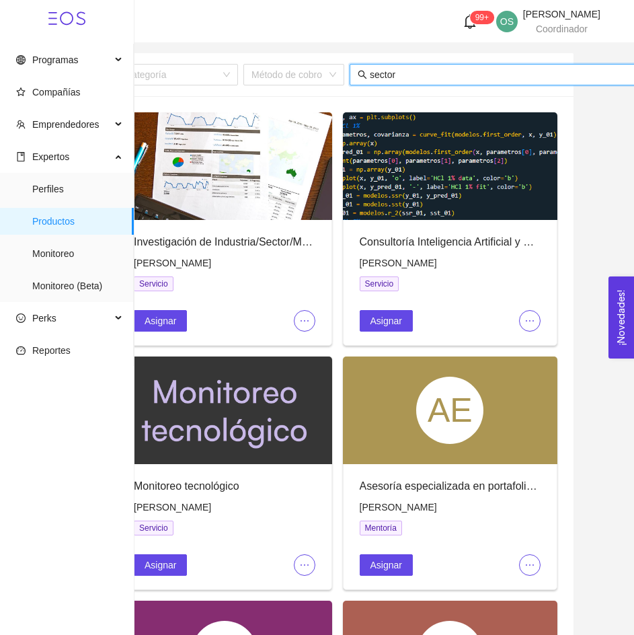
click at [475, 73] on input "sector" at bounding box center [502, 74] width 264 height 15
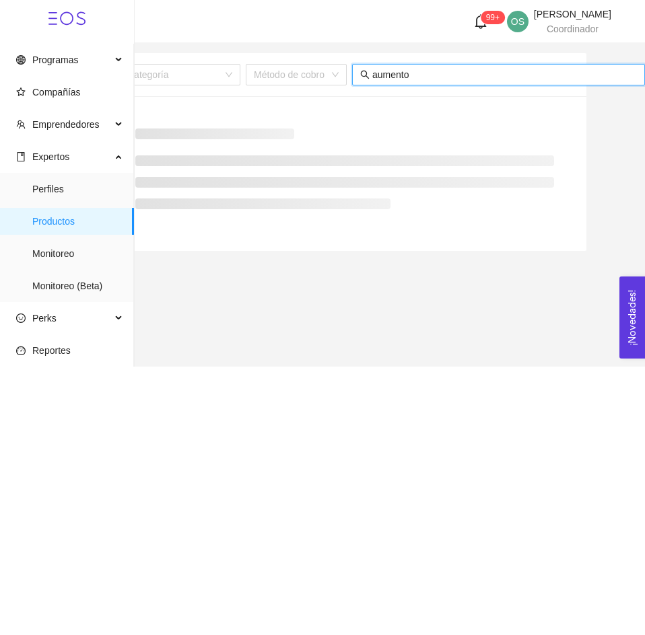
scroll to position [0, 45]
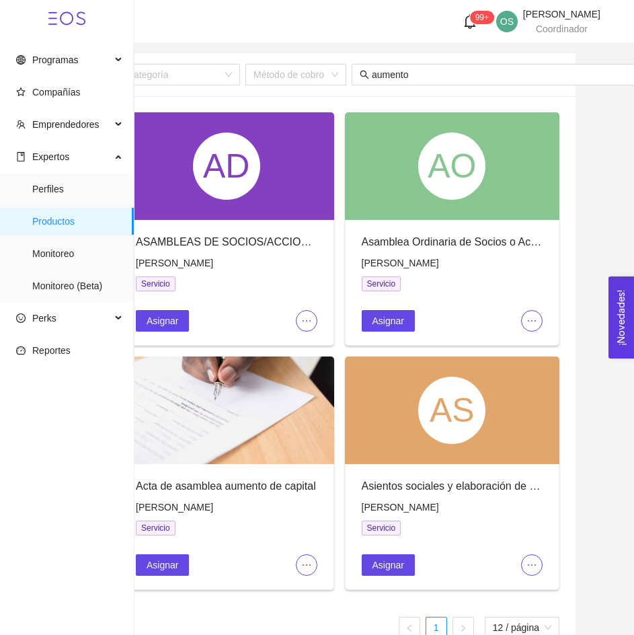
click at [312, 560] on span "ellipsis" at bounding box center [307, 565] width 20 height 11
click at [317, 585] on span "Editar" at bounding box center [329, 590] width 50 height 15
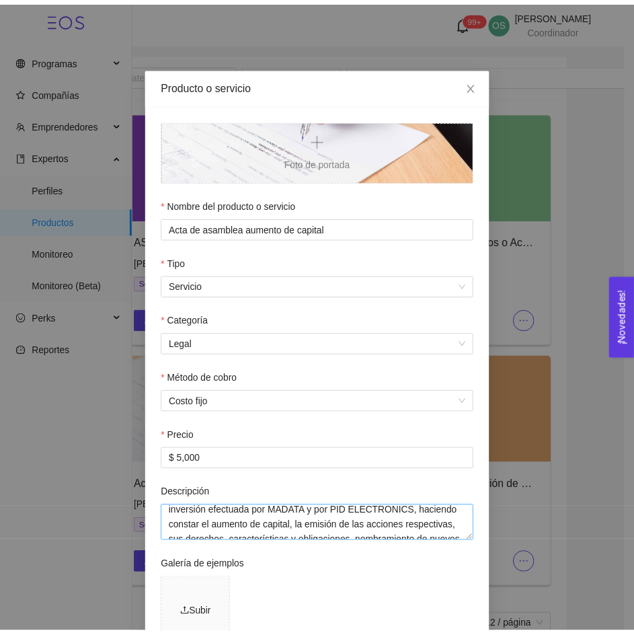
scroll to position [20, 0]
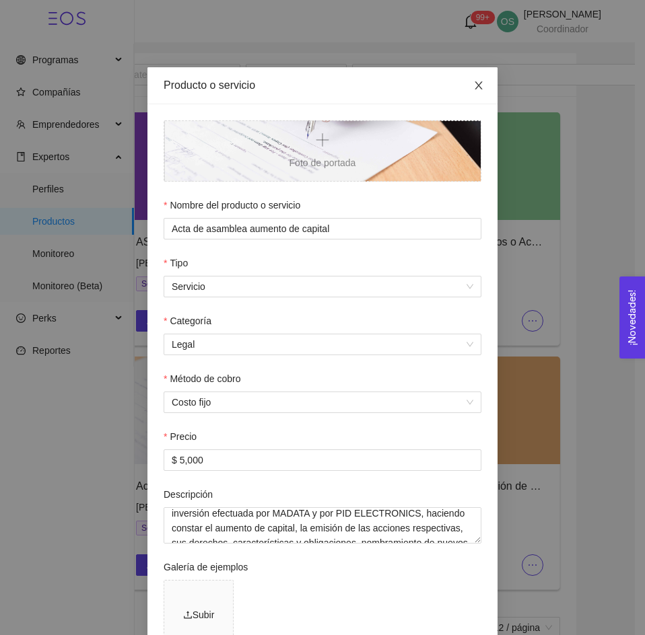
click at [467, 73] on span "Close" at bounding box center [479, 86] width 38 height 38
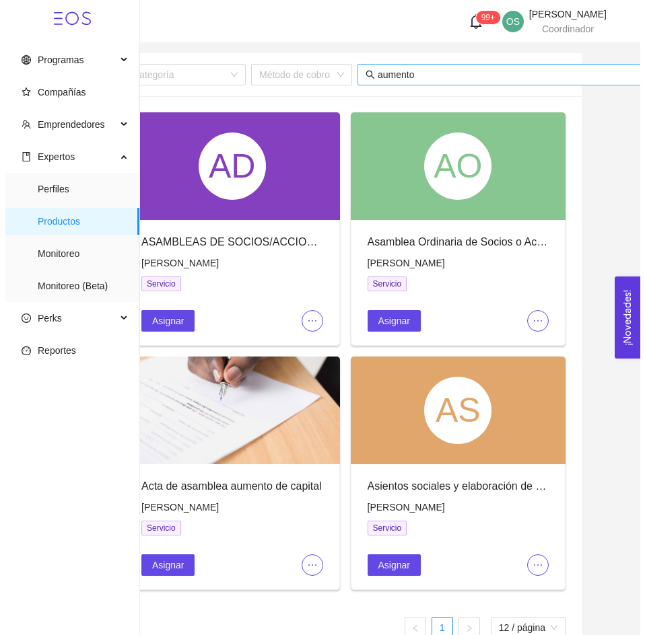
scroll to position [0, 47]
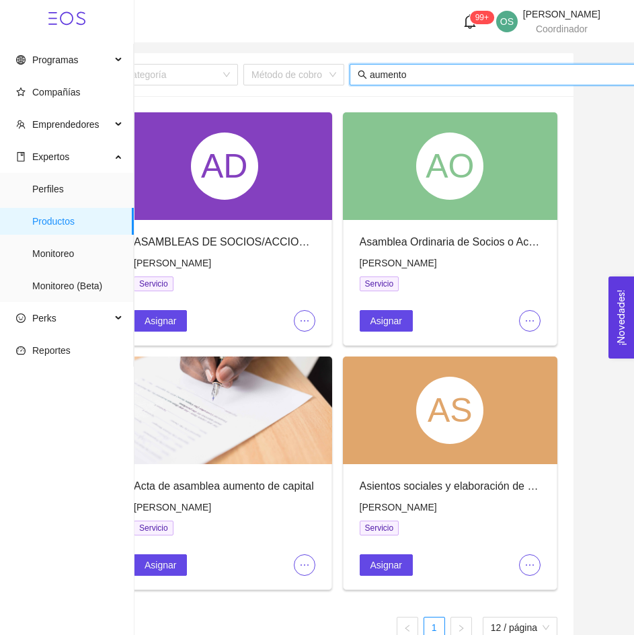
click at [448, 74] on input "aumento" at bounding box center [502, 74] width 264 height 15
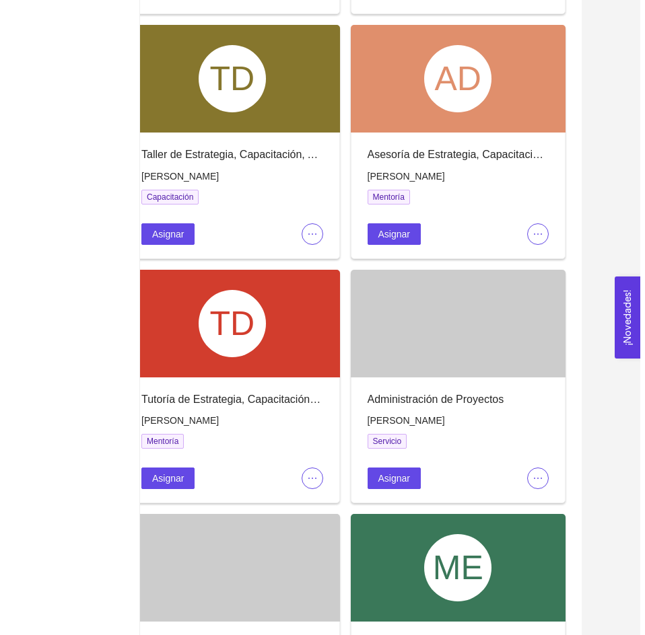
scroll to position [822, 0]
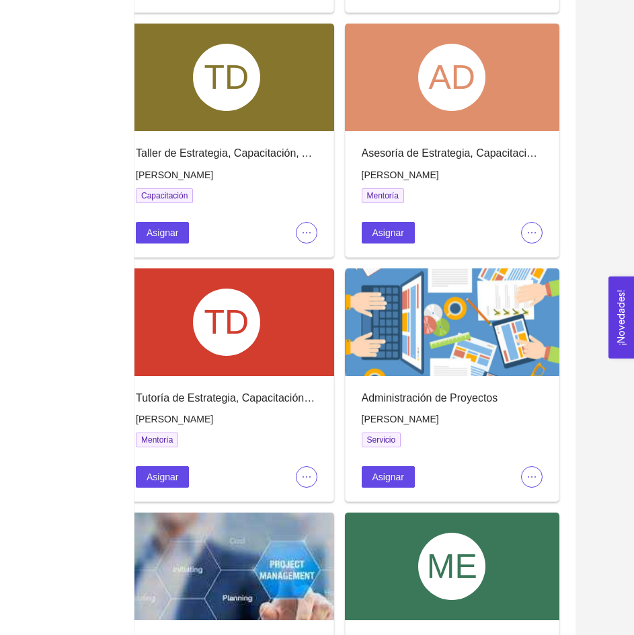
type input "administración"
click at [532, 474] on icon "ellipsis" at bounding box center [532, 477] width 11 height 11
click at [535, 500] on span "Editar" at bounding box center [555, 500] width 50 height 15
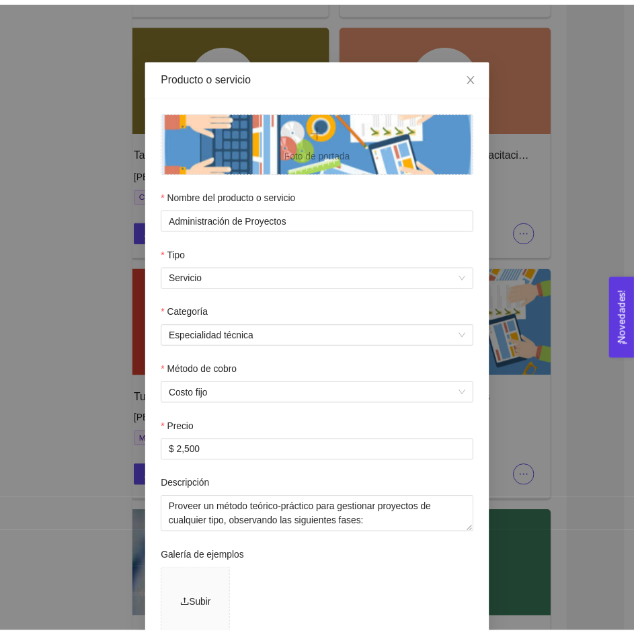
scroll to position [9, 0]
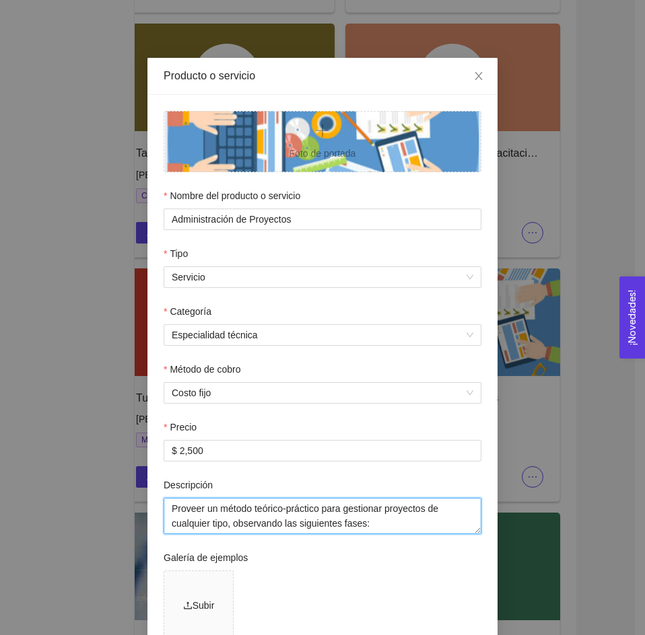
click at [363, 519] on textarea "Proveer un método teórico-práctico para gestionar proyectos de cualquier tipo, …" at bounding box center [322, 516] width 318 height 36
drag, startPoint x: 225, startPoint y: 522, endPoint x: 145, endPoint y: 499, distance: 82.6
click at [147, 499] on div "Foto de portada Nombre del producto o servicio Administración de Proyectos Tipo…" at bounding box center [322, 461] width 350 height 732
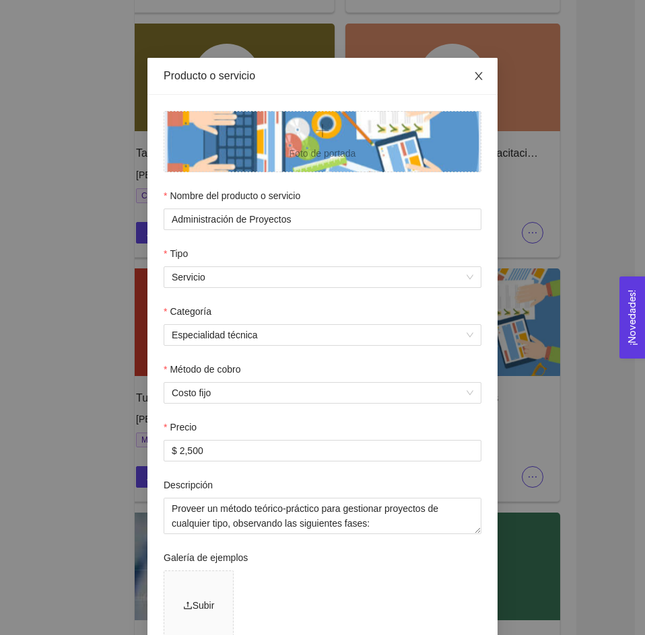
click at [474, 77] on icon "close" at bounding box center [477, 76] width 7 height 8
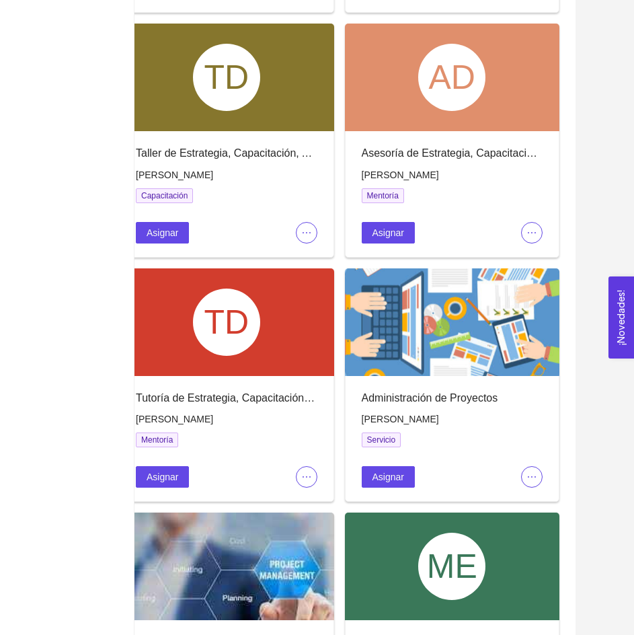
click at [424, 415] on span "[PERSON_NAME]" at bounding box center [400, 419] width 77 height 11
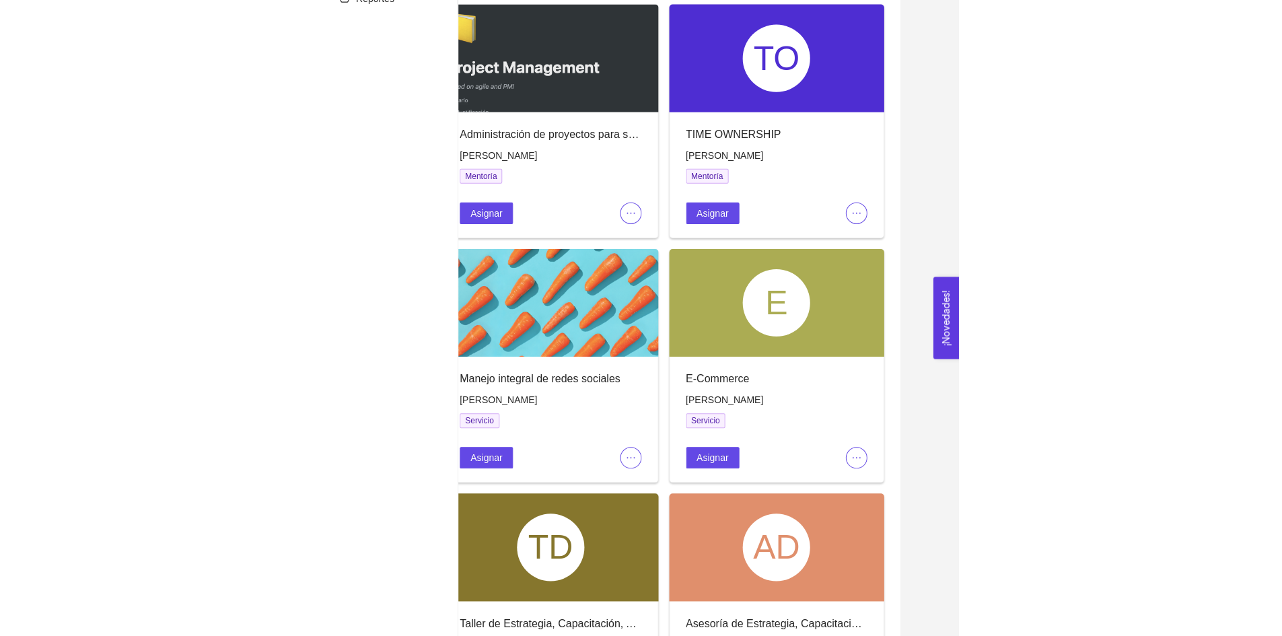
scroll to position [0, 0]
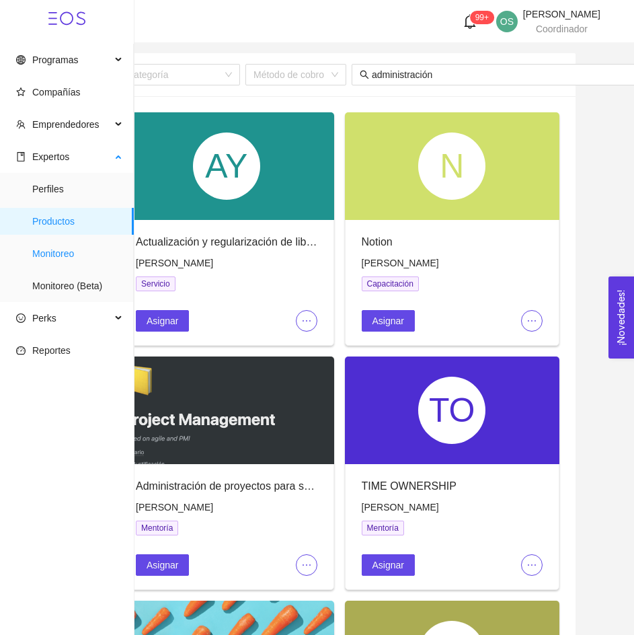
click at [59, 248] on span "Monitoreo" at bounding box center [77, 253] width 91 height 27
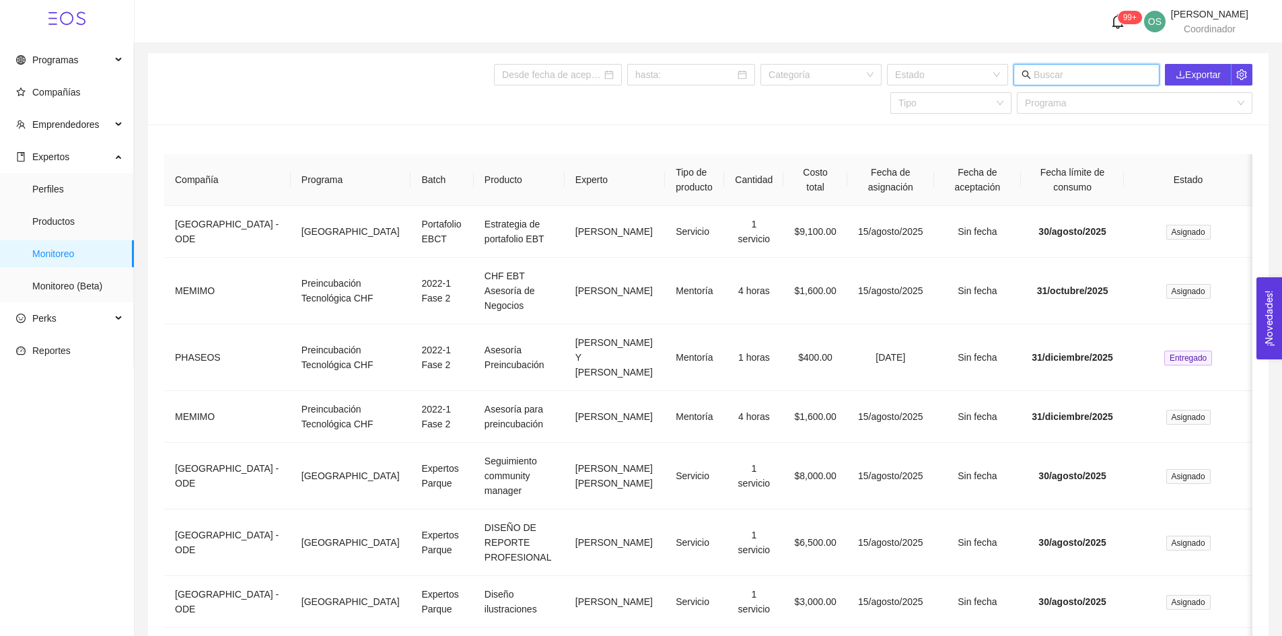
click at [634, 78] on input "text" at bounding box center [1092, 74] width 118 height 15
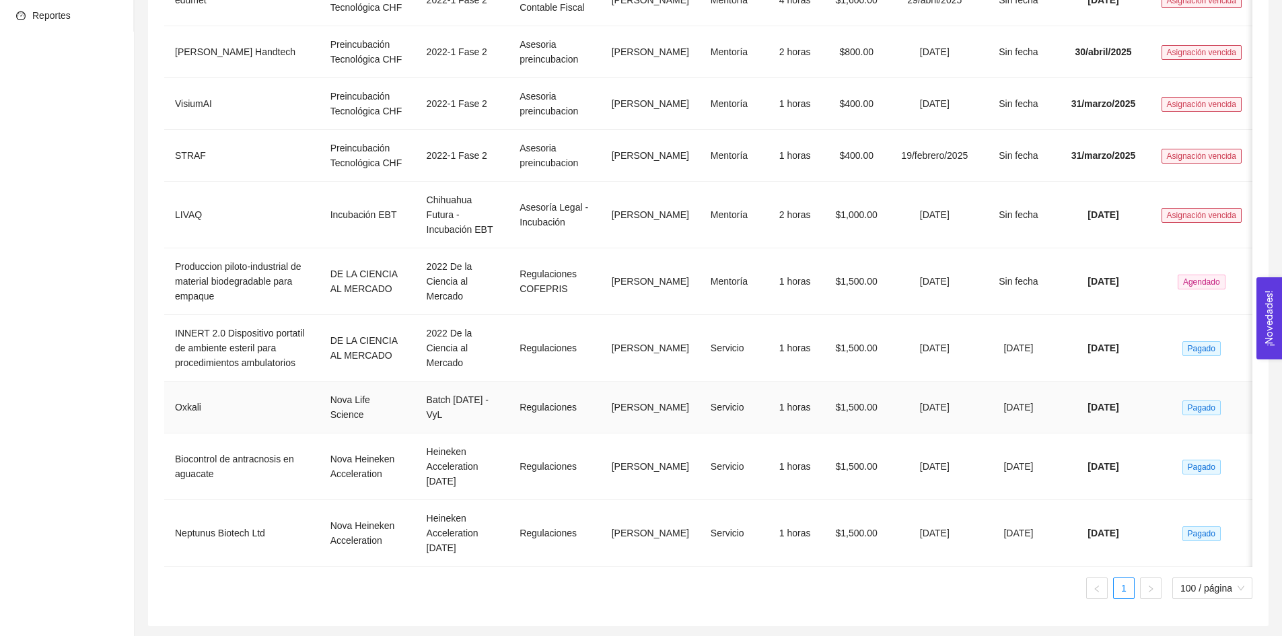
scroll to position [365, 0]
click at [634, 584] on span "100 / página" at bounding box center [1212, 588] width 64 height 20
type input "[PERSON_NAME]"
click at [634, 536] on div "50 / página" at bounding box center [1212, 539] width 65 height 15
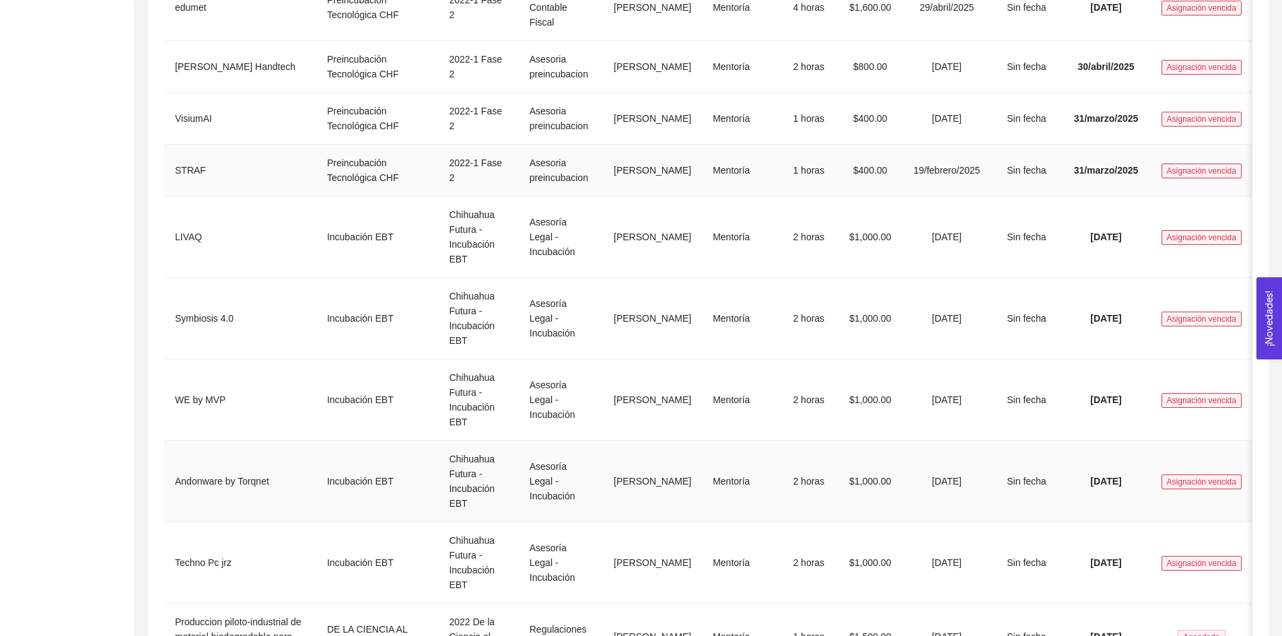
scroll to position [96, 0]
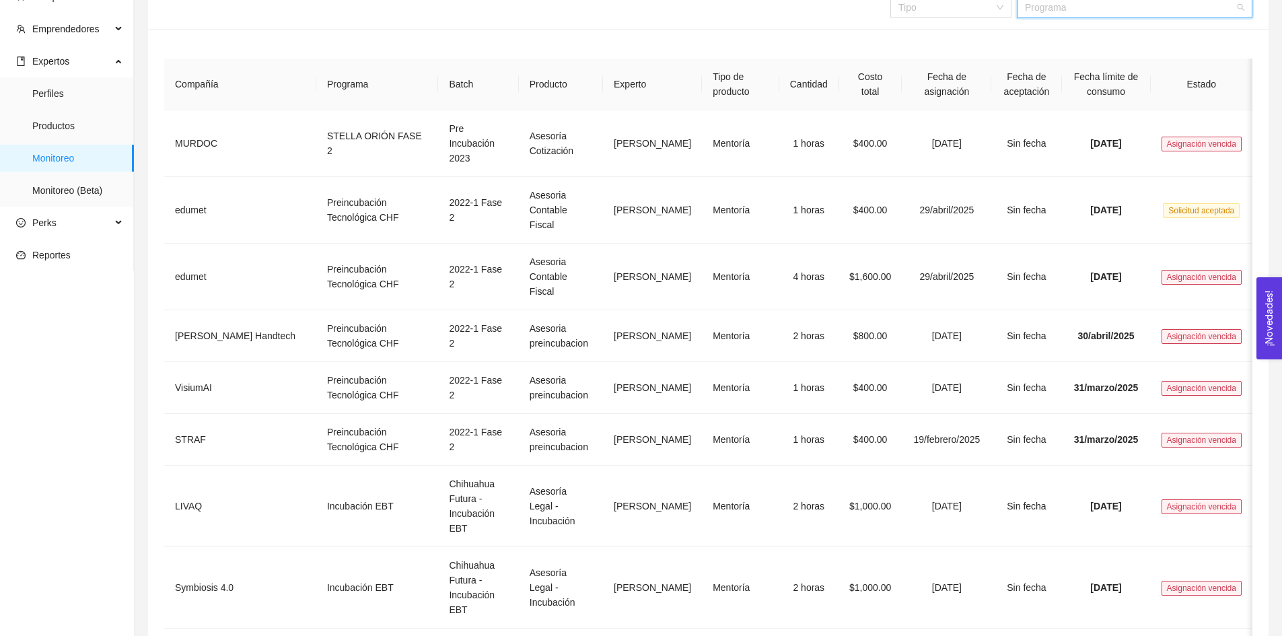
click at [634, 5] on input "search" at bounding box center [1130, 7] width 210 height 20
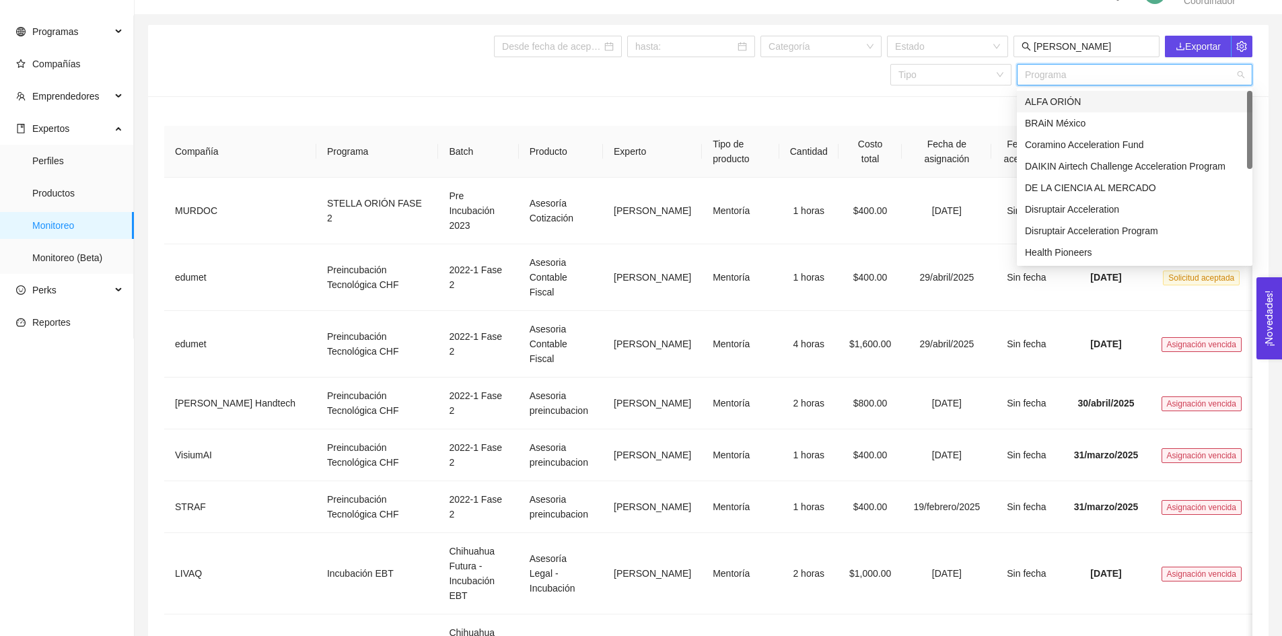
scroll to position [0, 0]
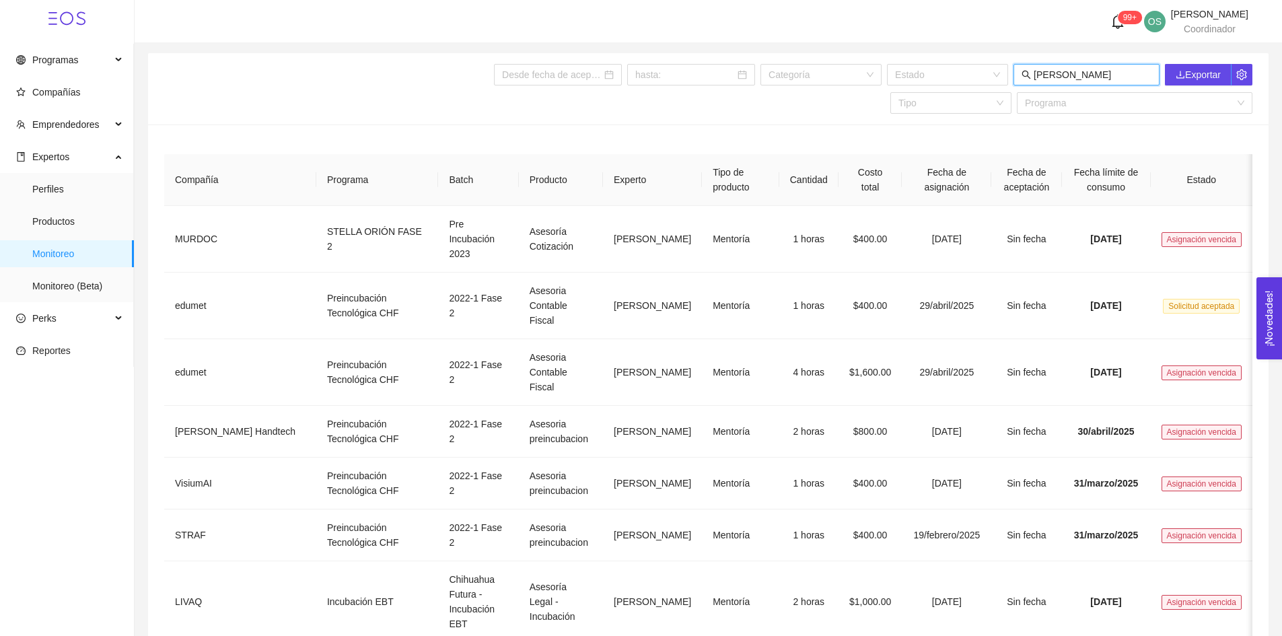
click at [634, 75] on input "[PERSON_NAME]" at bounding box center [1092, 74] width 118 height 15
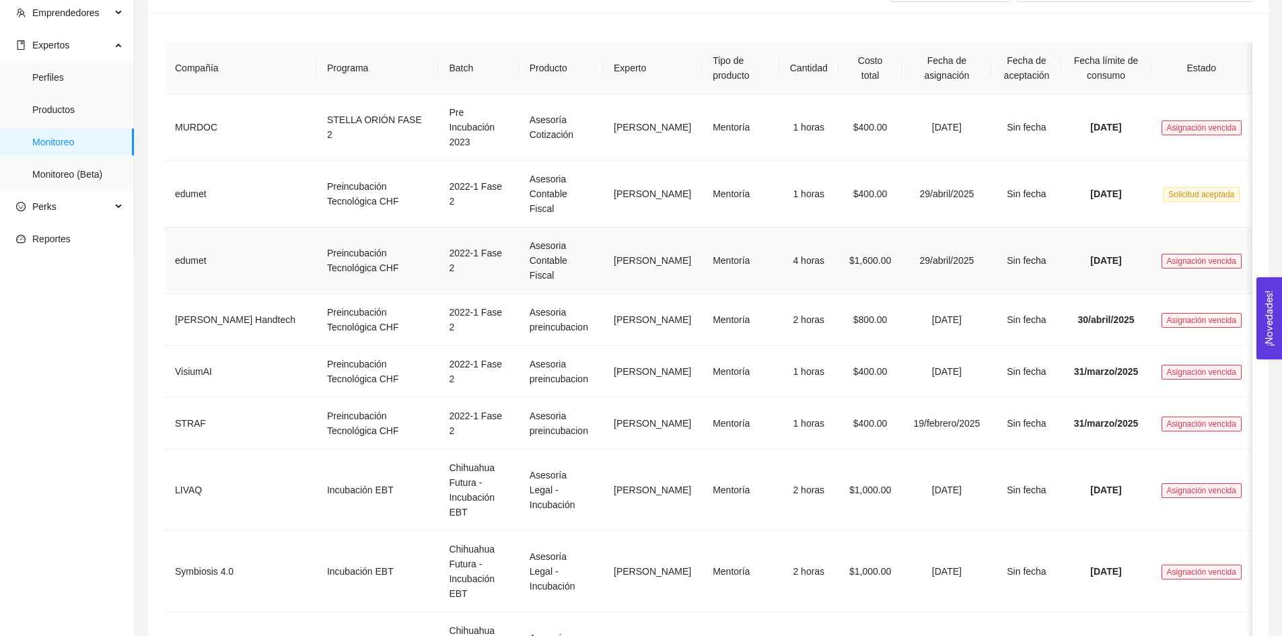
scroll to position [84, 0]
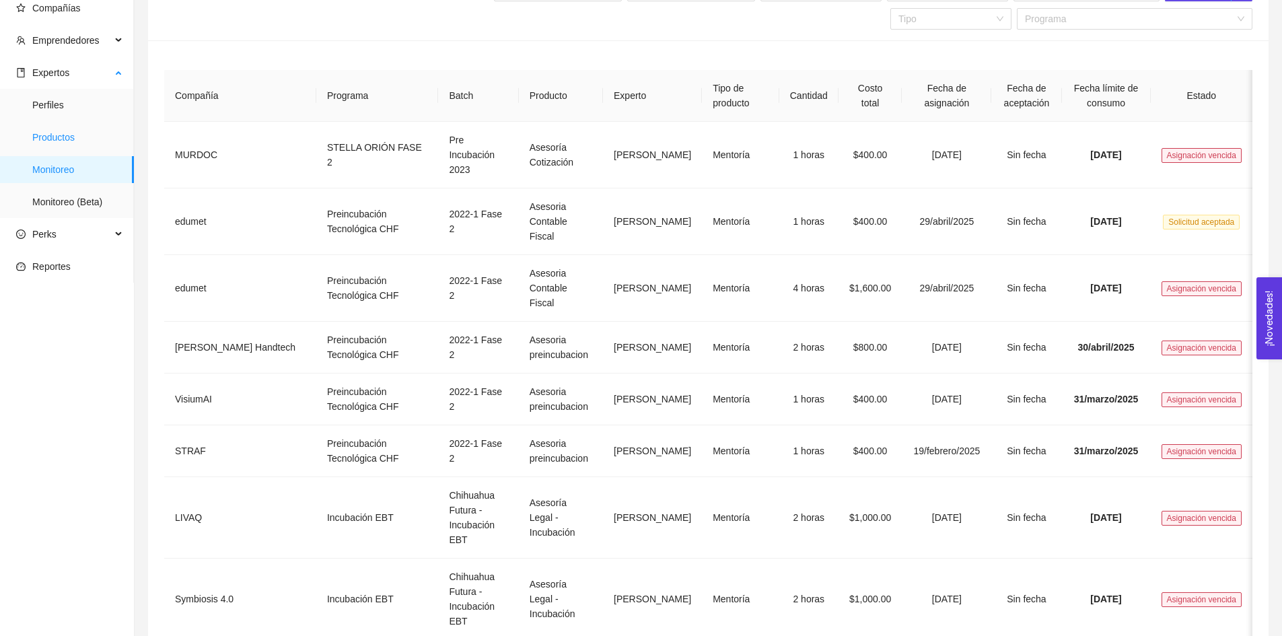
click at [81, 138] on span "Productos" at bounding box center [77, 137] width 91 height 27
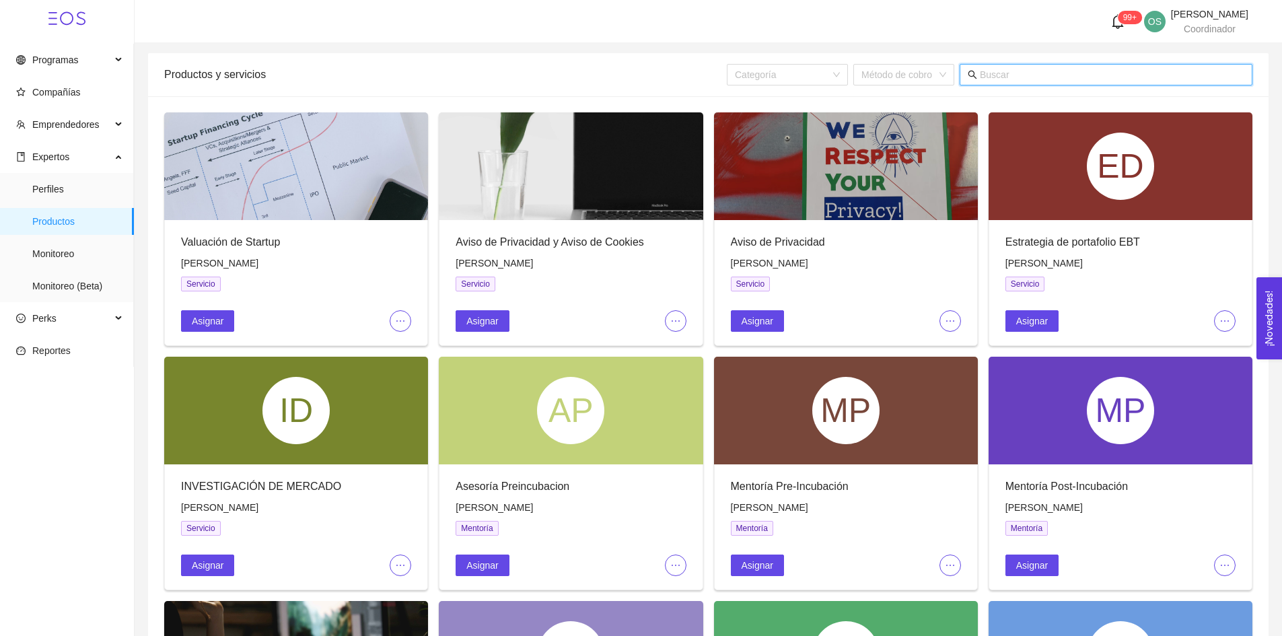
click at [634, 80] on input "text" at bounding box center [1112, 74] width 264 height 15
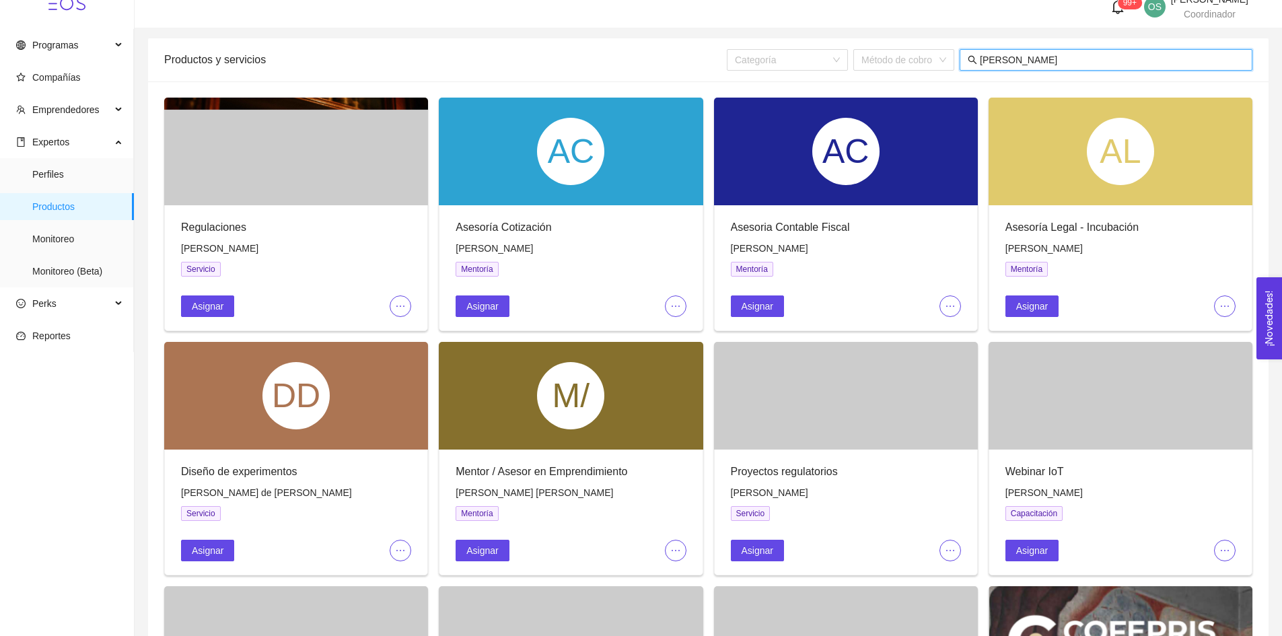
scroll to position [17, 0]
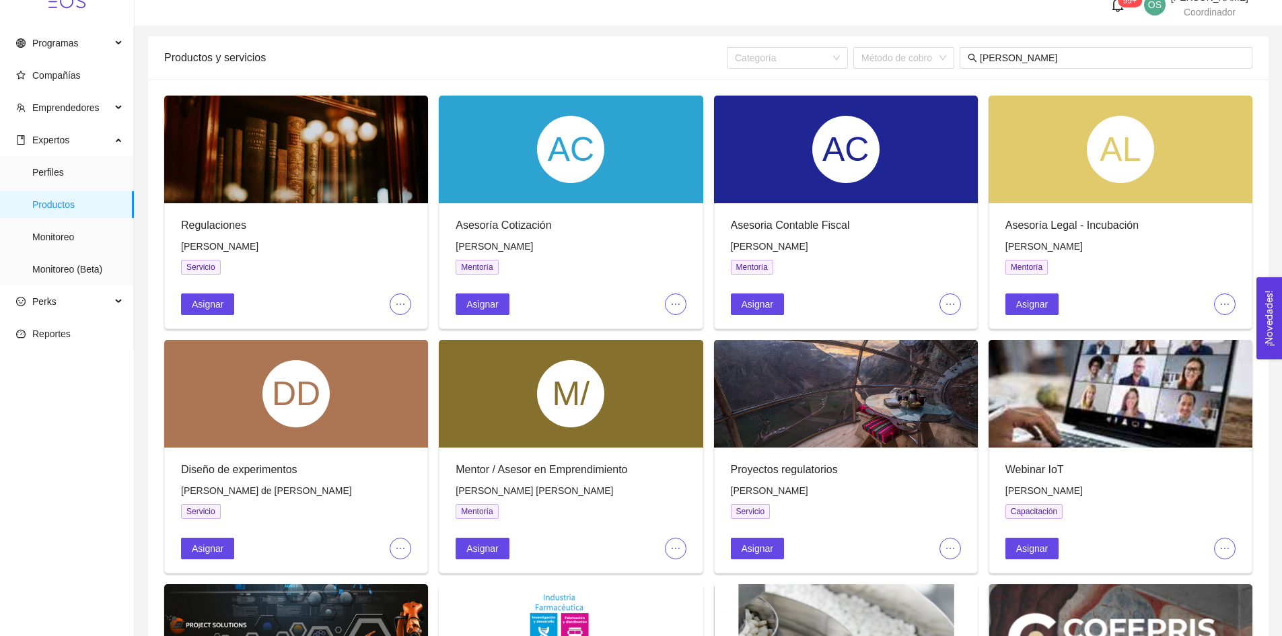
click at [634, 305] on icon "ellipsis" at bounding box center [950, 304] width 11 height 11
click at [634, 333] on span "Editar" at bounding box center [972, 330] width 50 height 15
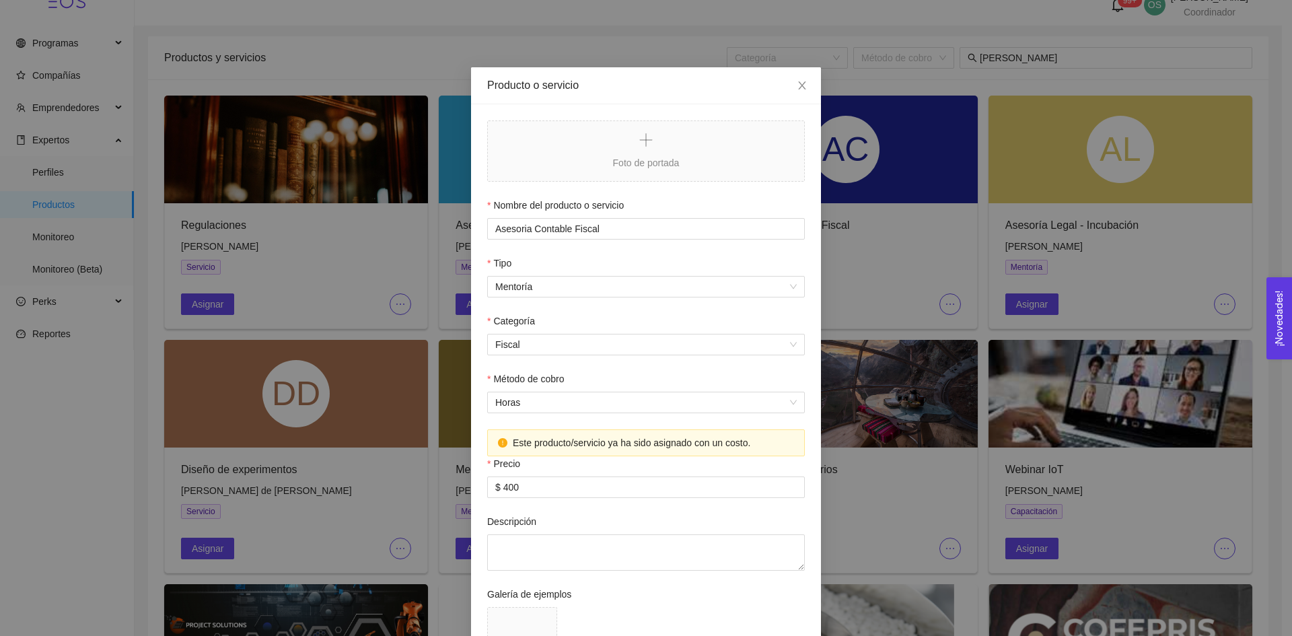
click at [634, 286] on div "Producto o servicio Foto de portada Nombre del producto o servicio Asesoria Con…" at bounding box center [646, 318] width 1292 height 636
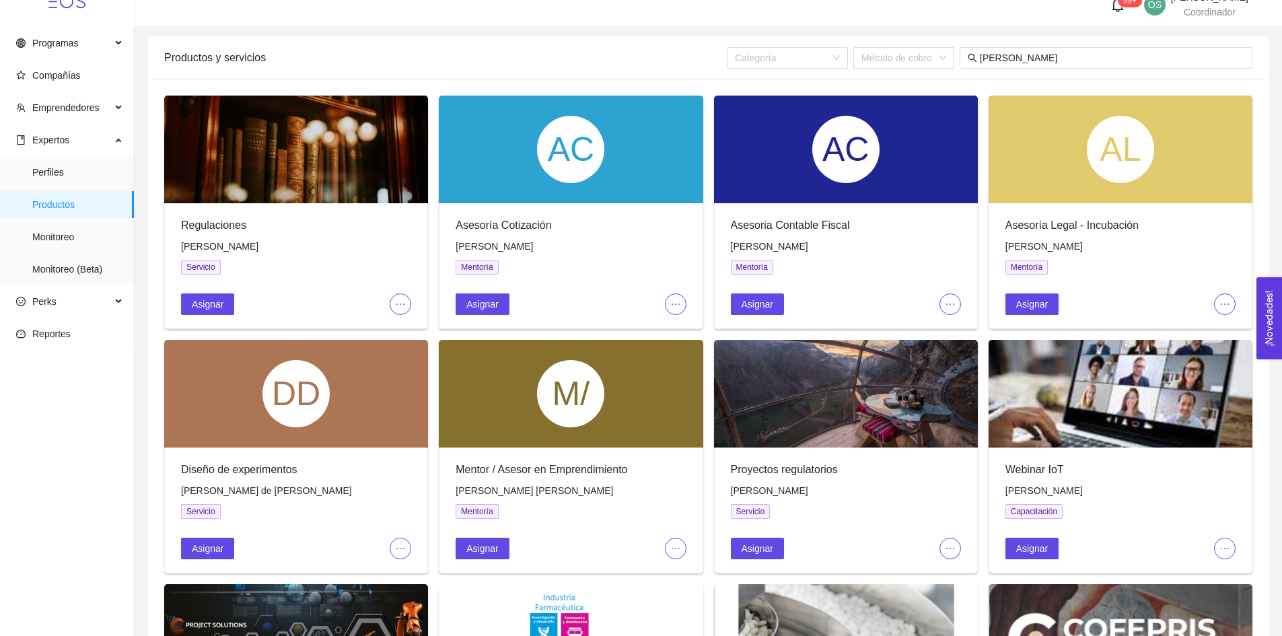
click at [634, 229] on div "Asesoria Contable Fiscal" at bounding box center [846, 225] width 230 height 17
click at [634, 250] on span "[PERSON_NAME]" at bounding box center [769, 246] width 77 height 11
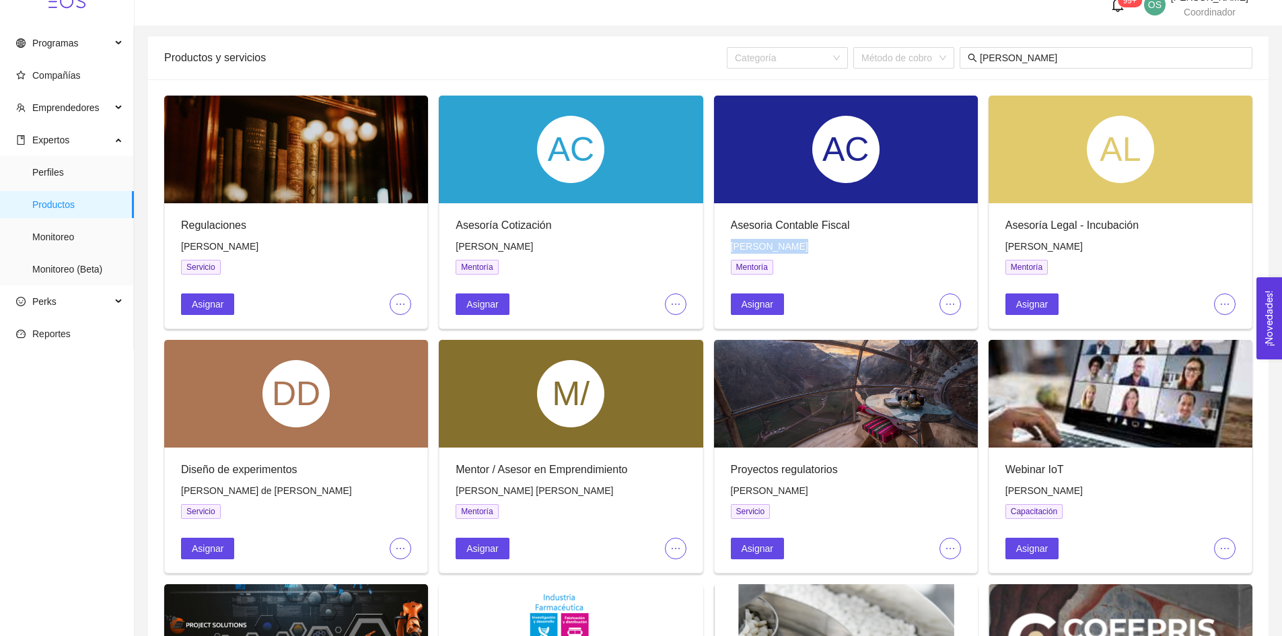
click at [634, 250] on span "[PERSON_NAME]" at bounding box center [769, 246] width 77 height 11
click at [634, 219] on div "Asesoria Contable Fiscal" at bounding box center [846, 225] width 230 height 17
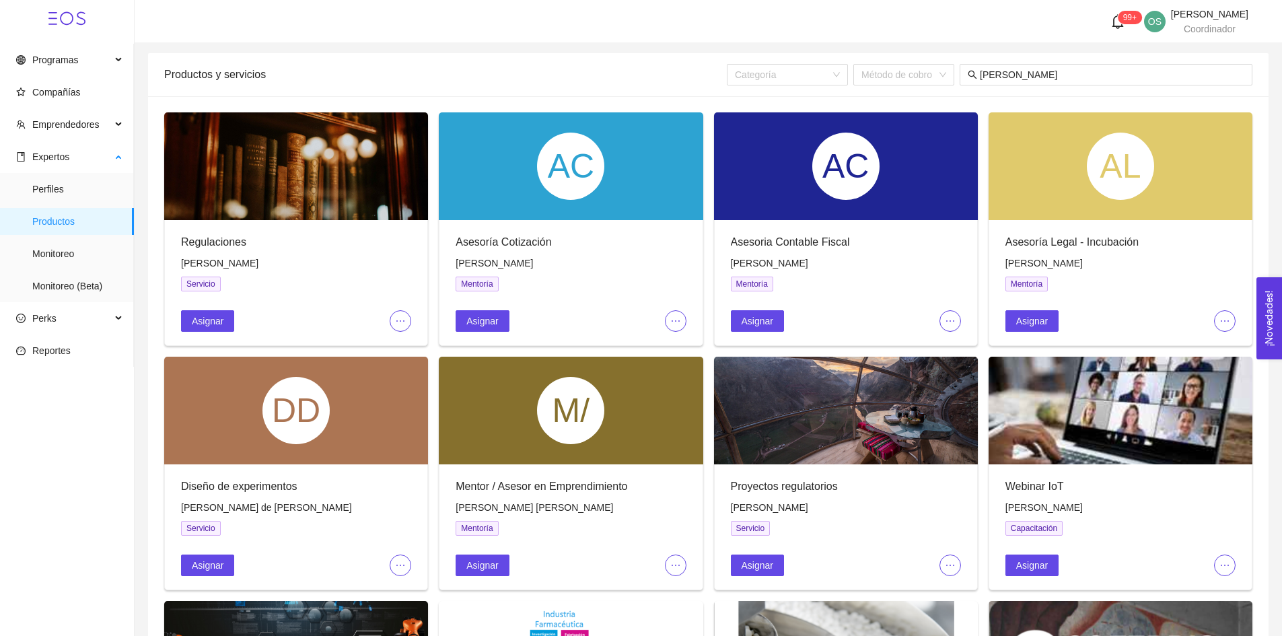
click at [79, 225] on span "Productos" at bounding box center [77, 221] width 91 height 27
click at [634, 77] on input "[PERSON_NAME]" at bounding box center [1112, 74] width 264 height 15
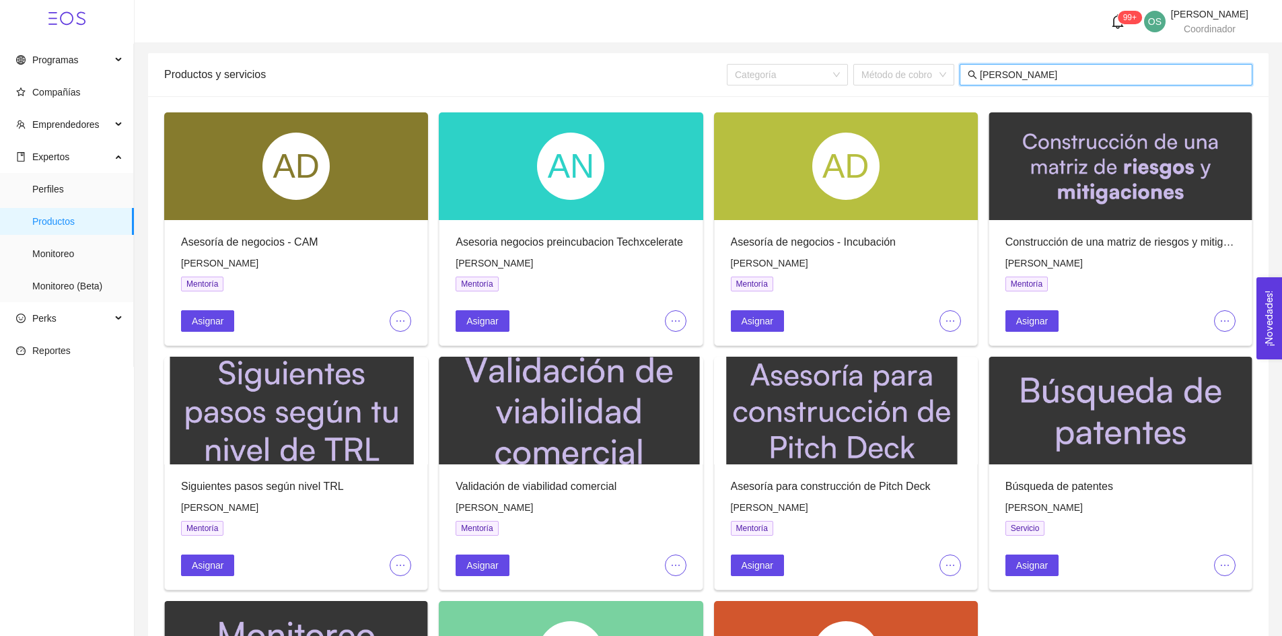
click at [634, 75] on input "[PERSON_NAME]" at bounding box center [1112, 74] width 264 height 15
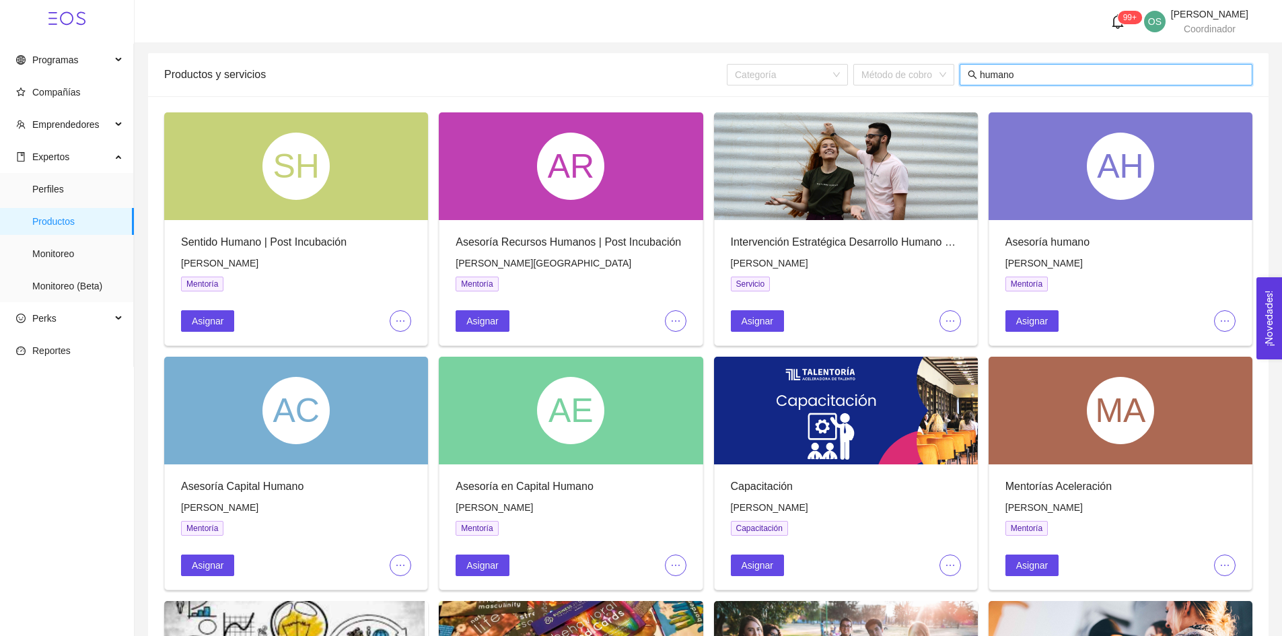
click at [634, 77] on input "humano" at bounding box center [1112, 74] width 264 height 15
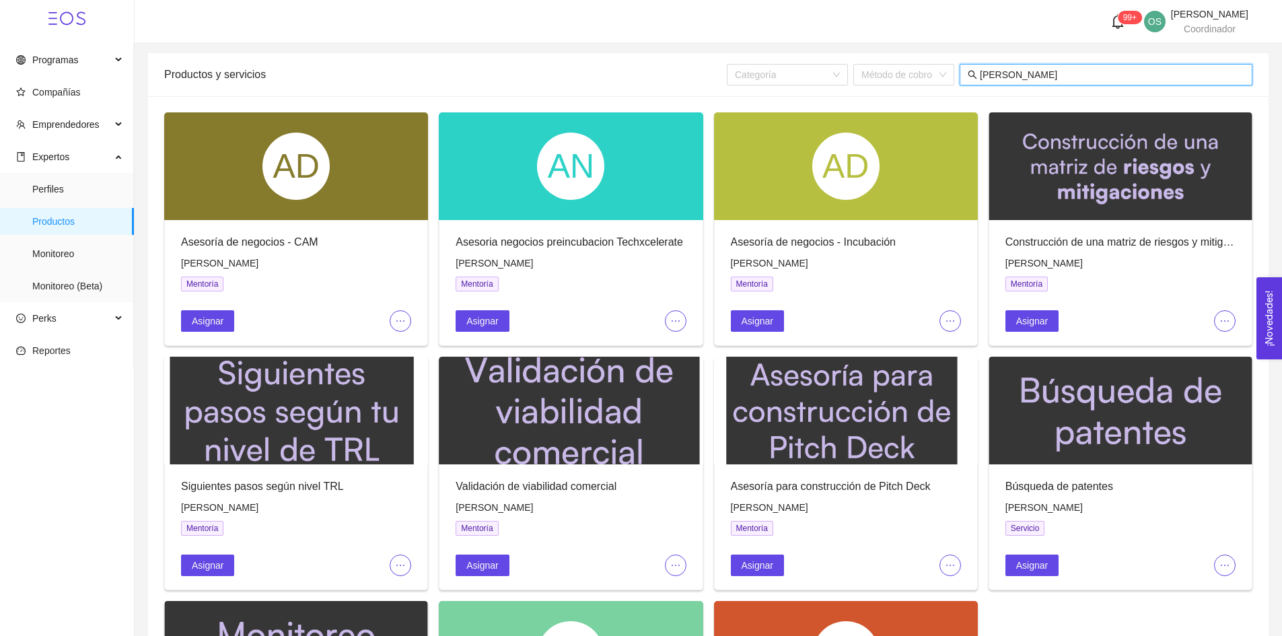
type input "[PERSON_NAME]"
click at [634, 324] on span "ellipsis" at bounding box center [1224, 321] width 20 height 11
click at [634, 342] on span "Editar" at bounding box center [1247, 347] width 50 height 15
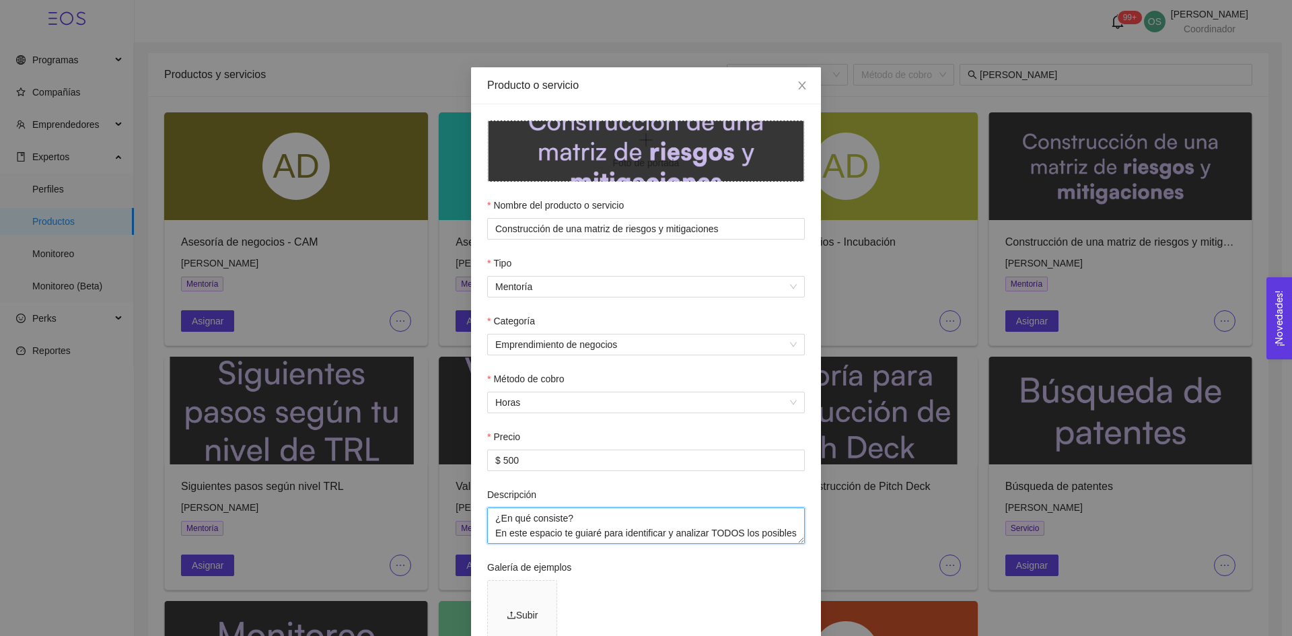
drag, startPoint x: 575, startPoint y: 523, endPoint x: 478, endPoint y: 480, distance: 106.6
click at [478, 480] on div "Foto de portada Nombre del producto o servicio Construcción de una matriz de ri…" at bounding box center [646, 470] width 350 height 732
click at [622, 225] on input "Construcción de una matriz de riesgos y mitigaciones" at bounding box center [646, 229] width 318 height 22
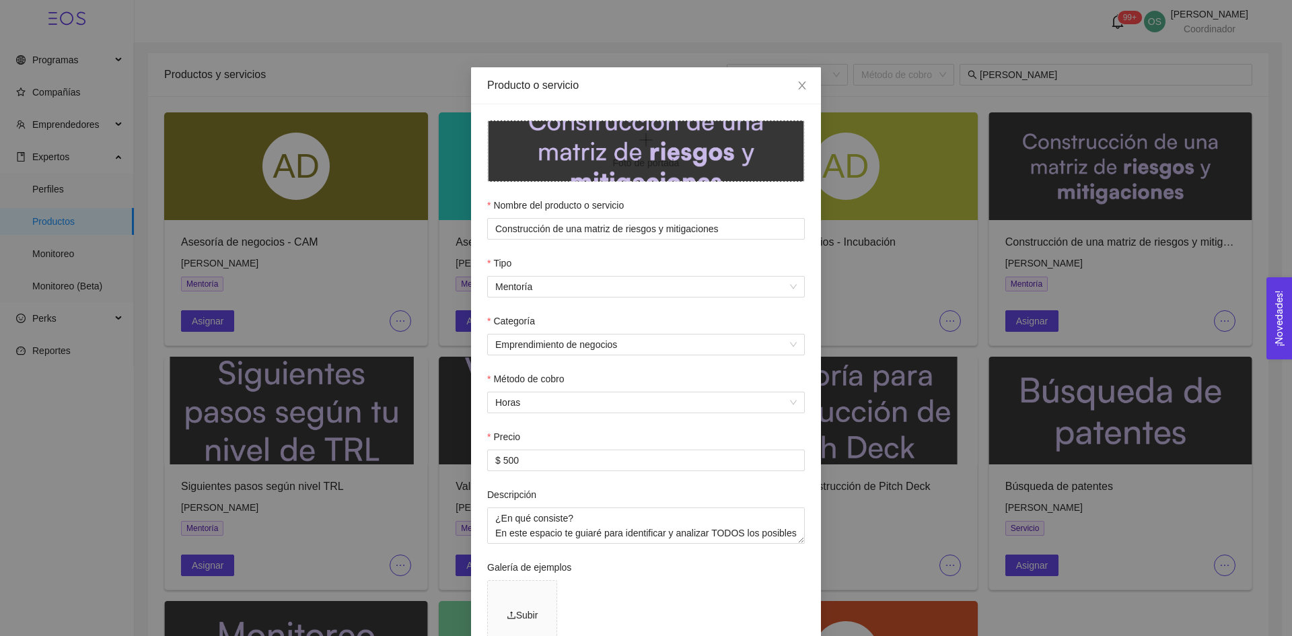
click at [634, 434] on div "Producto o servicio Foto de portada Nombre del producto o servicio Construcción…" at bounding box center [646, 318] width 1292 height 636
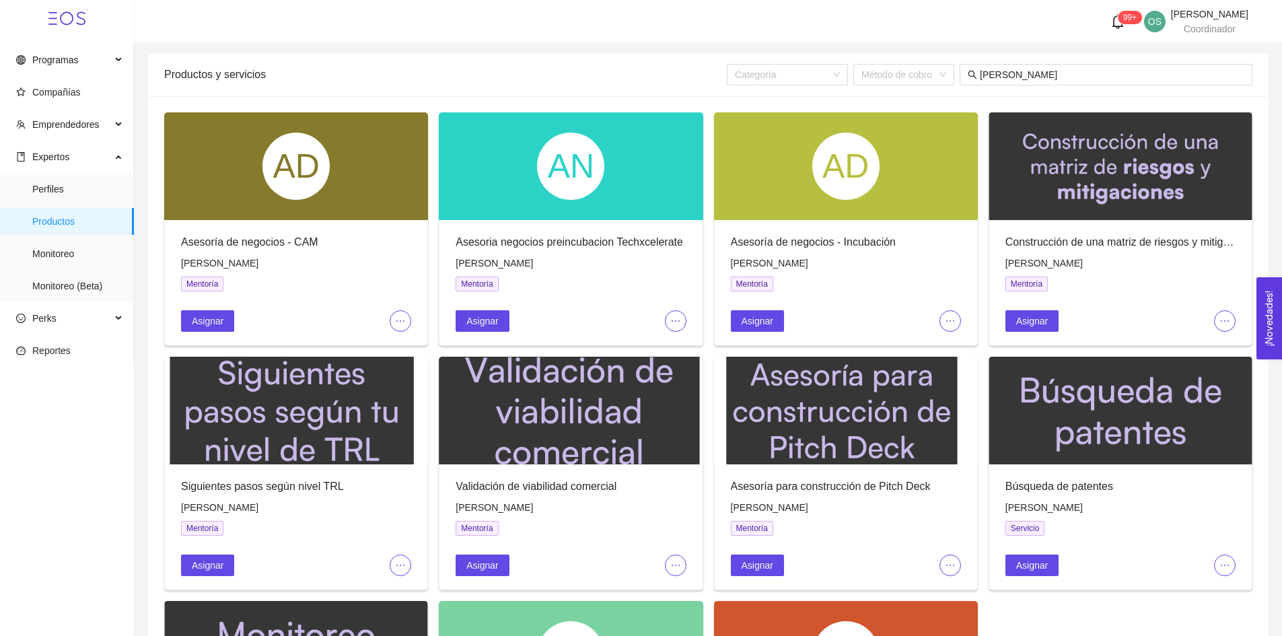
click at [634, 506] on span "[PERSON_NAME]" at bounding box center [1043, 507] width 77 height 11
